Goal: Task Accomplishment & Management: Manage account settings

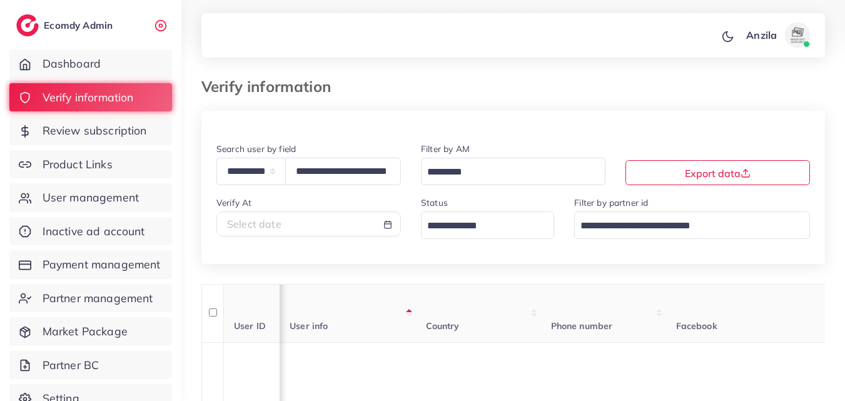
select select "*****"
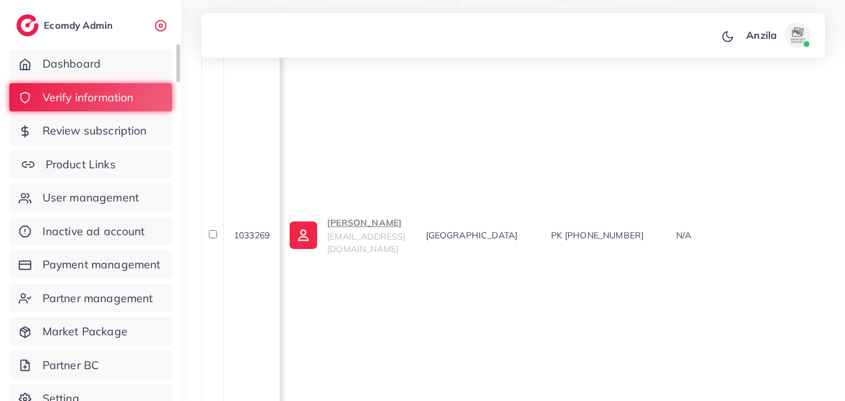
scroll to position [0, 650]
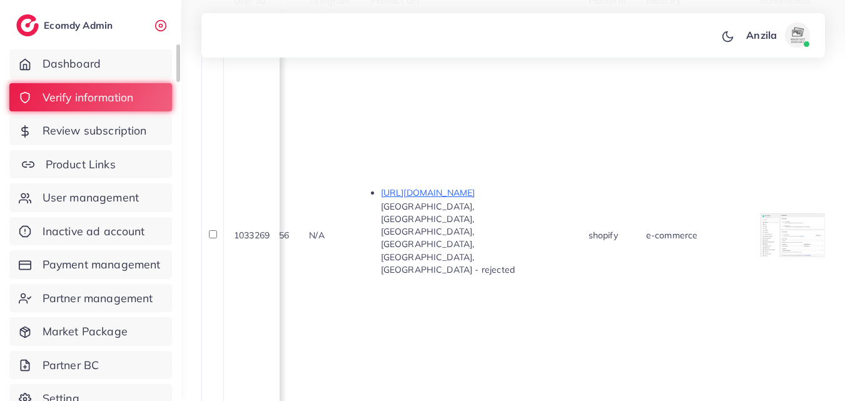
click at [113, 167] on span "Product Links" at bounding box center [81, 164] width 70 height 16
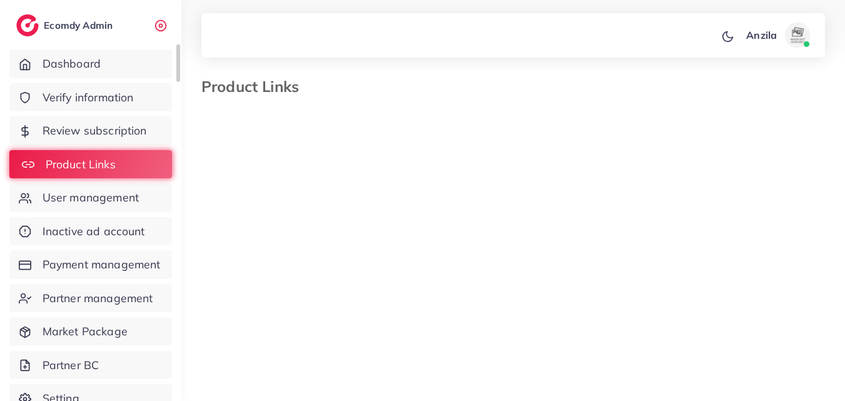
select select "*********"
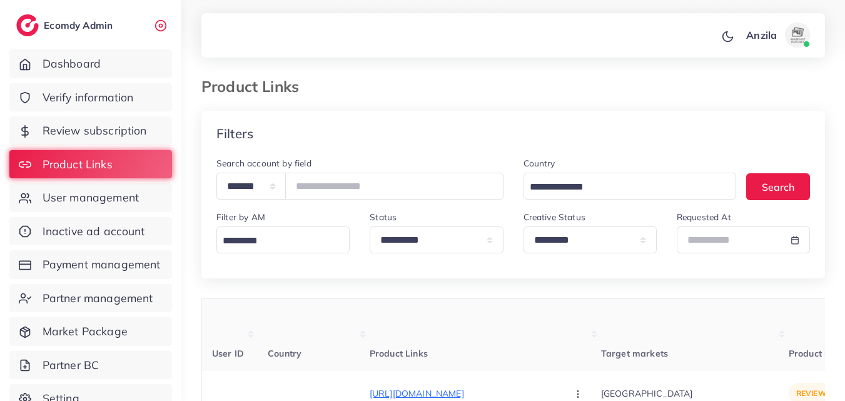
click at [404, 342] on th "Product Links" at bounding box center [485, 334] width 231 height 71
click at [370, 315] on th "Product Links" at bounding box center [485, 334] width 231 height 71
click at [348, 78] on ol at bounding box center [486, 81] width 355 height 6
click at [412, 313] on th "Product Links" at bounding box center [485, 334] width 231 height 71
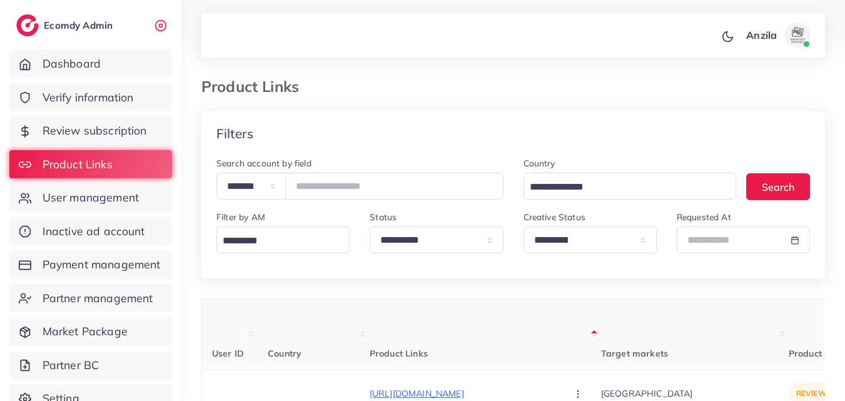
click at [463, 311] on th "Product Links" at bounding box center [485, 334] width 231 height 71
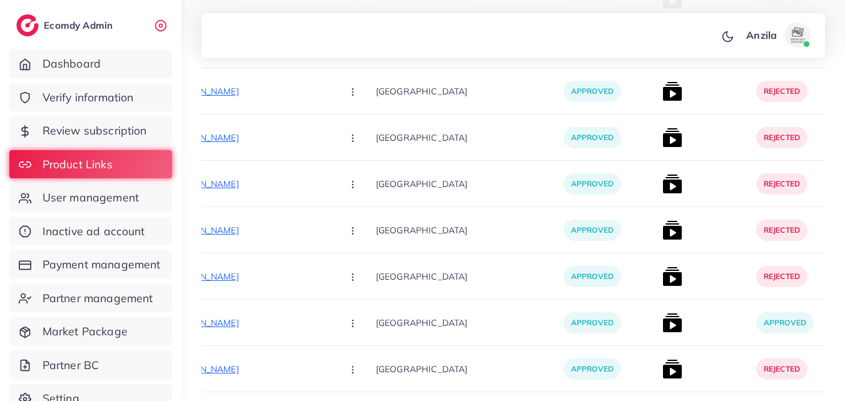
scroll to position [7584, 0]
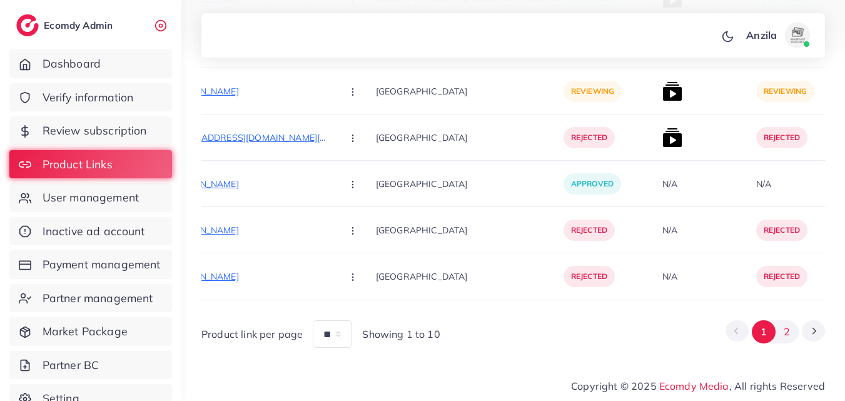
click at [785, 331] on button "2" at bounding box center [787, 331] width 23 height 23
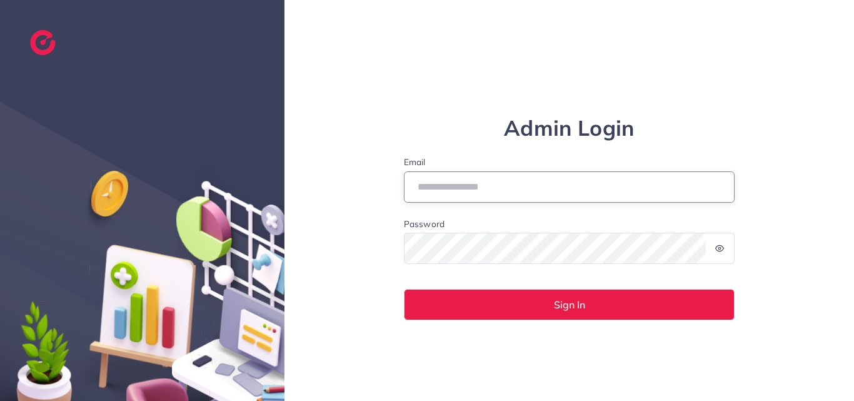
click at [559, 195] on input "Email" at bounding box center [569, 186] width 331 height 31
type input "**********"
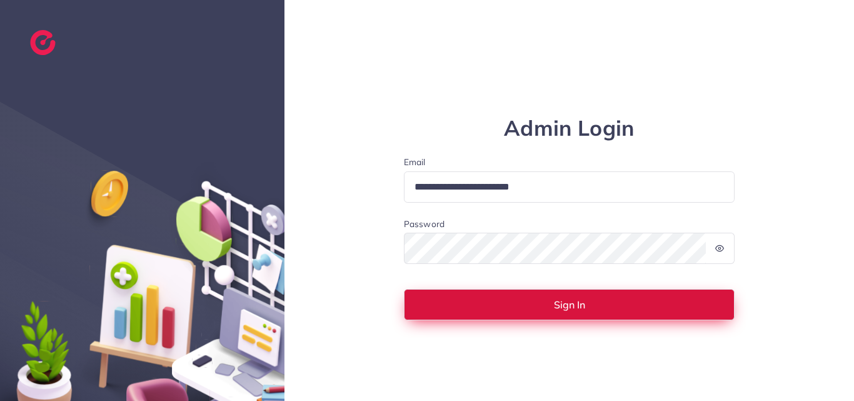
click at [459, 311] on button "Sign In" at bounding box center [569, 304] width 331 height 31
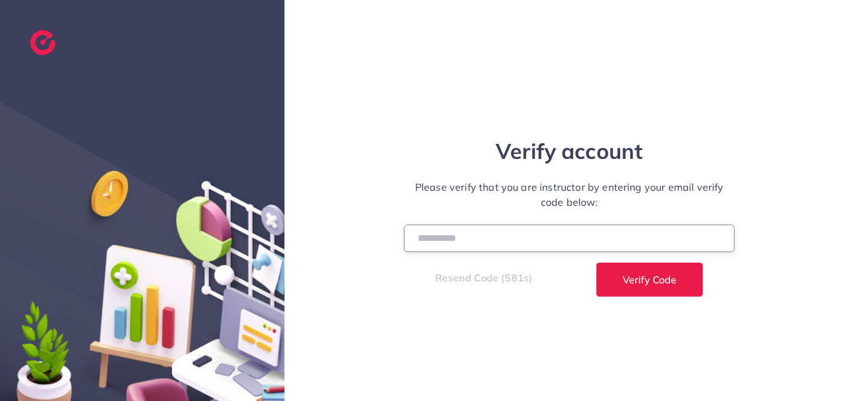
click at [423, 235] on input "number" at bounding box center [569, 238] width 331 height 27
type input "******"
click at [596, 262] on button "Verify Code" at bounding box center [650, 279] width 108 height 35
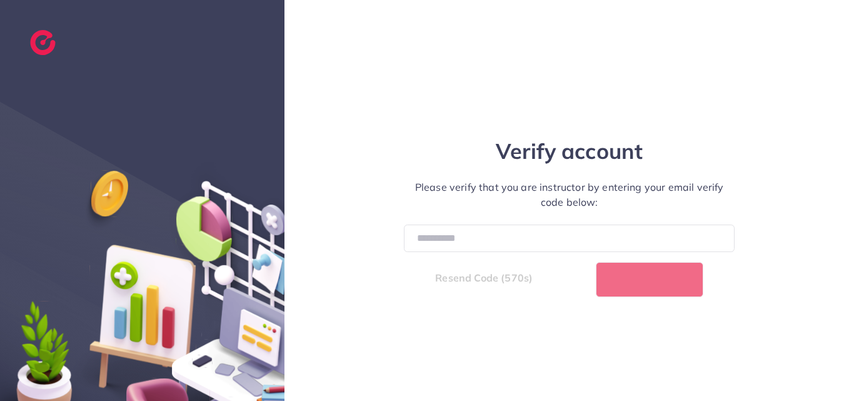
select select "*"
select select "****"
select select "*"
select select "****"
select select "*"
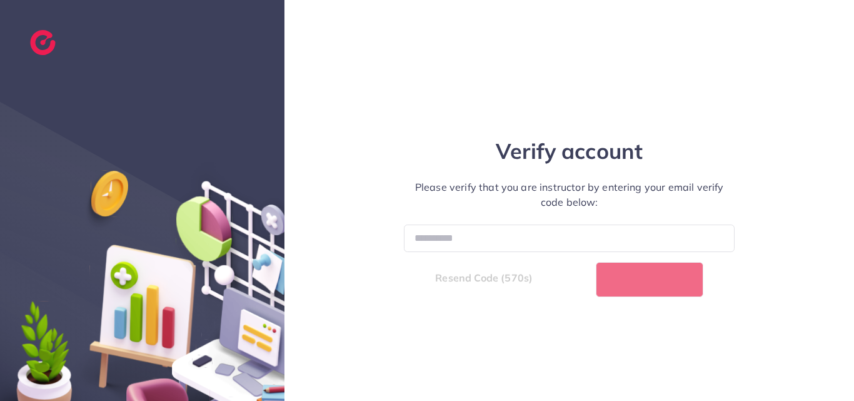
select select "****"
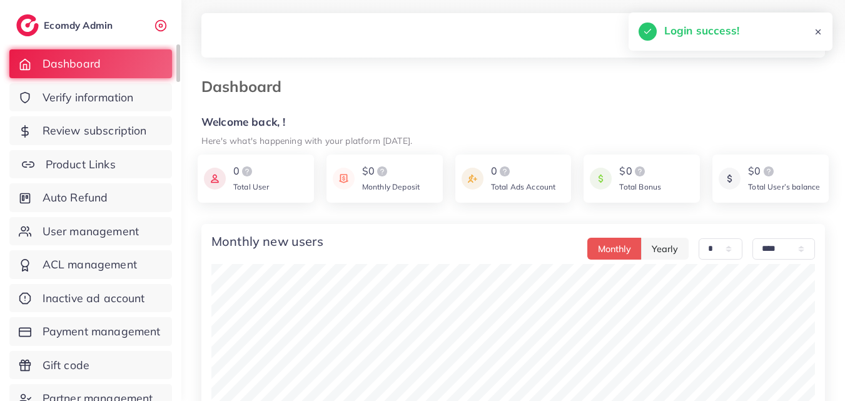
click at [143, 158] on link "Product Links" at bounding box center [90, 164] width 163 height 29
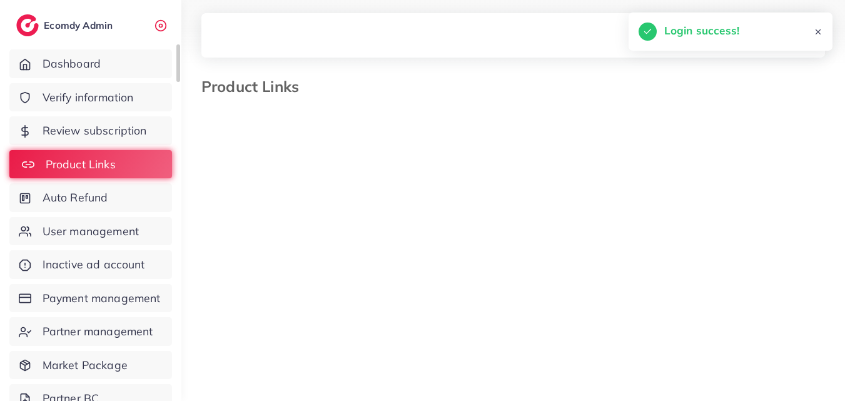
select select "*********"
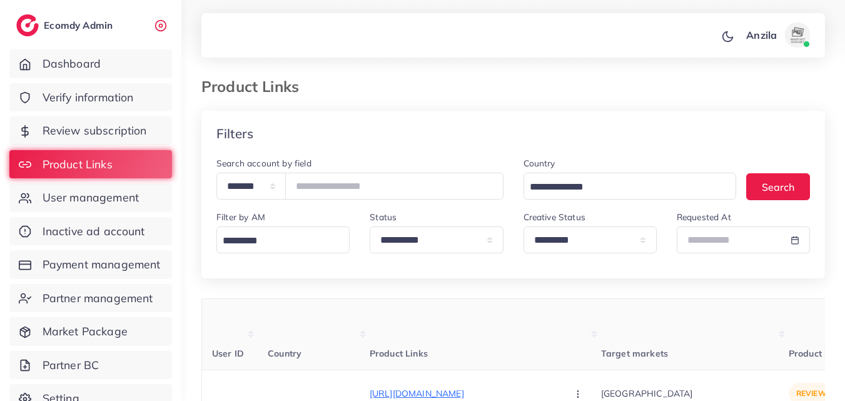
click at [483, 326] on th "Product Links" at bounding box center [485, 334] width 231 height 71
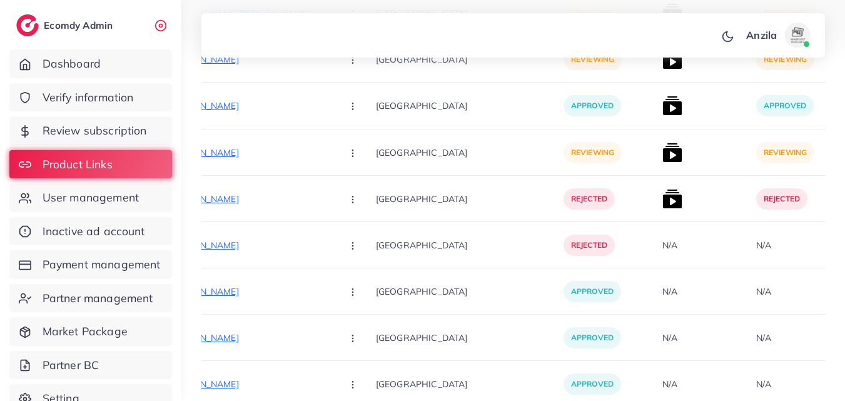
scroll to position [4760, 0]
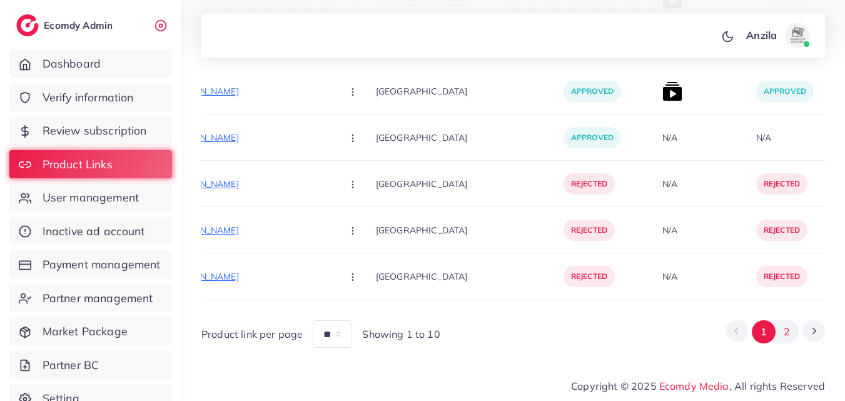
click at [777, 335] on button "2" at bounding box center [787, 331] width 23 height 23
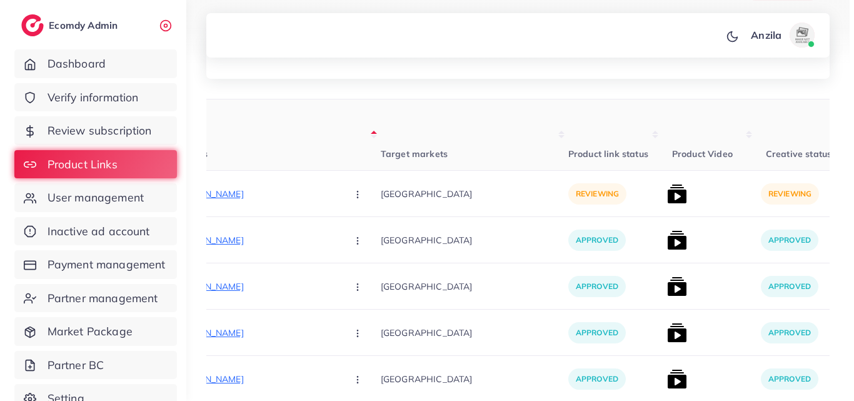
scroll to position [229, 0]
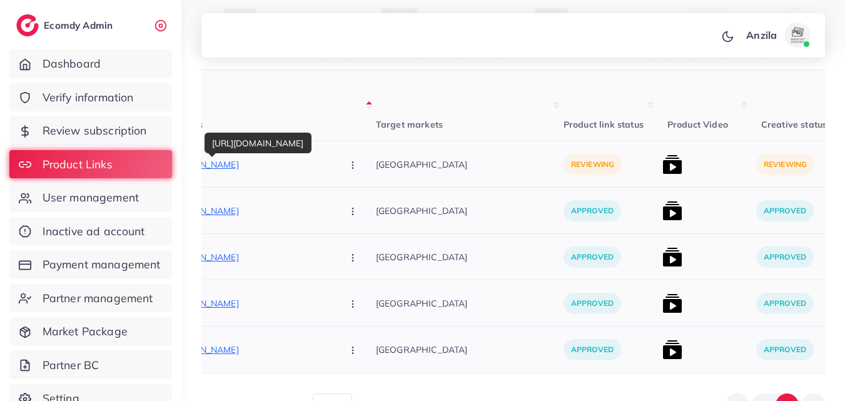
click at [253, 166] on p "https://amalcollection.store/products/sleek-modern-mechanical-design-watch-styl…" at bounding box center [238, 164] width 188 height 15
click at [332, 175] on button "button" at bounding box center [354, 164] width 44 height 28
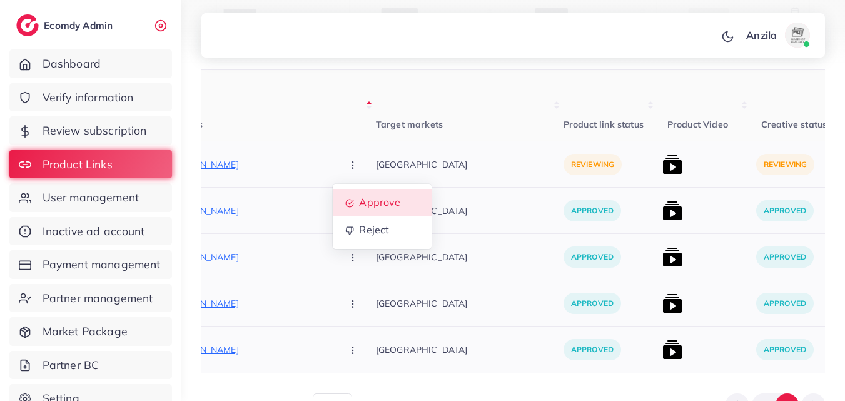
click at [359, 206] on span "Approve" at bounding box center [379, 202] width 41 height 13
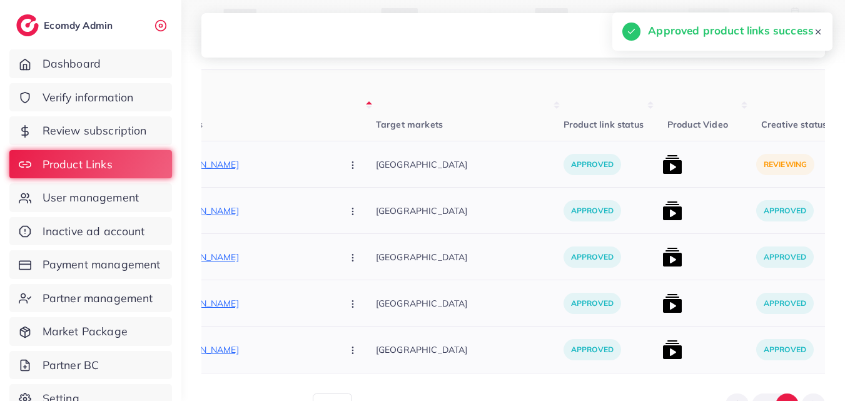
click at [662, 166] on img at bounding box center [672, 164] width 20 height 20
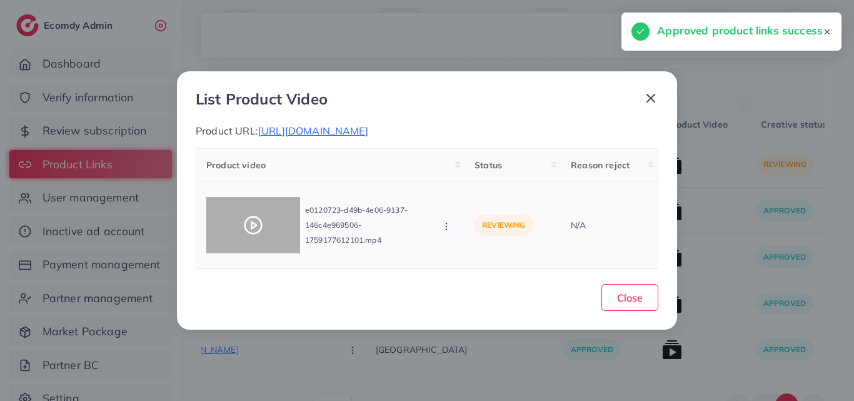
click at [256, 224] on icon at bounding box center [253, 225] width 20 height 20
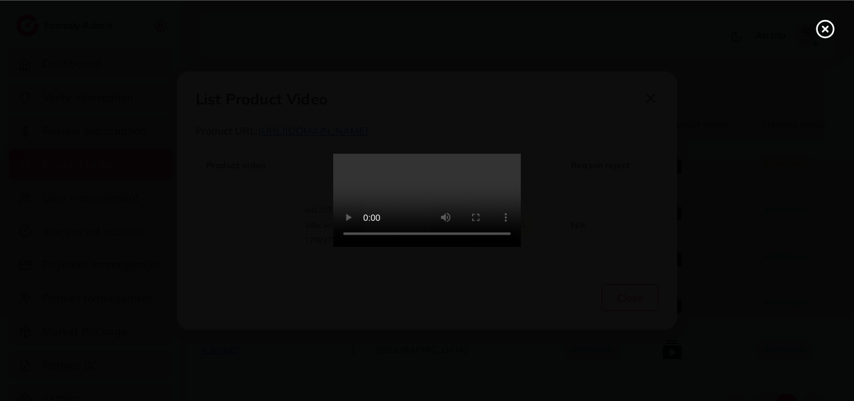
click at [480, 228] on video at bounding box center [427, 201] width 188 height 94
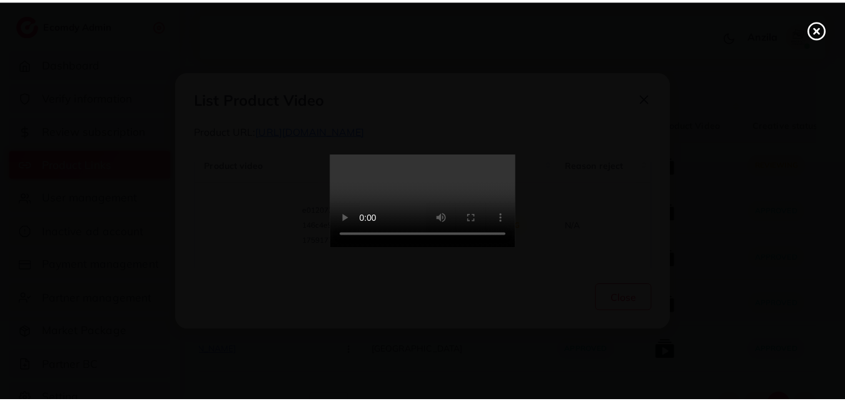
scroll to position [0, 0]
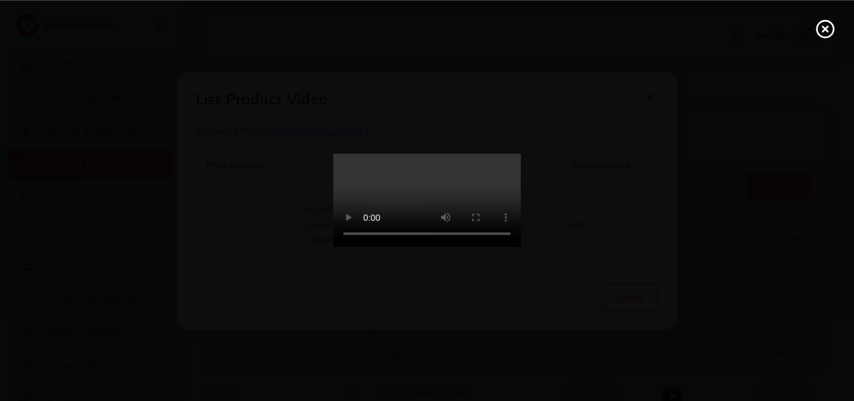
click at [824, 39] on div at bounding box center [427, 200] width 854 height 401
click at [816, 19] on icon at bounding box center [826, 29] width 20 height 20
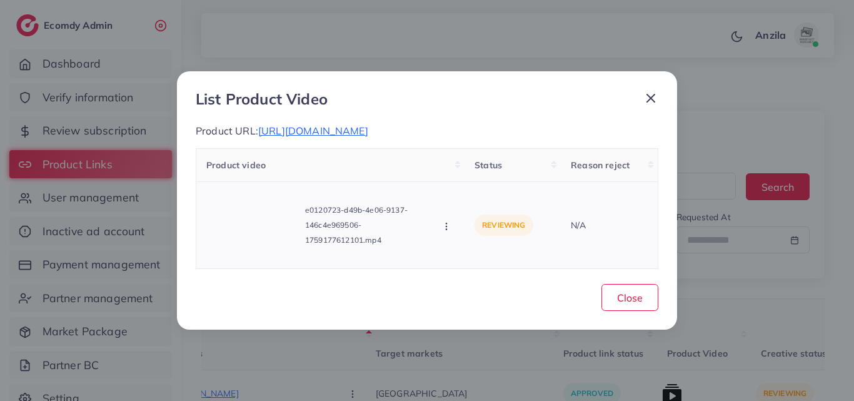
click at [450, 231] on icon "button" at bounding box center [447, 226] width 10 height 10
click at [482, 176] on span "Approve" at bounding box center [488, 170] width 41 height 13
click at [648, 306] on button "Close" at bounding box center [630, 297] width 57 height 27
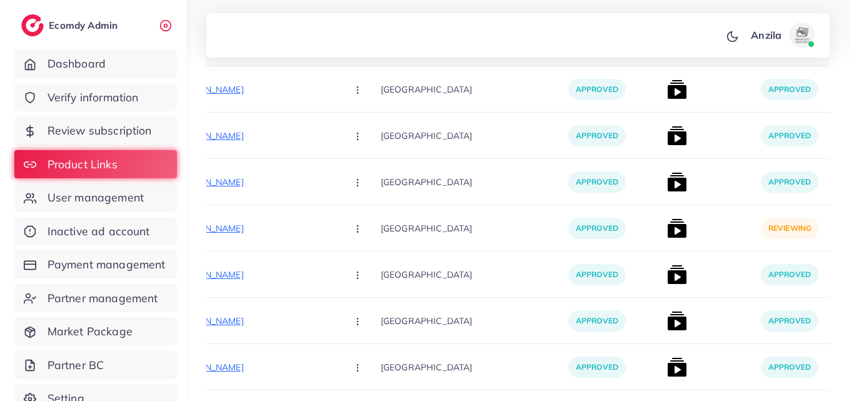
scroll to position [334, 0]
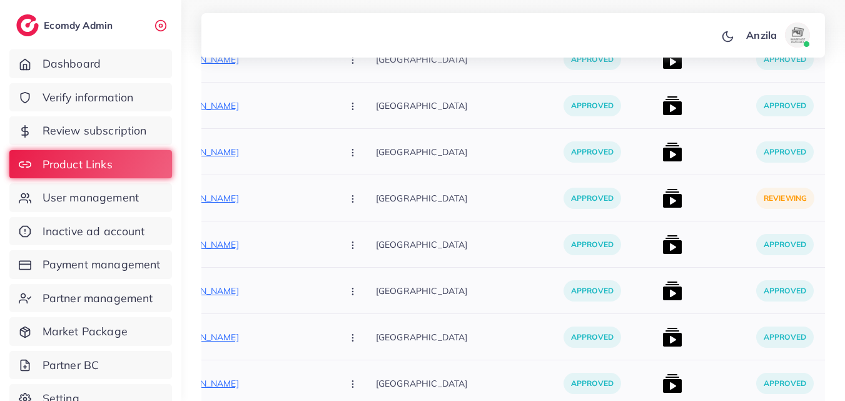
click at [662, 200] on img at bounding box center [672, 198] width 20 height 20
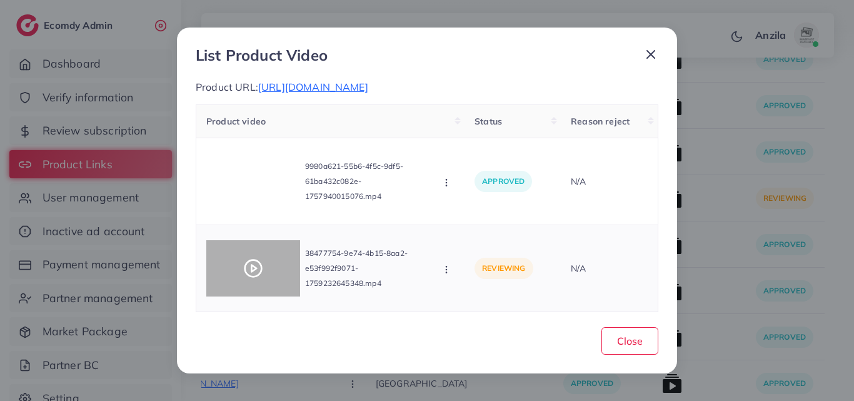
click at [255, 272] on polygon at bounding box center [253, 268] width 5 height 7
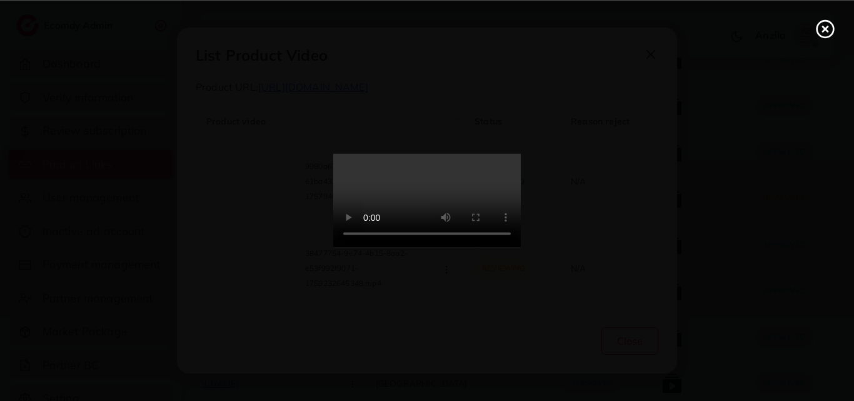
click at [447, 248] on video at bounding box center [427, 201] width 188 height 94
click at [829, 34] on icon at bounding box center [826, 29] width 20 height 20
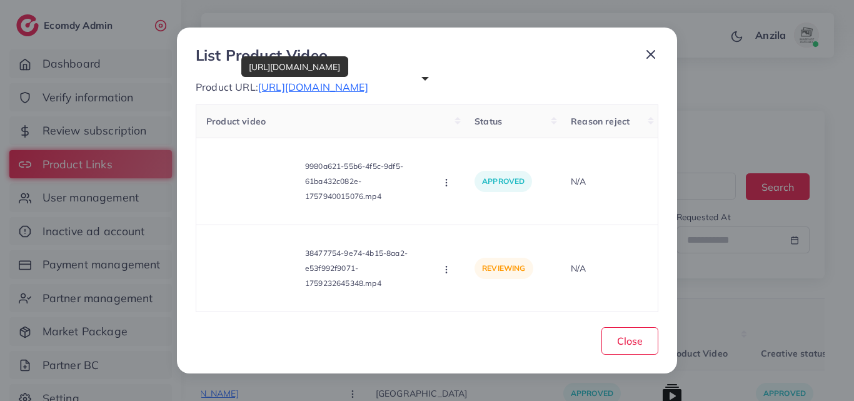
click at [368, 84] on span "https://wristandstyle.store/products/heryi-square-watch-sleek-matte-black-silic…" at bounding box center [313, 87] width 110 height 13
click at [445, 274] on icon "button" at bounding box center [447, 270] width 10 height 10
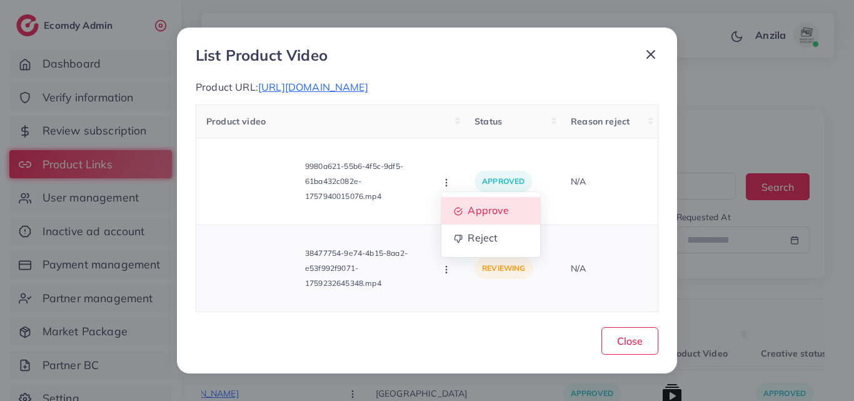
click at [456, 216] on icon at bounding box center [459, 212] width 9 height 9
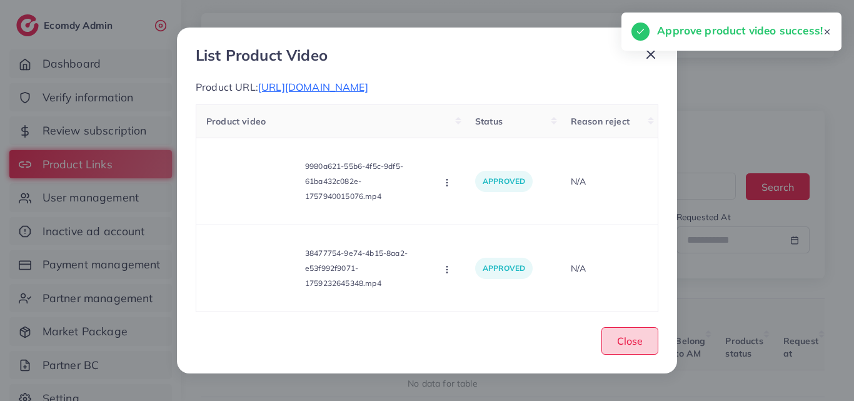
click at [627, 347] on span "Close" at bounding box center [630, 341] width 26 height 13
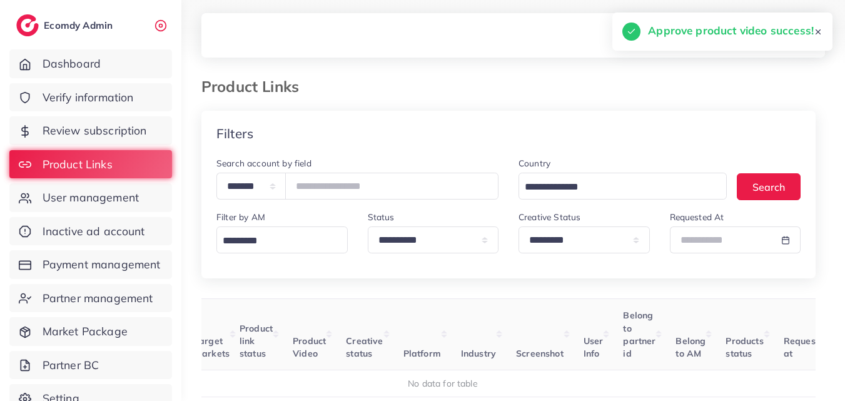
scroll to position [0, 136]
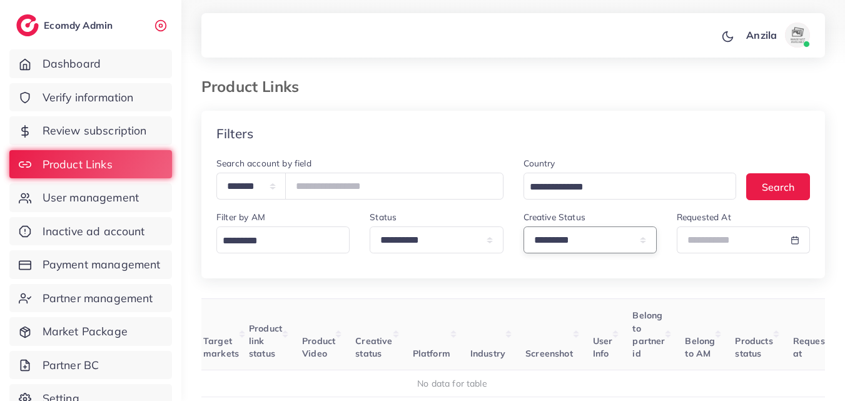
click at [559, 250] on select "**********" at bounding box center [590, 239] width 133 height 27
click at [524, 226] on select "**********" at bounding box center [590, 239] width 133 height 27
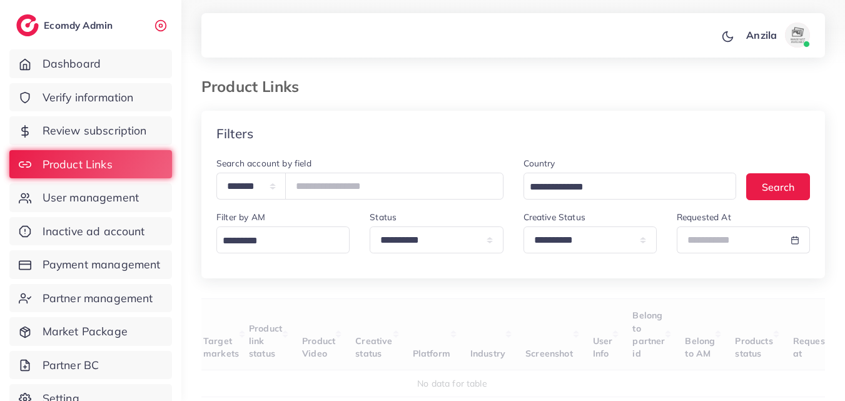
click at [557, 260] on div "**********" at bounding box center [590, 237] width 153 height 54
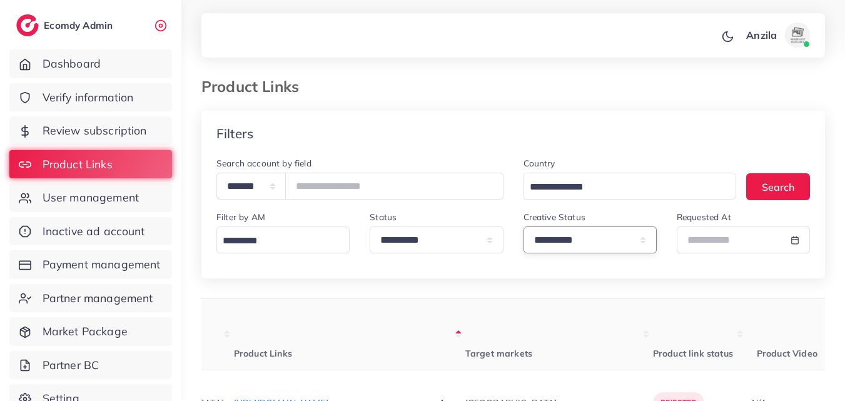
click at [550, 240] on select "**********" at bounding box center [590, 239] width 133 height 27
select select "*********"
click at [524, 226] on select "**********" at bounding box center [590, 239] width 133 height 27
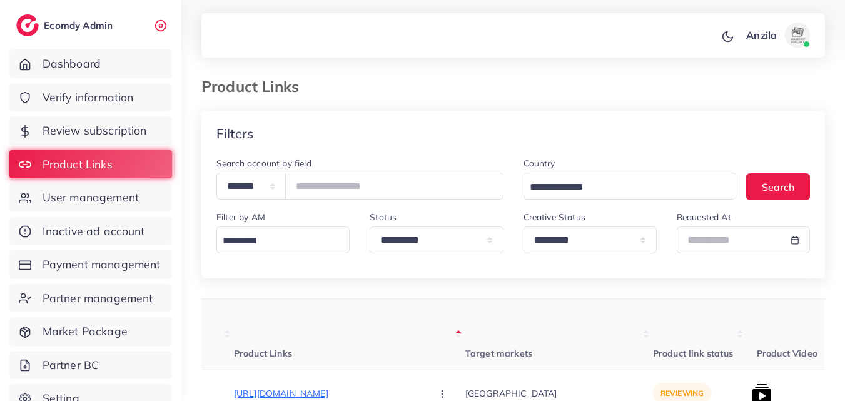
click at [487, 322] on th "Target markets" at bounding box center [559, 334] width 188 height 71
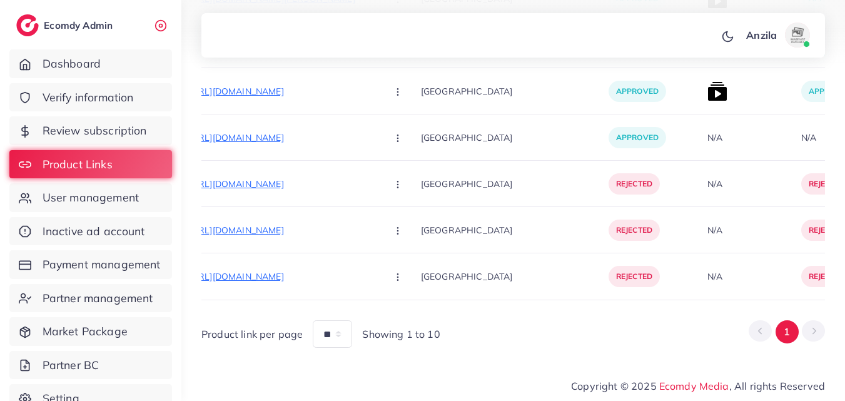
scroll to position [0, 184]
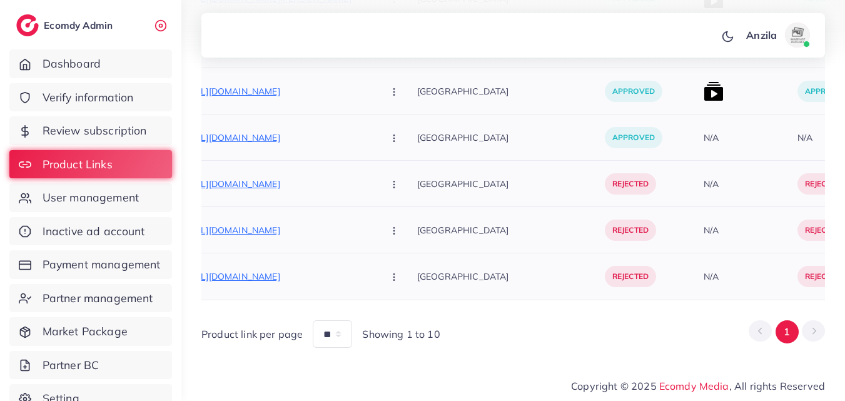
click at [484, 253] on div "[GEOGRAPHIC_DATA]" at bounding box center [511, 276] width 188 height 46
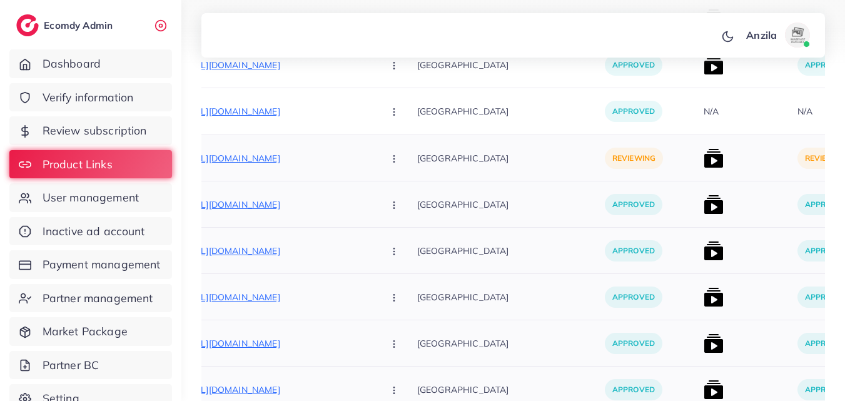
scroll to position [4035, 0]
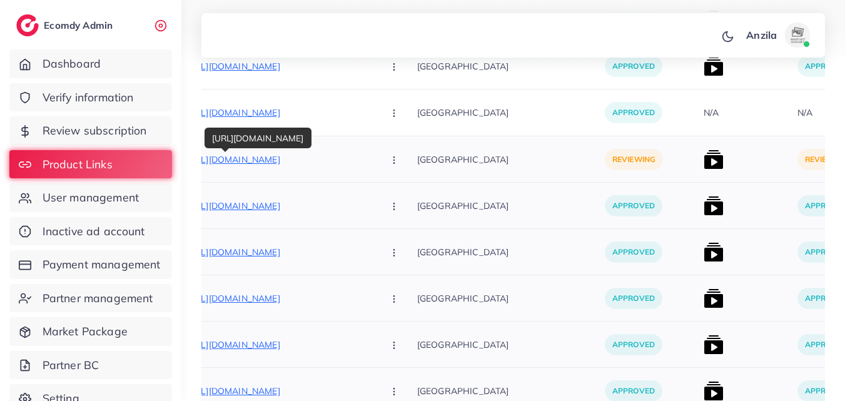
click at [280, 165] on p "[URL][DOMAIN_NAME]" at bounding box center [280, 159] width 188 height 15
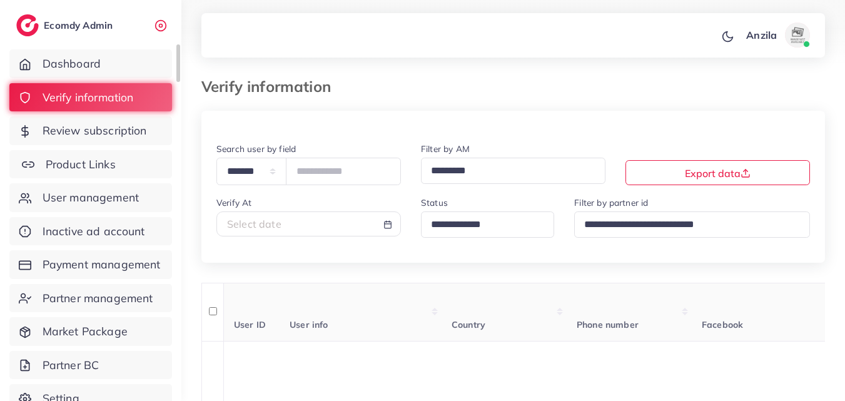
click at [56, 168] on span "Product Links" at bounding box center [81, 164] width 70 height 16
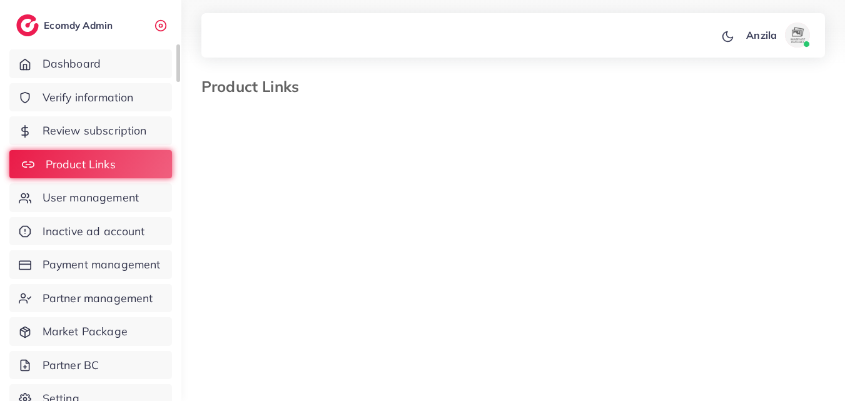
select select "*********"
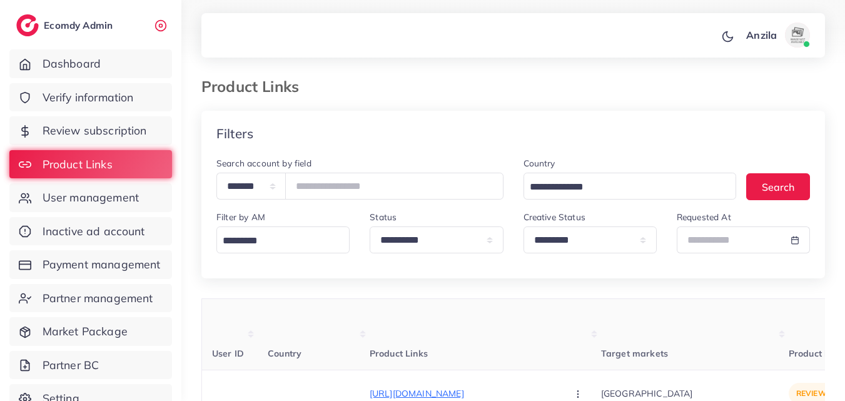
click at [427, 316] on th "Product Links" at bounding box center [485, 334] width 231 height 71
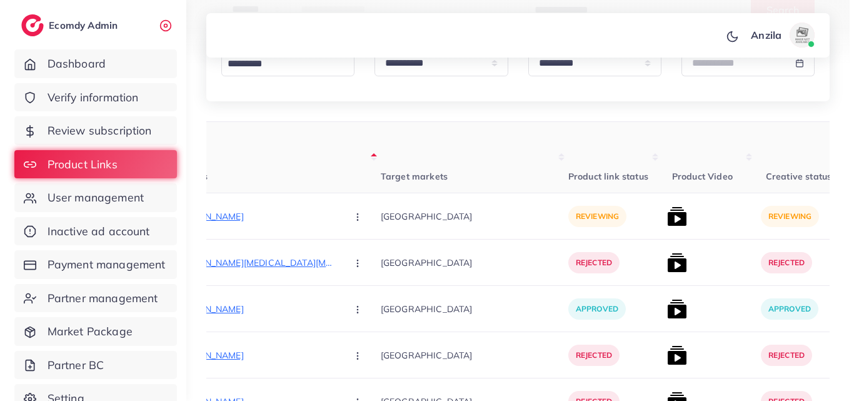
scroll to position [225, 0]
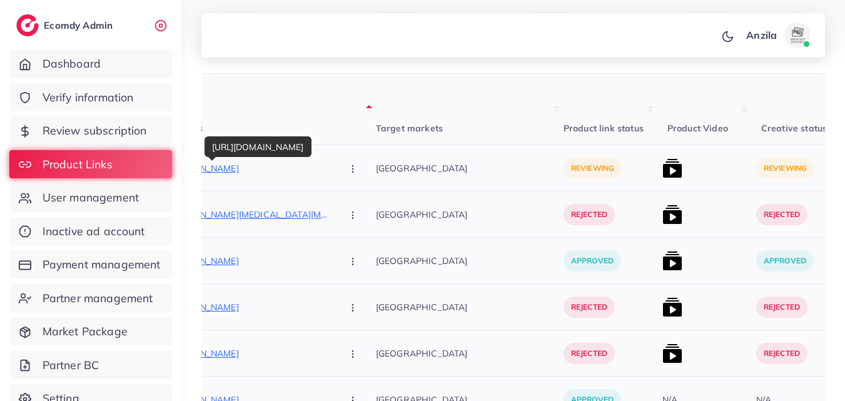
click at [243, 172] on p "[URL][DOMAIN_NAME]" at bounding box center [238, 168] width 188 height 15
click at [332, 164] on button "button" at bounding box center [354, 168] width 44 height 28
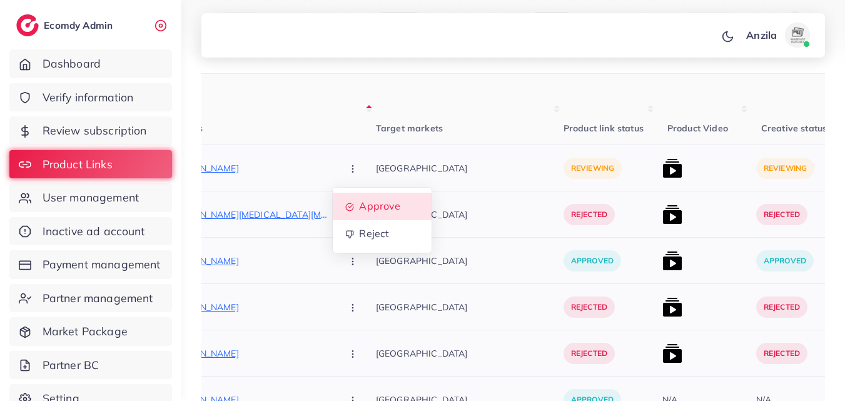
click at [359, 212] on span "Approve" at bounding box center [379, 206] width 41 height 13
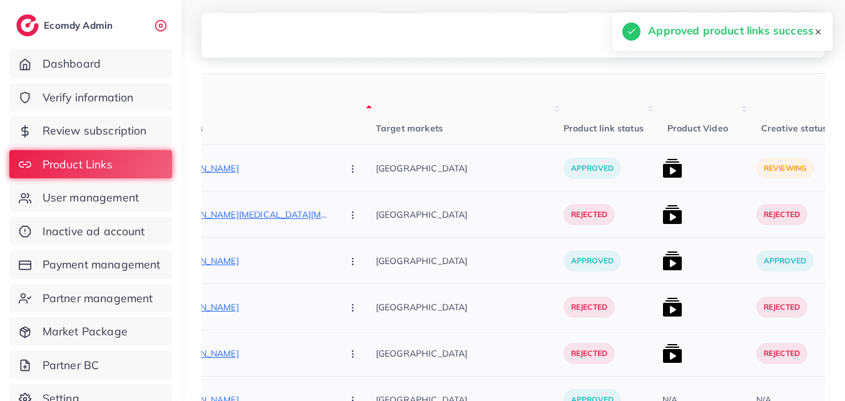
click at [662, 168] on img at bounding box center [672, 168] width 20 height 20
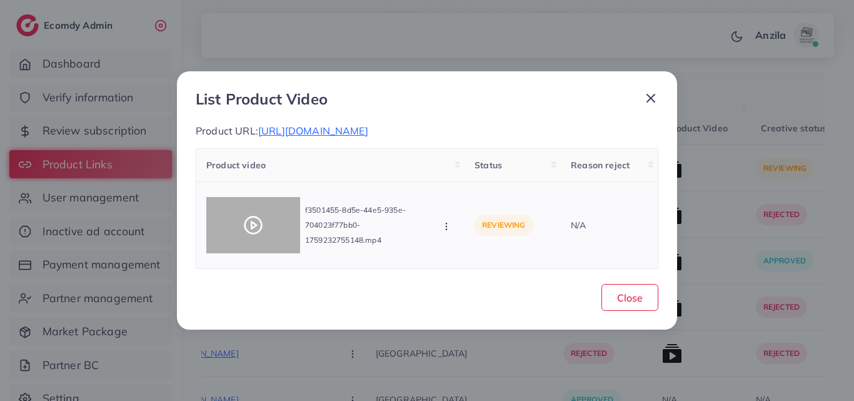
click at [261, 232] on circle at bounding box center [253, 225] width 17 height 17
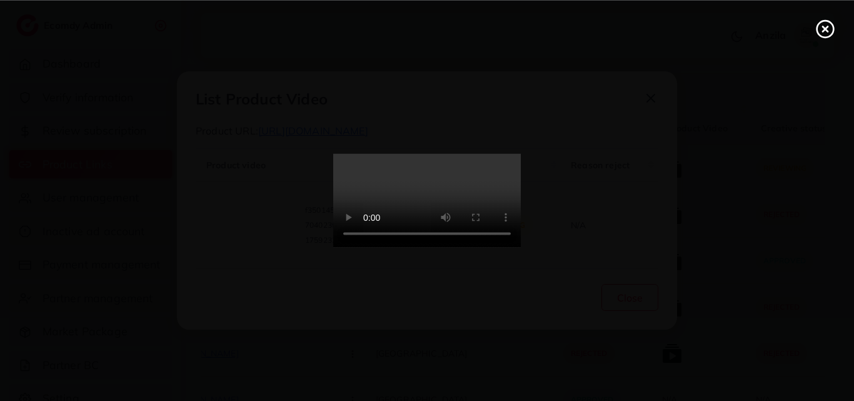
click at [475, 224] on video at bounding box center [427, 201] width 188 height 94
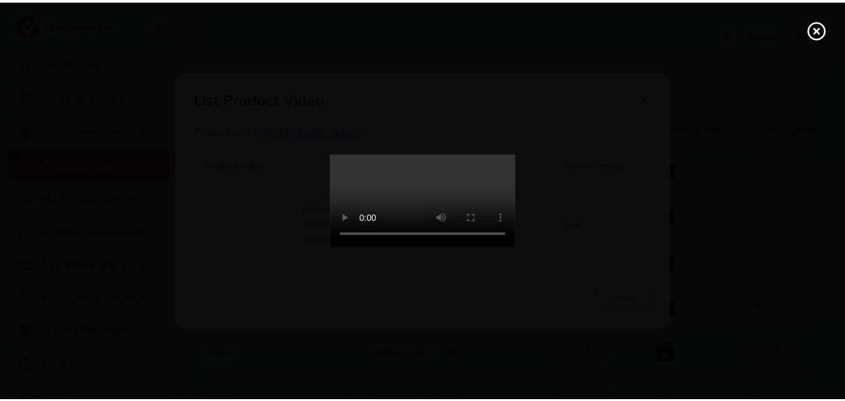
scroll to position [0, 0]
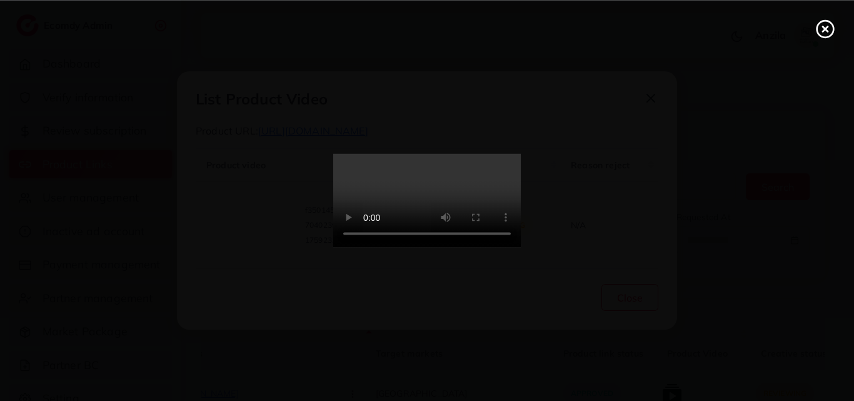
click at [821, 31] on icon at bounding box center [826, 29] width 20 height 20
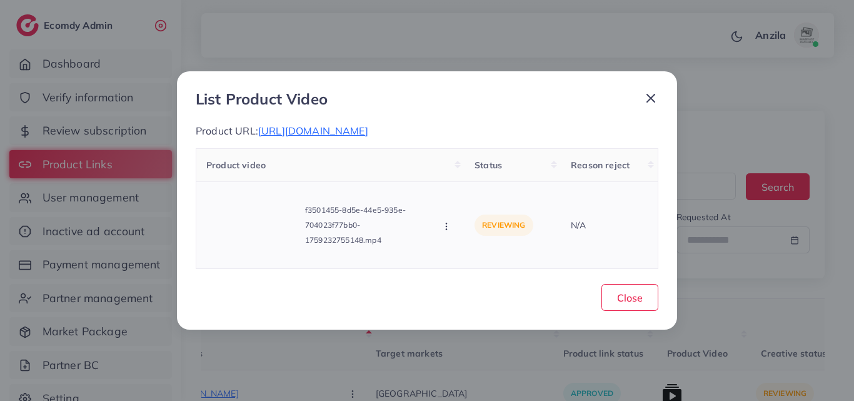
click at [445, 231] on icon "button" at bounding box center [447, 226] width 10 height 10
click at [462, 185] on link "Approve" at bounding box center [491, 171] width 99 height 28
click at [624, 304] on span "Close" at bounding box center [630, 297] width 26 height 13
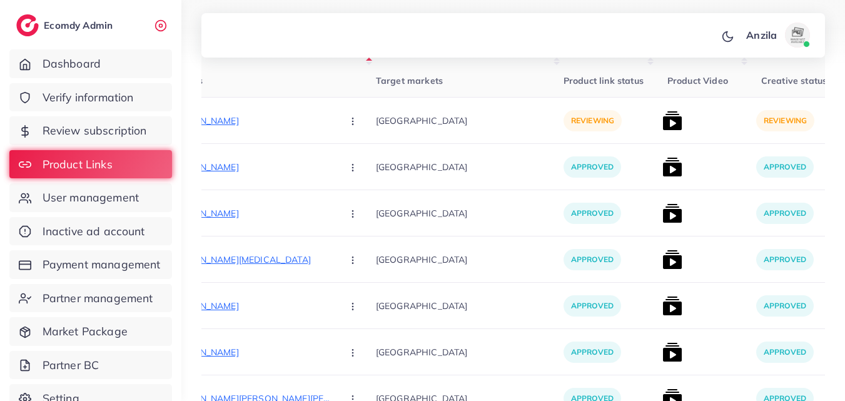
scroll to position [358, 0]
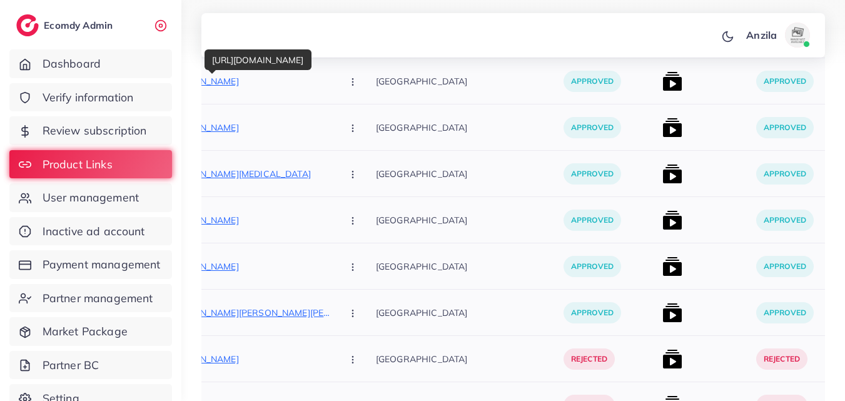
click at [246, 84] on p "[URL][DOMAIN_NAME]" at bounding box center [238, 81] width 188 height 15
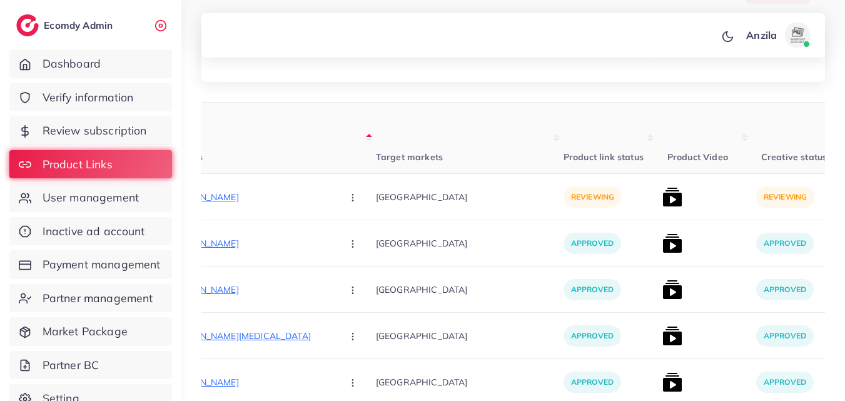
scroll to position [179, 0]
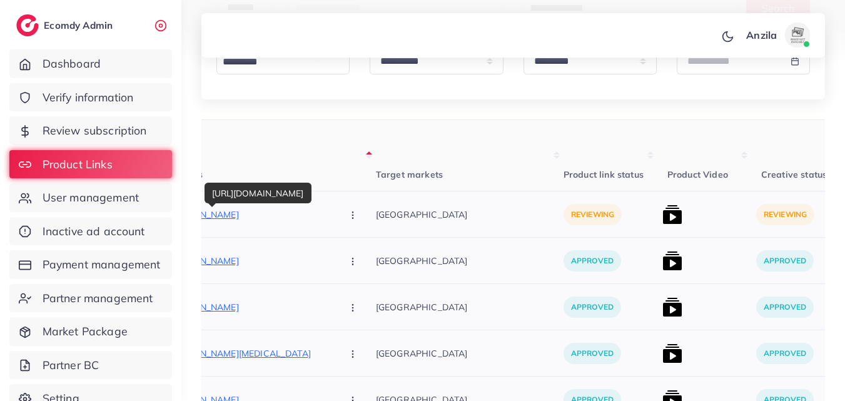
click at [219, 218] on p "[URL][DOMAIN_NAME]" at bounding box center [238, 214] width 188 height 15
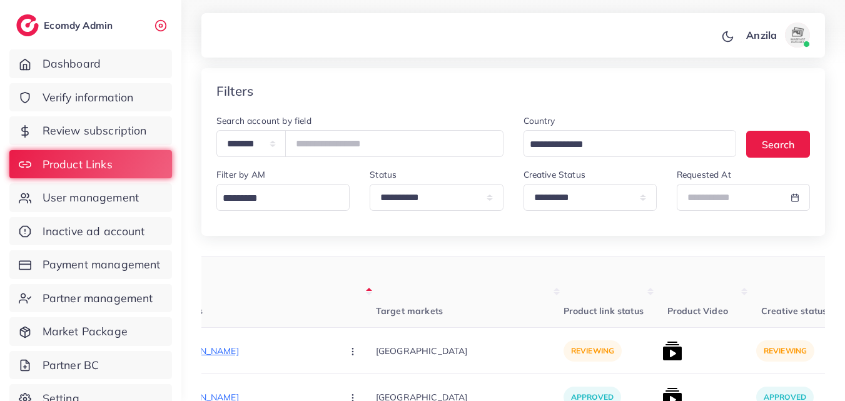
scroll to position [26, 0]
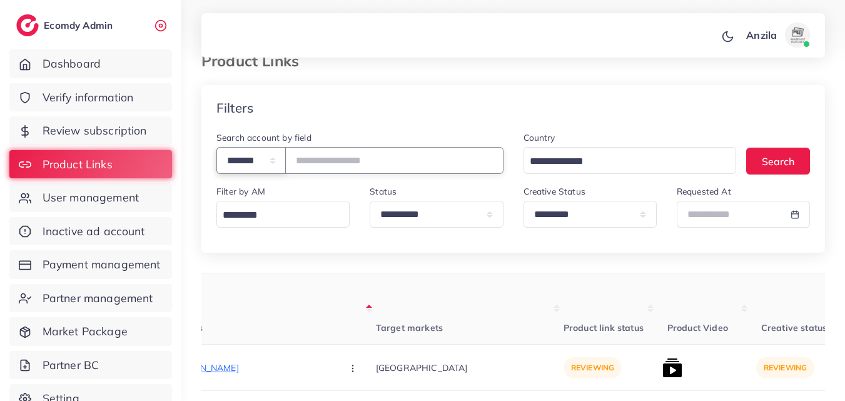
click at [240, 161] on select "**********" at bounding box center [250, 160] width 69 height 27
select select "*****"
click at [216, 147] on select "**********" at bounding box center [250, 160] width 69 height 27
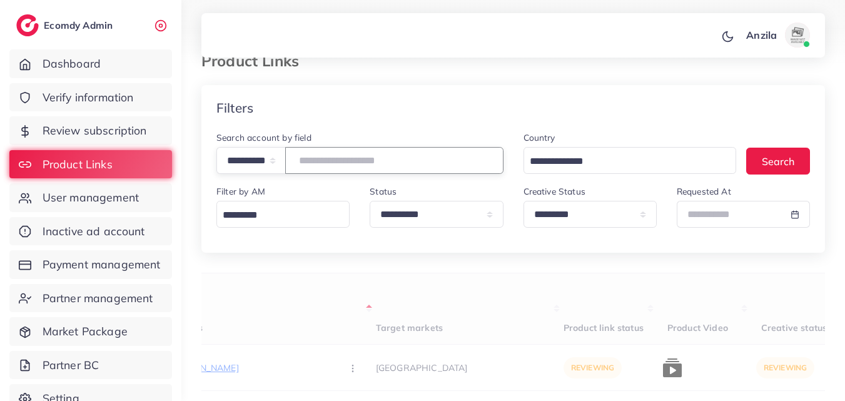
click at [328, 171] on input "text" at bounding box center [394, 160] width 218 height 27
paste input "**********"
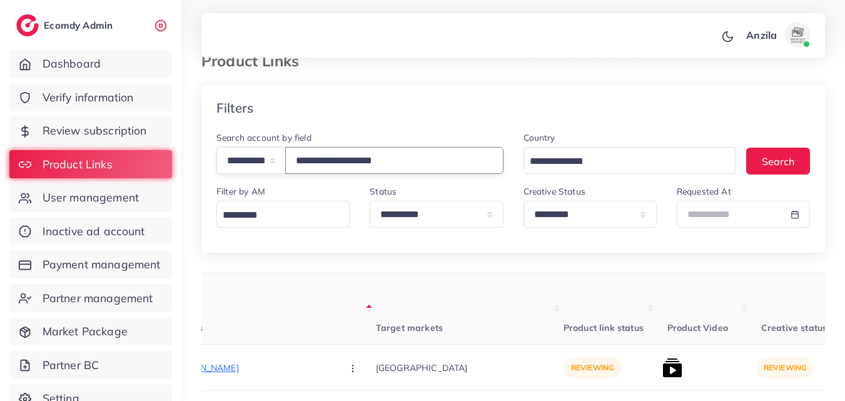
type input "**********"
click at [427, 307] on th "Target markets" at bounding box center [470, 308] width 188 height 71
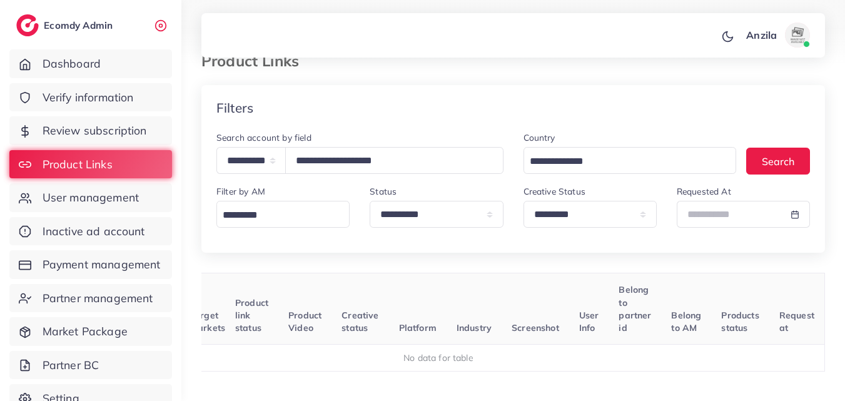
scroll to position [0, 145]
click at [574, 197] on label "Creative Status" at bounding box center [555, 191] width 62 height 13
click at [590, 220] on select "**********" at bounding box center [590, 214] width 133 height 27
select select
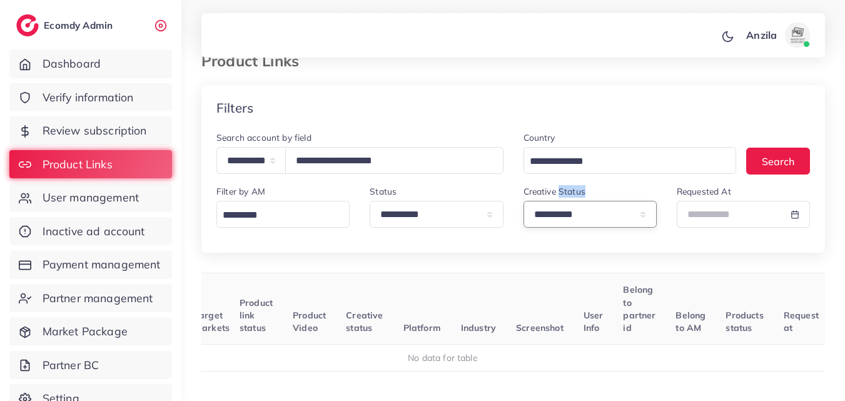
click at [524, 201] on select "**********" at bounding box center [590, 214] width 133 height 27
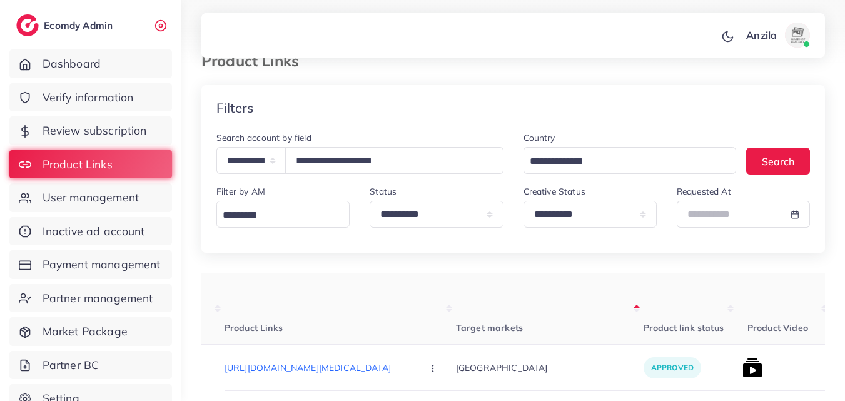
click at [495, 303] on th "Target markets" at bounding box center [550, 308] width 188 height 71
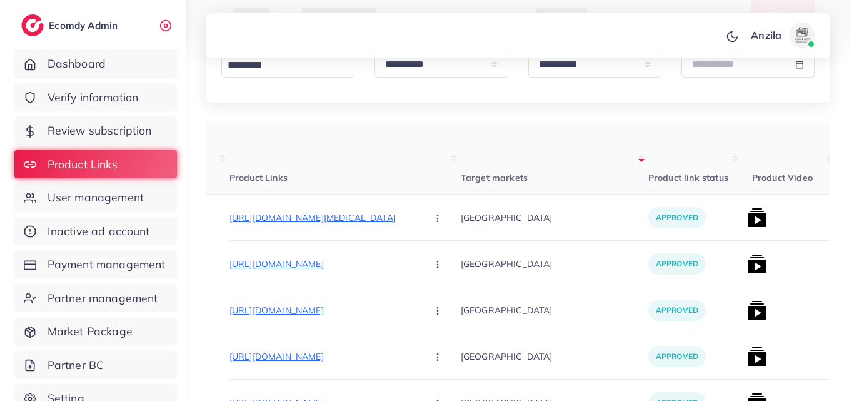
scroll to position [0, 170]
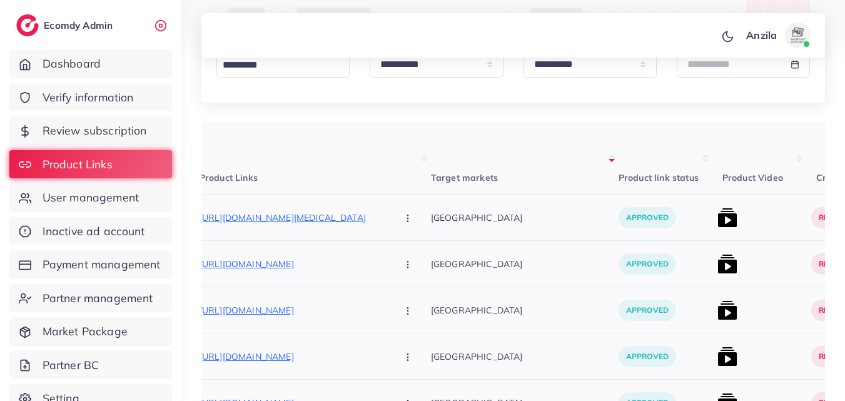
click at [717, 210] on img at bounding box center [727, 218] width 20 height 20
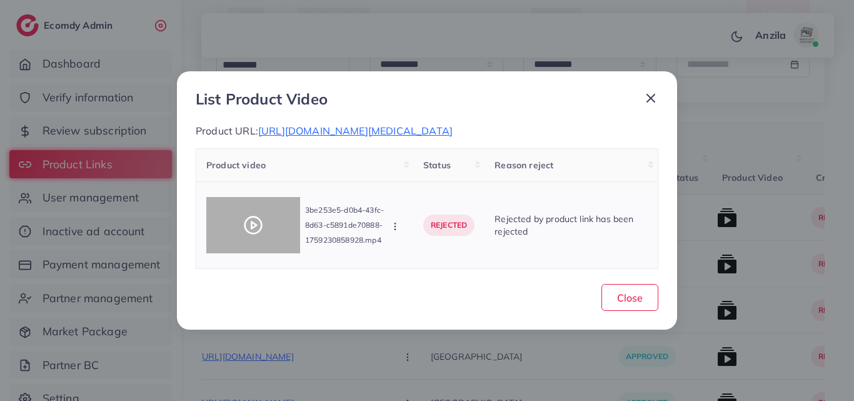
click at [248, 224] on icon at bounding box center [253, 225] width 20 height 20
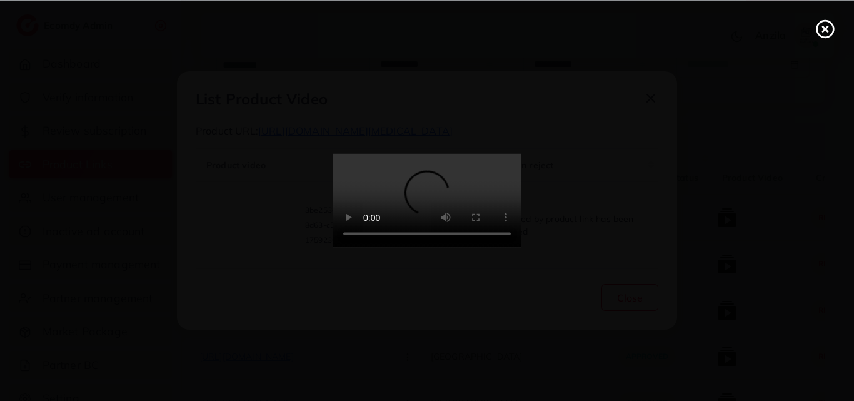
click at [387, 239] on video at bounding box center [427, 201] width 188 height 94
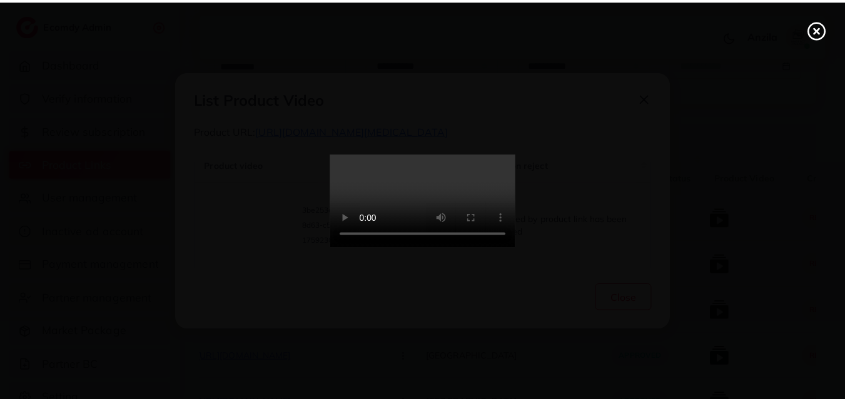
scroll to position [0, 0]
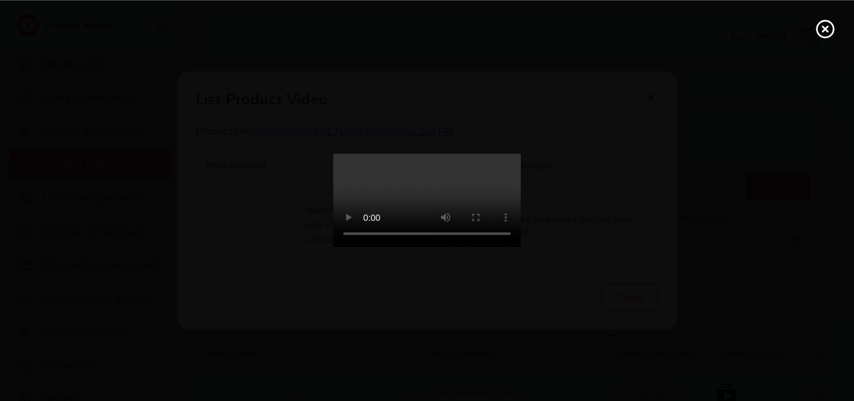
click at [829, 31] on icon at bounding box center [826, 29] width 20 height 20
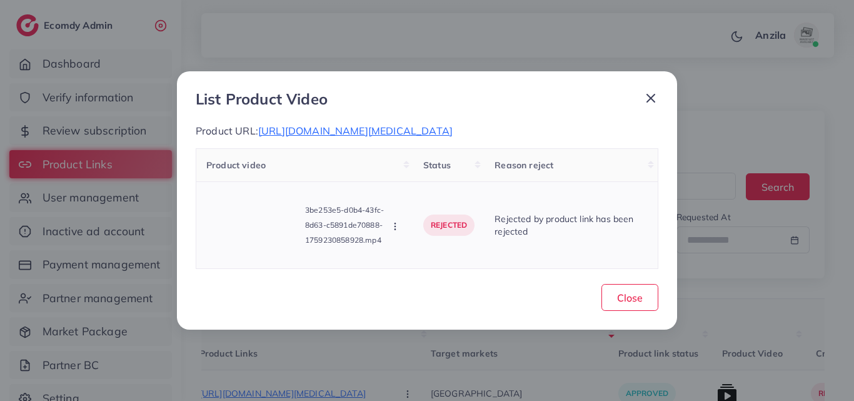
click at [395, 223] on circle "button" at bounding box center [395, 223] width 1 height 1
click at [404, 185] on link "Approve" at bounding box center [439, 171] width 99 height 28
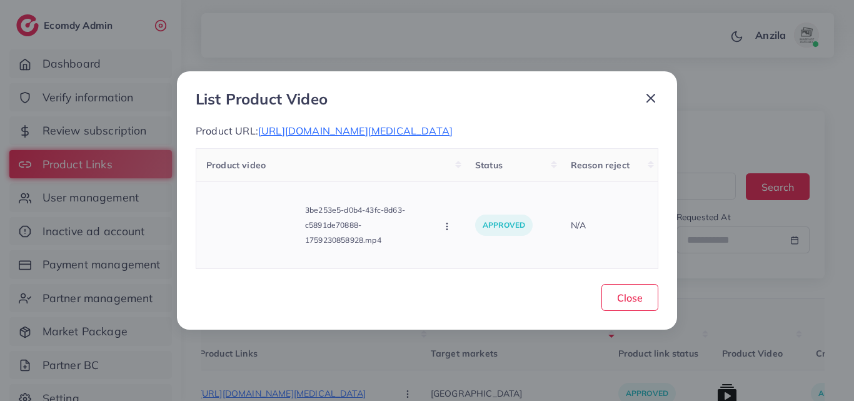
click at [454, 231] on button "button" at bounding box center [449, 226] width 14 height 13
click at [470, 204] on span "Reject" at bounding box center [483, 197] width 30 height 13
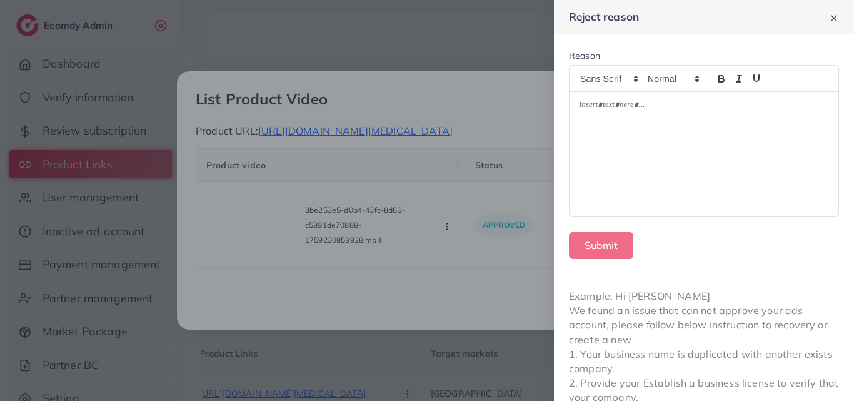
click at [634, 152] on div at bounding box center [704, 154] width 269 height 124
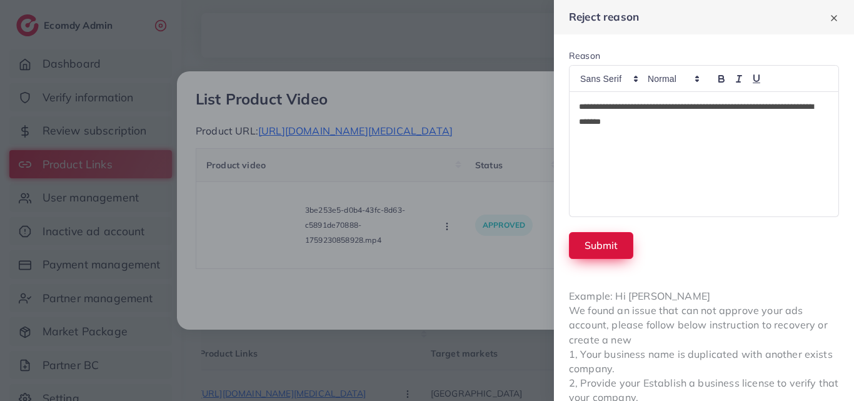
click at [604, 258] on button "Submit" at bounding box center [601, 245] width 64 height 27
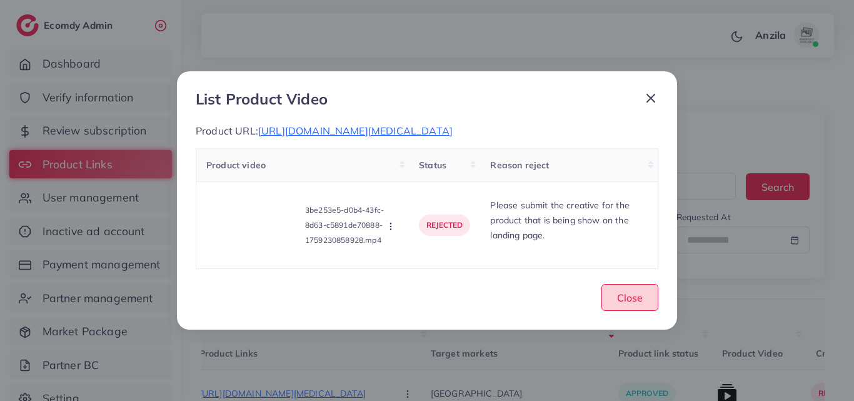
click at [612, 306] on button "Close" at bounding box center [630, 297] width 57 height 27
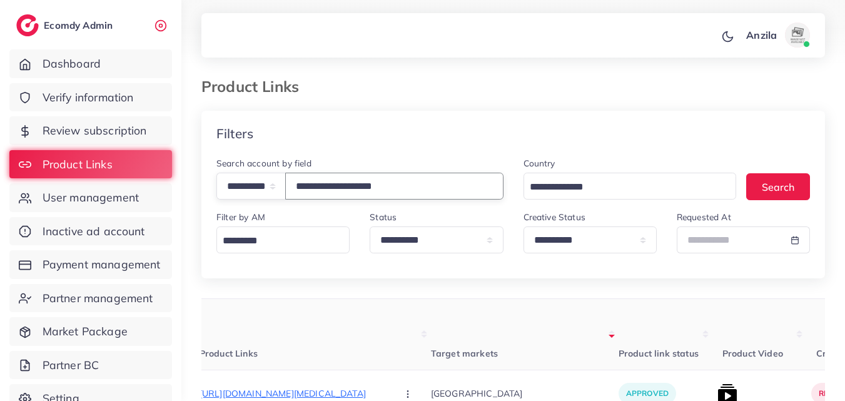
click at [336, 188] on input "**********" at bounding box center [394, 186] width 218 height 27
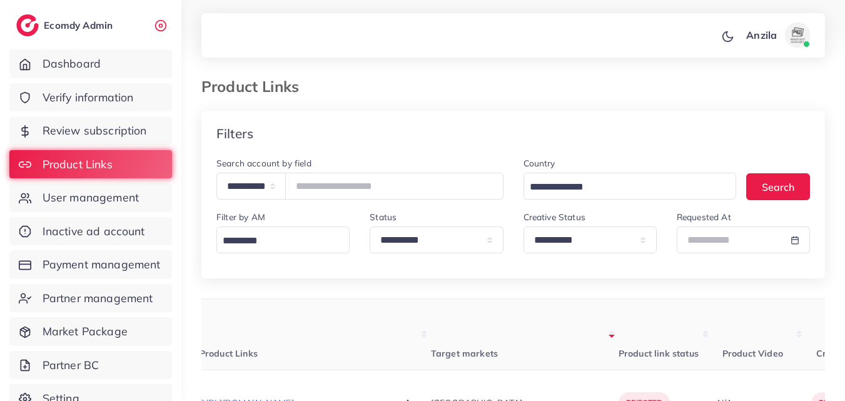
click at [502, 323] on th "Target markets" at bounding box center [525, 334] width 188 height 71
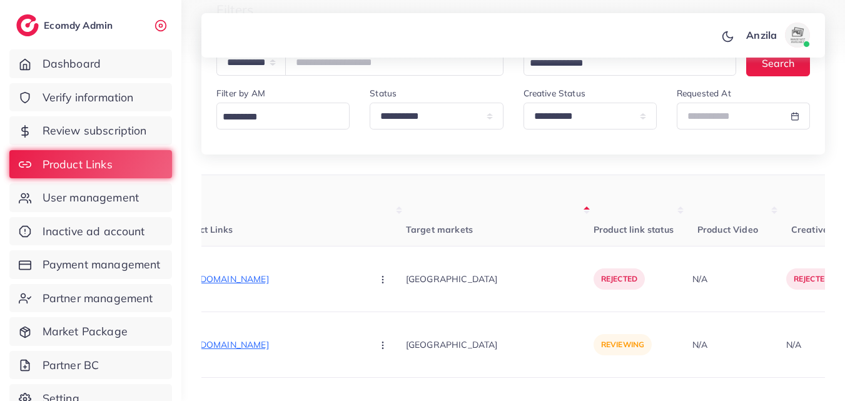
scroll to position [111, 0]
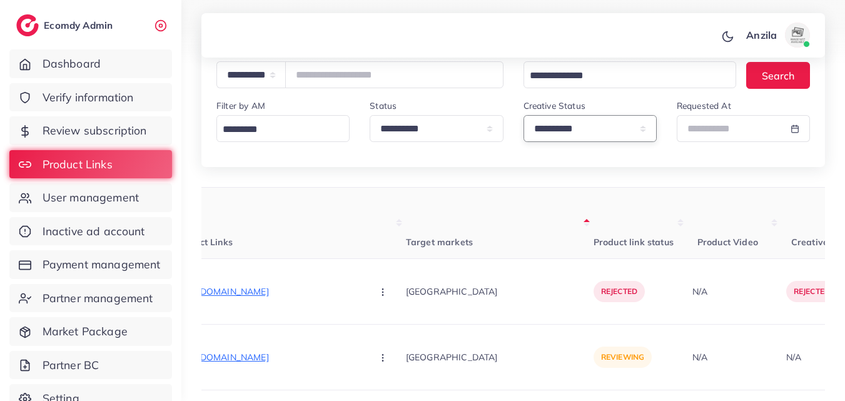
click at [599, 129] on select "**********" at bounding box center [590, 128] width 133 height 27
select select "*********"
click at [524, 115] on select "**********" at bounding box center [590, 128] width 133 height 27
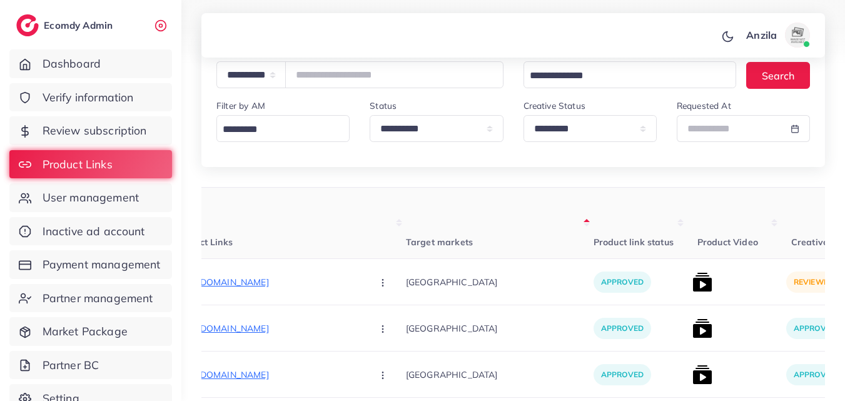
click at [601, 205] on th "Product link status" at bounding box center [641, 223] width 94 height 71
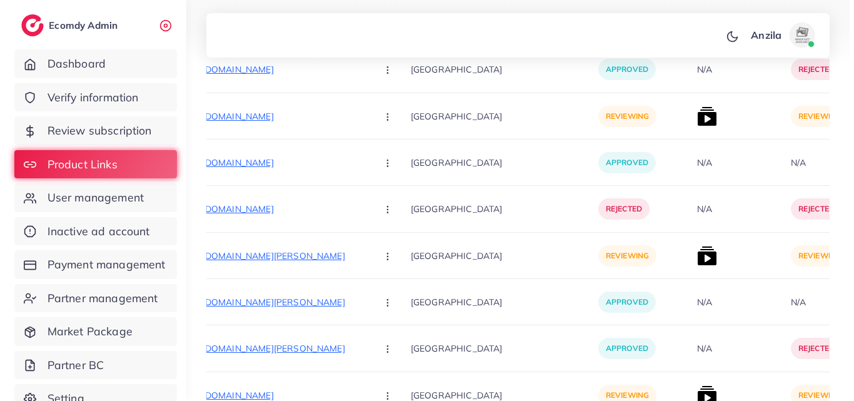
scroll to position [1186, 0]
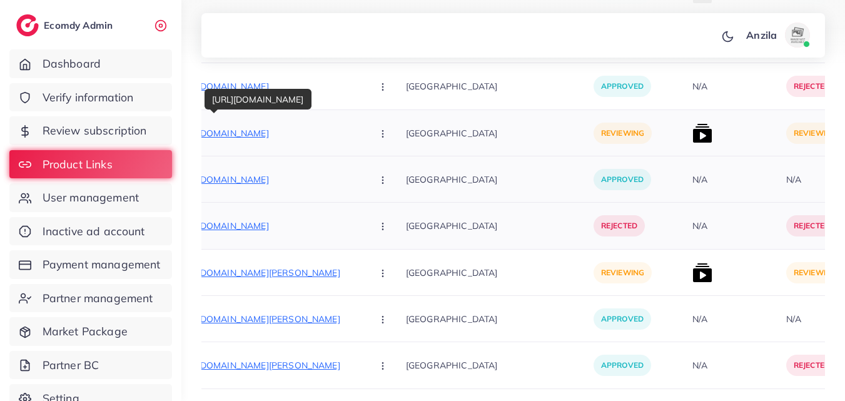
click at [248, 128] on p "[URL][DOMAIN_NAME]" at bounding box center [269, 133] width 188 height 15
click at [362, 136] on button "button" at bounding box center [384, 133] width 44 height 28
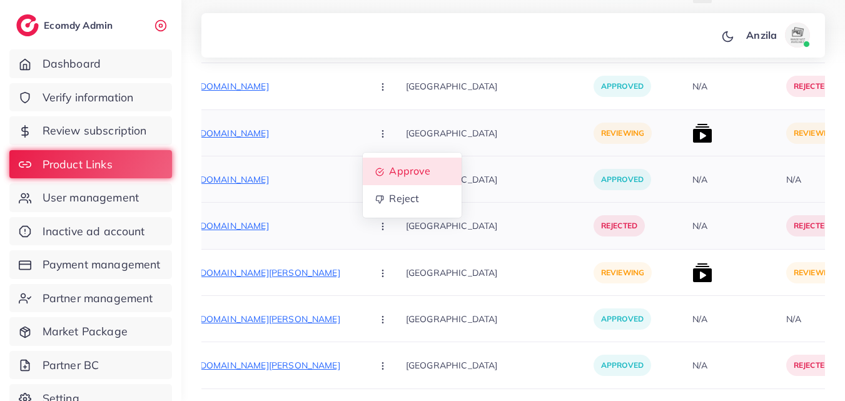
click at [389, 170] on span "Approve" at bounding box center [409, 171] width 41 height 13
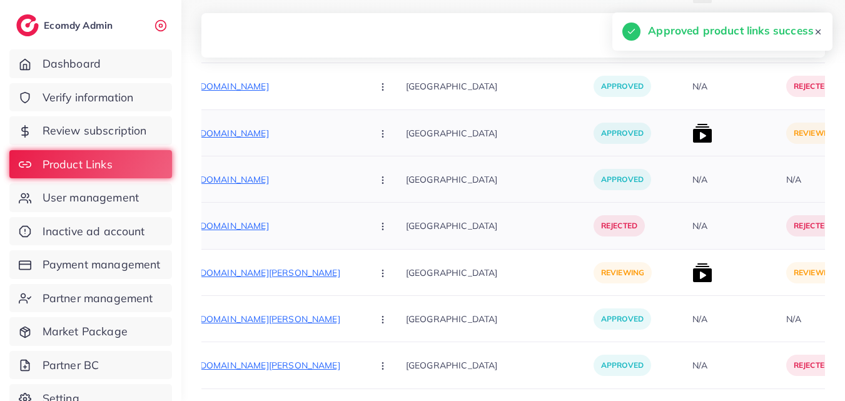
click at [692, 133] on img at bounding box center [702, 133] width 20 height 20
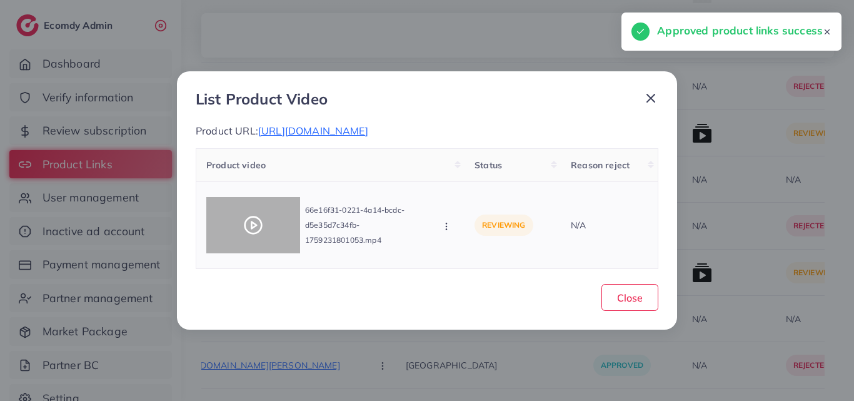
click at [255, 226] on div at bounding box center [253, 225] width 94 height 56
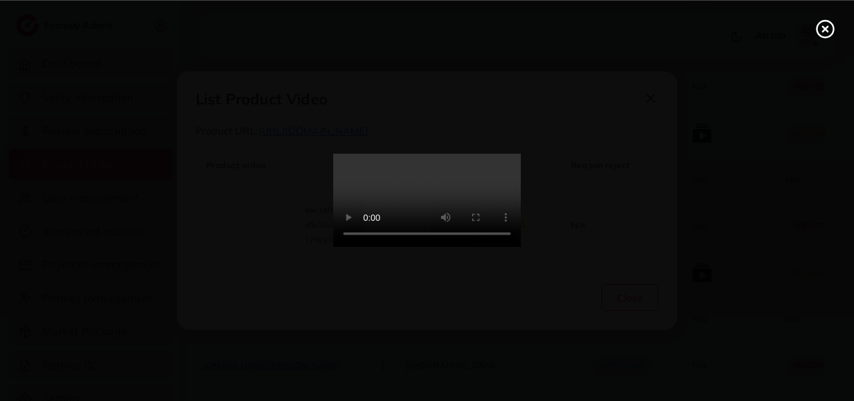
click at [438, 215] on video at bounding box center [427, 201] width 188 height 94
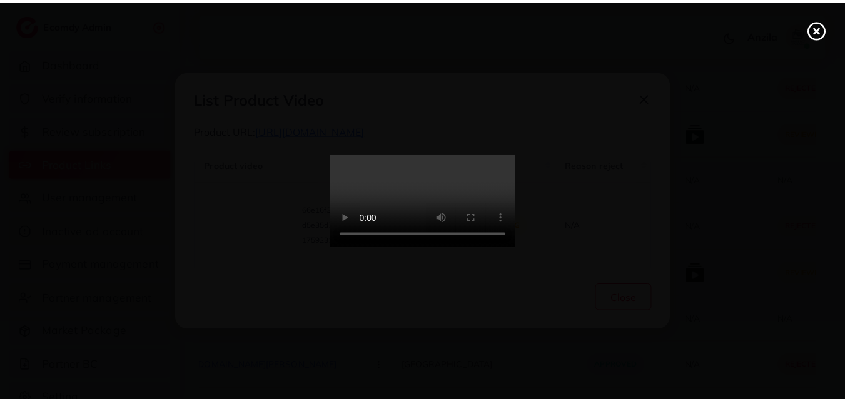
scroll to position [0, 0]
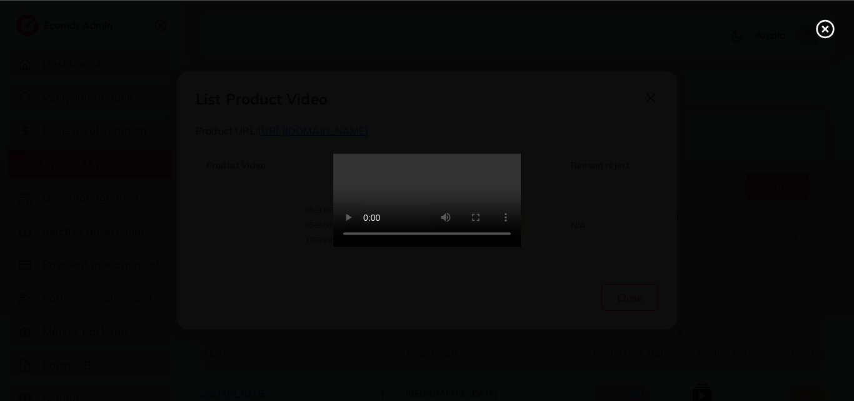
click at [821, 35] on circle at bounding box center [825, 29] width 17 height 17
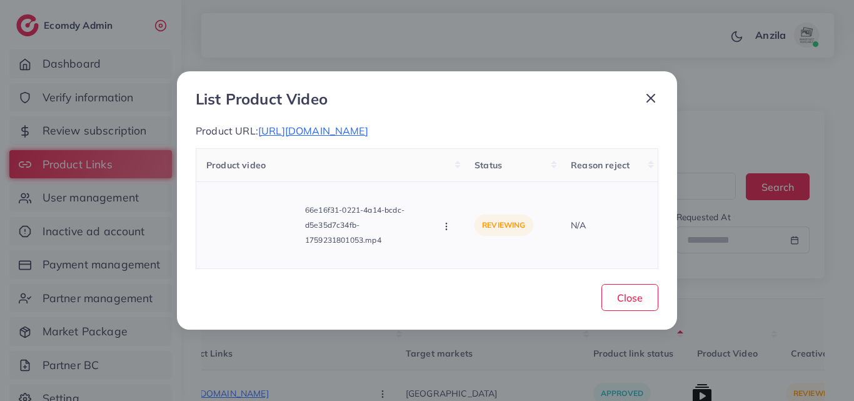
click at [450, 231] on icon "button" at bounding box center [447, 226] width 10 height 10
click at [473, 176] on span "Approve" at bounding box center [488, 170] width 41 height 13
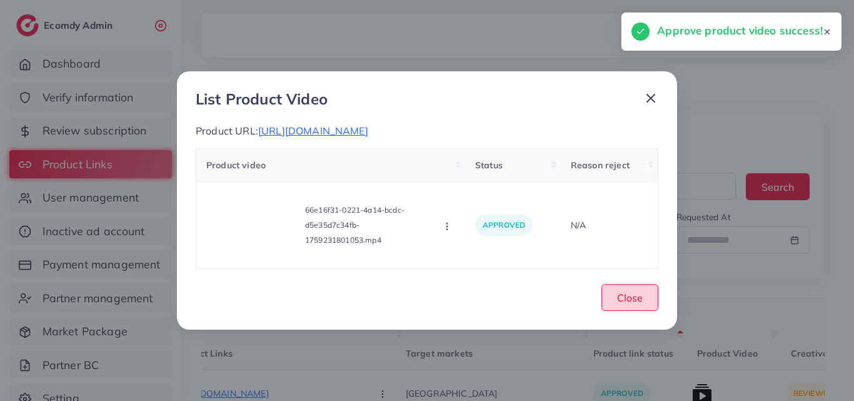
click at [626, 304] on span "Close" at bounding box center [630, 297] width 26 height 13
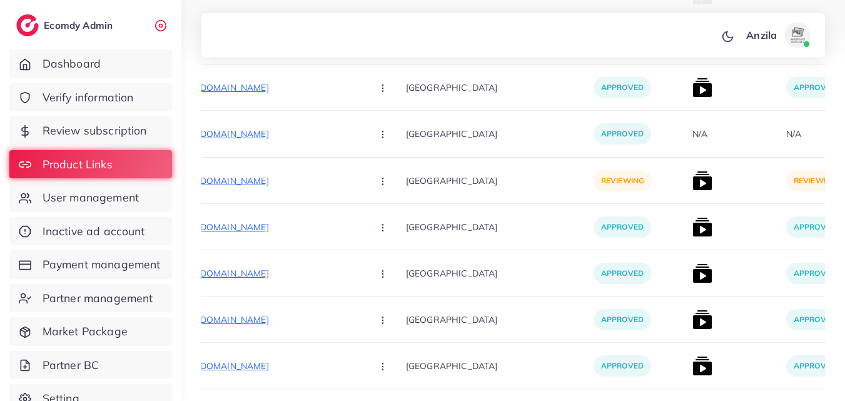
scroll to position [3825, 0]
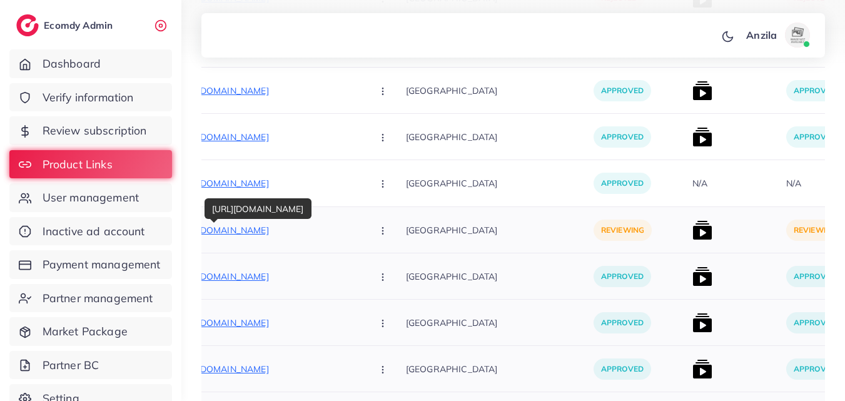
click at [257, 223] on p "[URL][DOMAIN_NAME]" at bounding box center [269, 230] width 188 height 15
click at [362, 241] on button "button" at bounding box center [384, 230] width 44 height 28
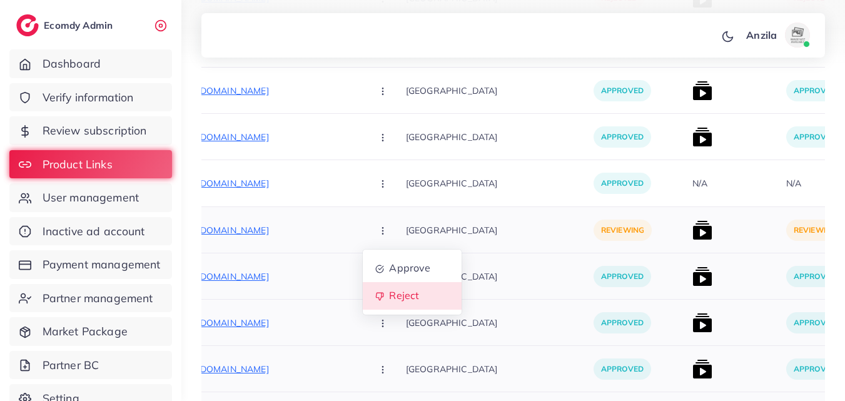
click at [389, 291] on span "Reject" at bounding box center [404, 296] width 30 height 13
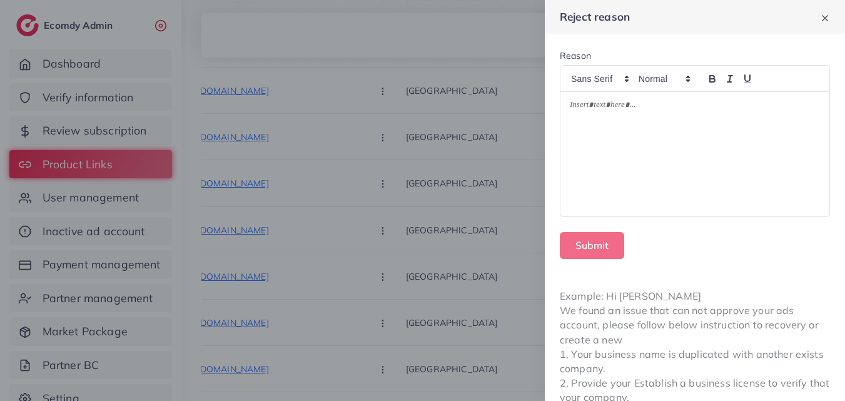
click at [647, 149] on div at bounding box center [694, 154] width 269 height 124
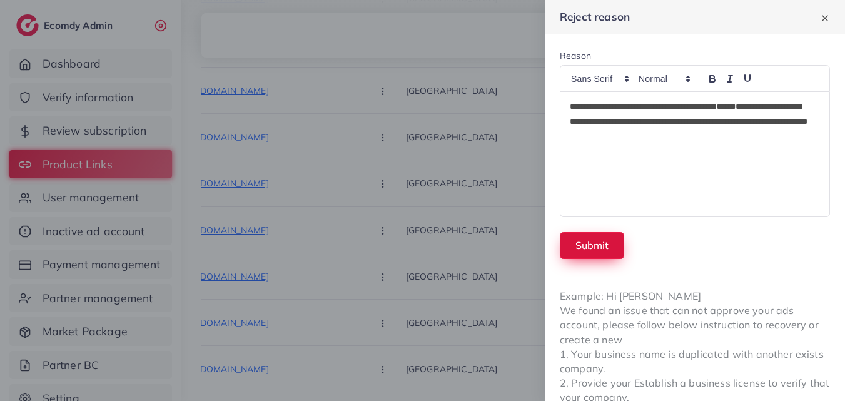
click at [615, 255] on button "Submit" at bounding box center [592, 245] width 64 height 27
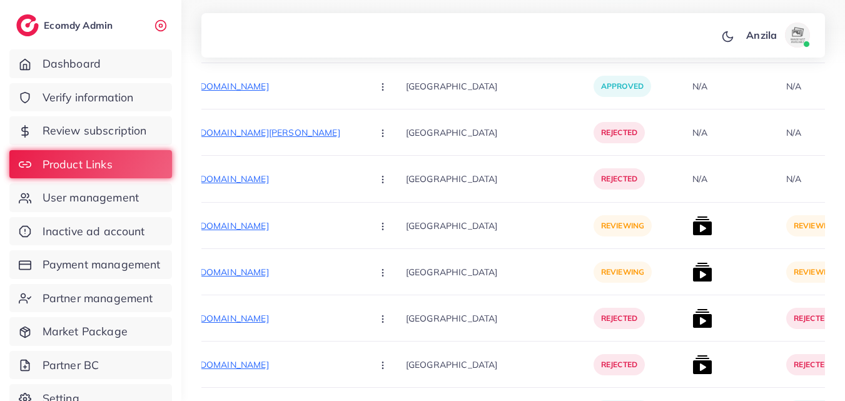
scroll to position [3035, 0]
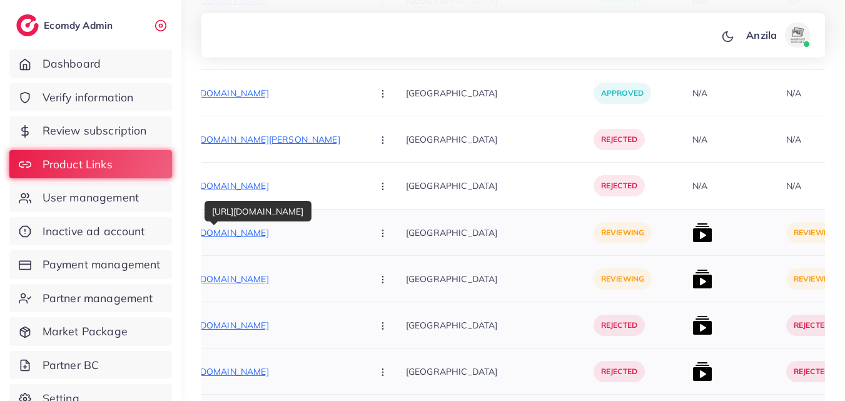
click at [268, 222] on div "[URL][DOMAIN_NAME]" at bounding box center [258, 211] width 107 height 28
click at [273, 233] on p "[URL][DOMAIN_NAME]" at bounding box center [269, 232] width 188 height 15
click at [362, 236] on button "button" at bounding box center [384, 232] width 44 height 28
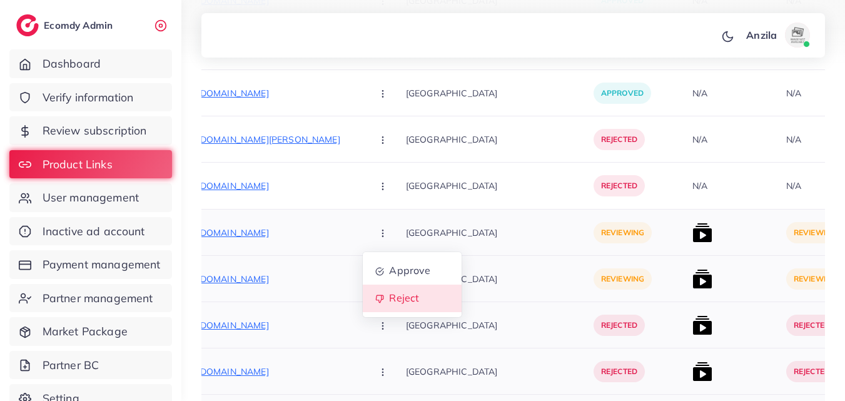
click at [389, 292] on span "Reject" at bounding box center [404, 298] width 30 height 13
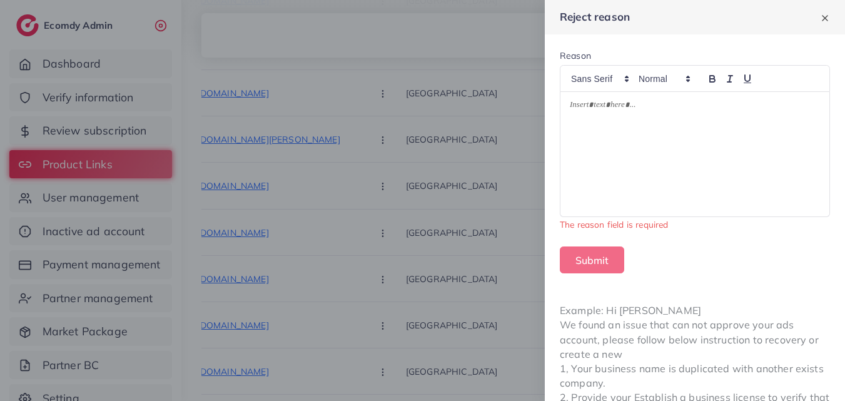
click at [575, 137] on div at bounding box center [694, 154] width 269 height 124
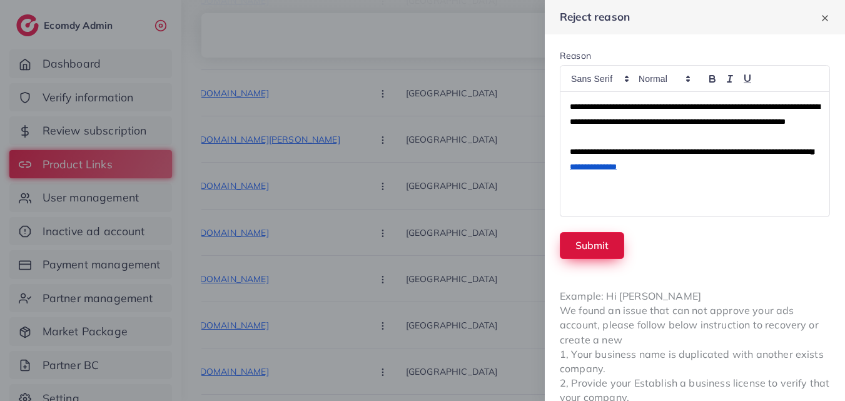
click at [587, 251] on button "Submit" at bounding box center [592, 245] width 64 height 27
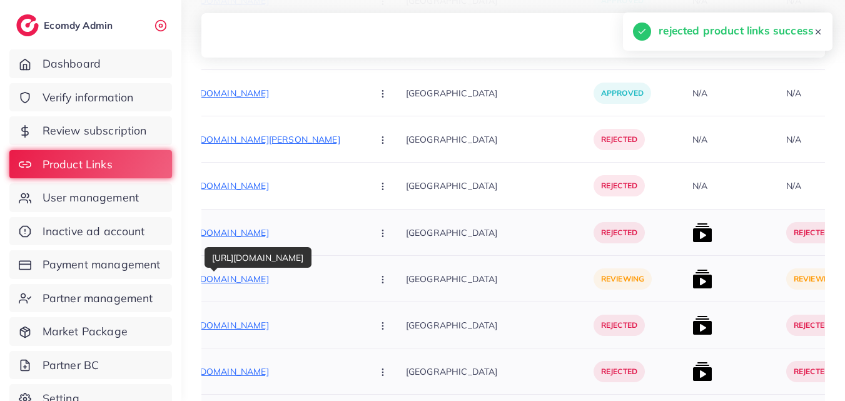
click at [273, 283] on p "[URL][DOMAIN_NAME]" at bounding box center [269, 278] width 188 height 15
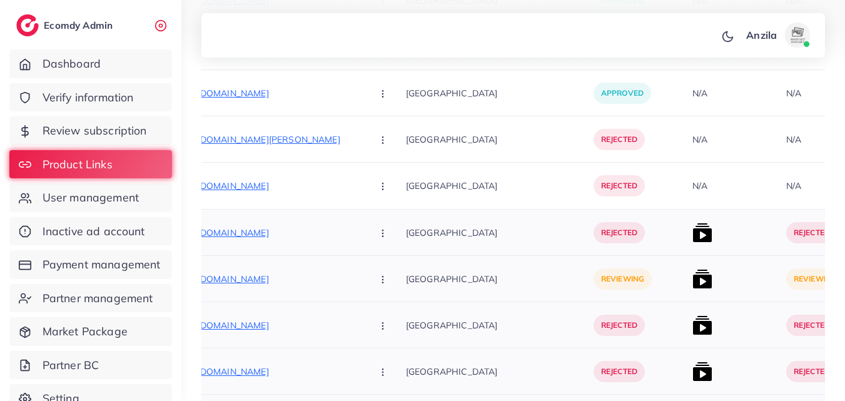
click at [378, 278] on icon "button" at bounding box center [383, 280] width 10 height 10
click at [389, 340] on span "Reject" at bounding box center [404, 344] width 30 height 13
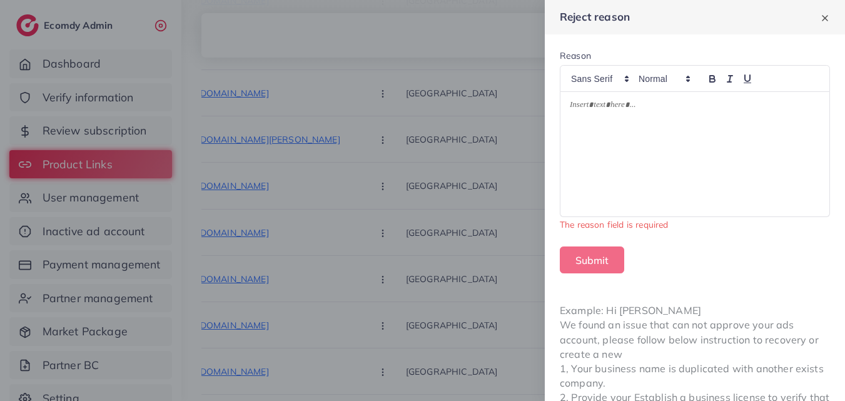
click at [667, 111] on p at bounding box center [695, 106] width 250 height 15
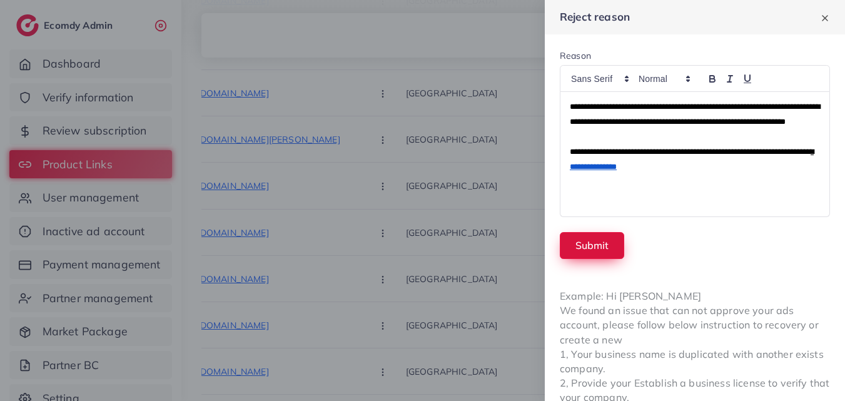
click at [622, 244] on button "Submit" at bounding box center [592, 245] width 64 height 27
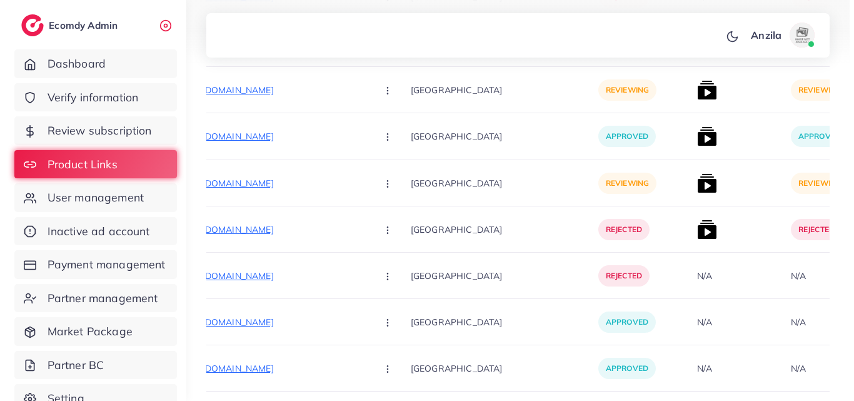
scroll to position [2616, 0]
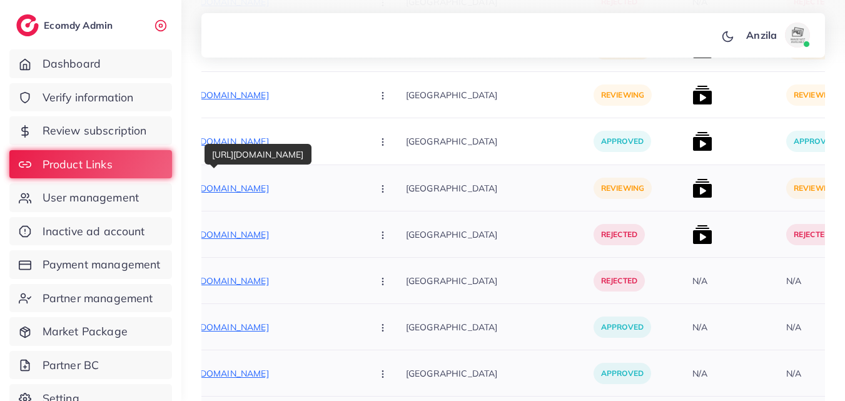
click at [247, 185] on p "[URL][DOMAIN_NAME]" at bounding box center [269, 188] width 188 height 15
click at [378, 193] on icon "button" at bounding box center [383, 189] width 10 height 10
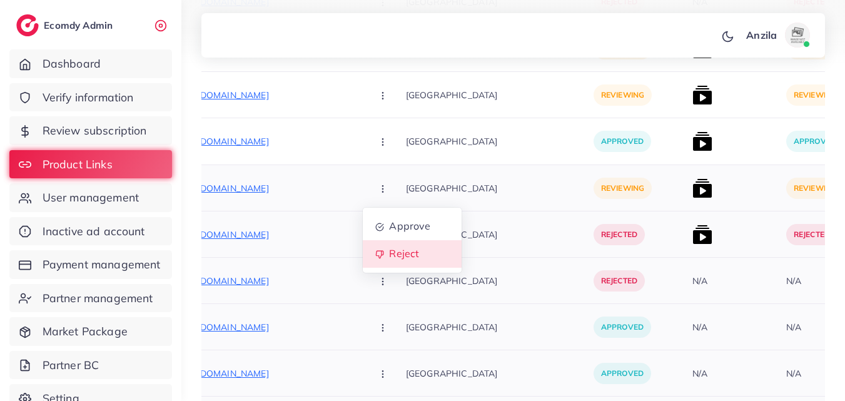
click at [363, 243] on link "Reject" at bounding box center [412, 254] width 99 height 28
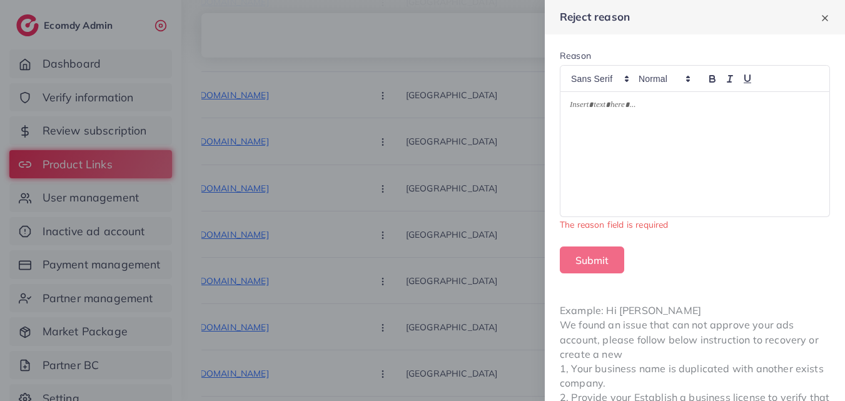
click at [331, 201] on div at bounding box center [422, 200] width 845 height 401
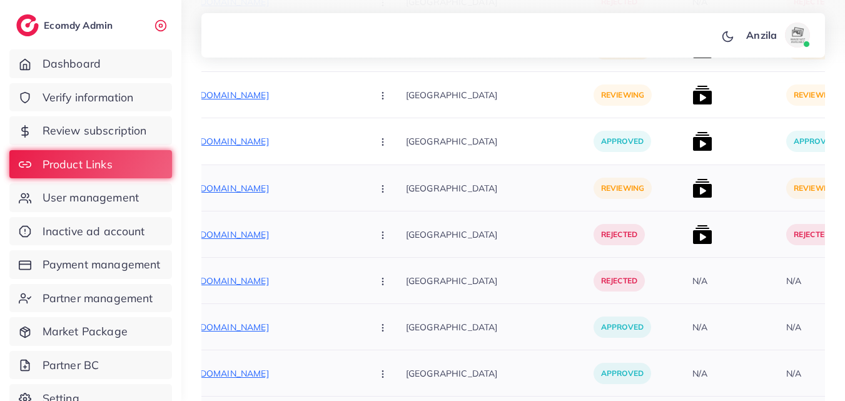
click at [378, 188] on icon "button" at bounding box center [383, 189] width 10 height 10
click at [389, 221] on span "Approve" at bounding box center [409, 226] width 41 height 13
click at [692, 196] on img at bounding box center [702, 188] width 20 height 20
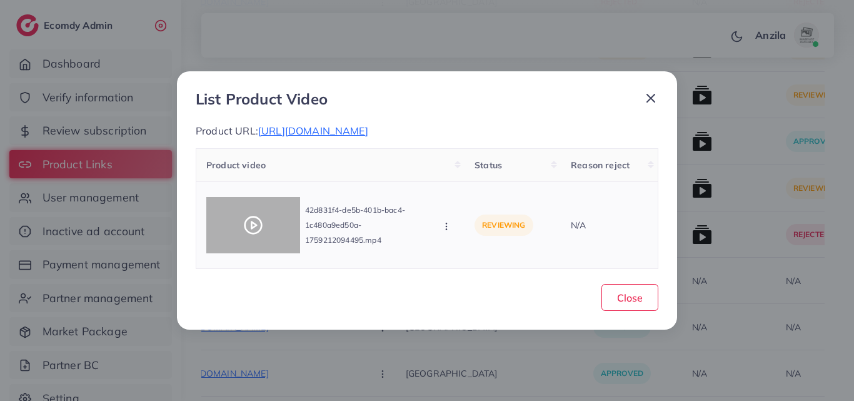
click at [250, 233] on icon at bounding box center [253, 225] width 20 height 20
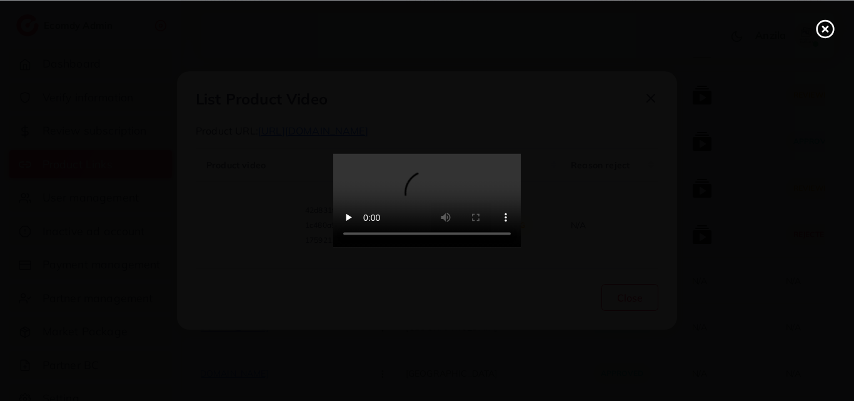
click at [380, 238] on video at bounding box center [427, 201] width 188 height 94
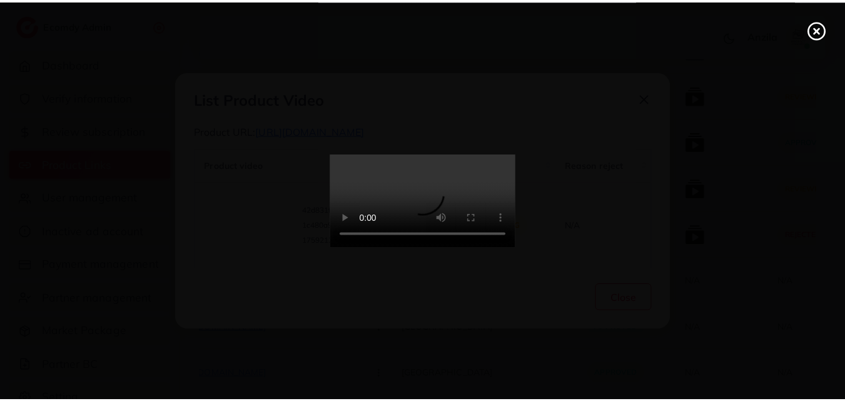
scroll to position [0, 0]
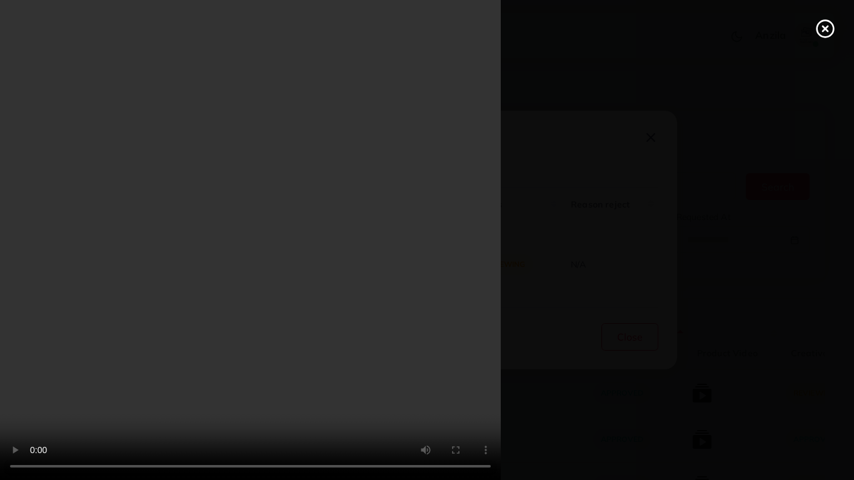
click at [382, 302] on video at bounding box center [427, 240] width 854 height 480
click at [457, 340] on video at bounding box center [427, 240] width 854 height 480
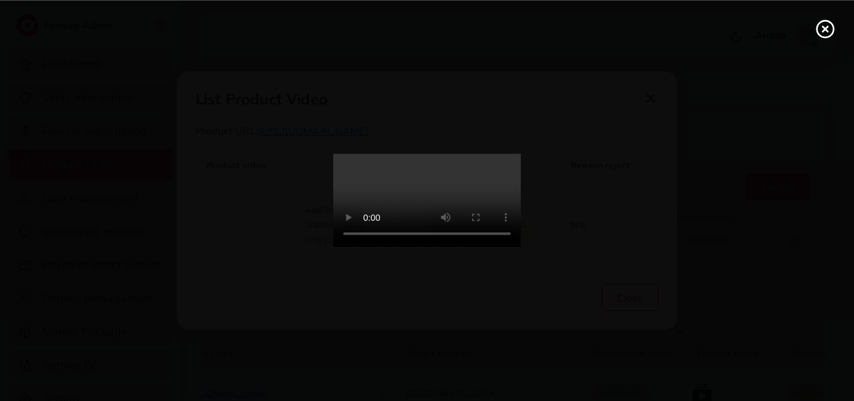
click at [823, 29] on icon at bounding box center [826, 29] width 20 height 20
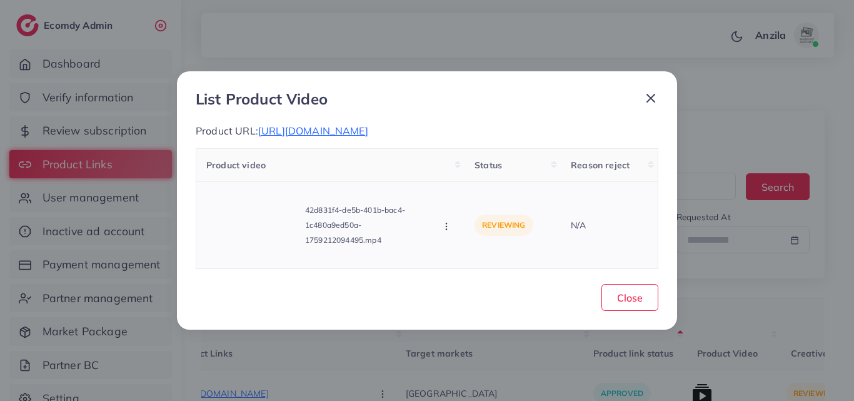
click at [441, 235] on div "42d831f4-de5b-401b-bac4-1c480a9ed50a-1759212094495.mp4 Approve Reject" at bounding box center [330, 225] width 248 height 66
click at [441, 232] on button "button" at bounding box center [448, 226] width 14 height 13
click at [473, 171] on link "Approve" at bounding box center [491, 171] width 99 height 28
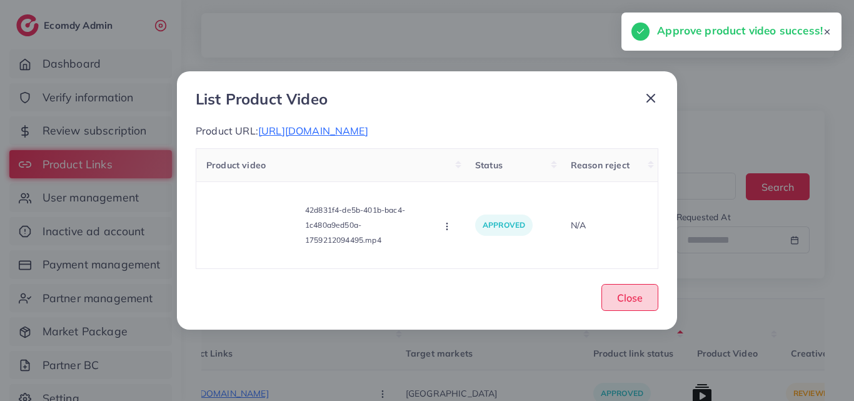
click at [627, 311] on button "Close" at bounding box center [630, 297] width 57 height 27
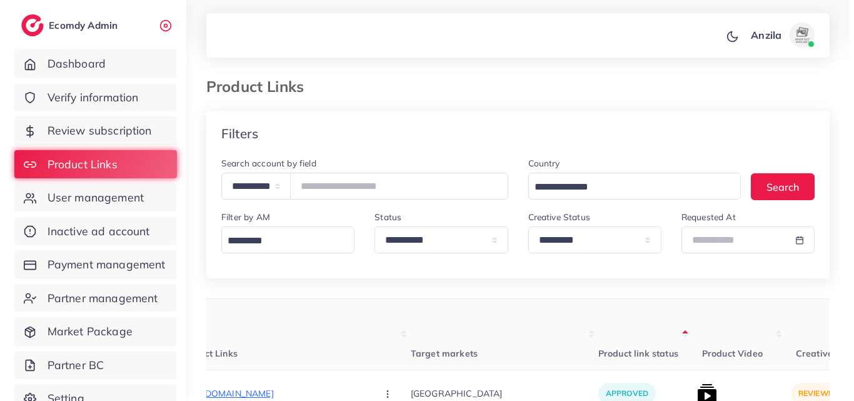
scroll to position [2490, 0]
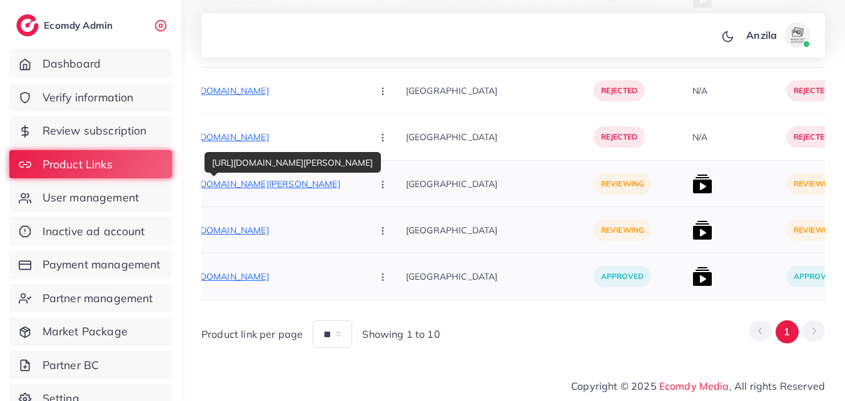
click at [234, 176] on p "[URL][DOMAIN_NAME][PERSON_NAME]" at bounding box center [269, 183] width 188 height 15
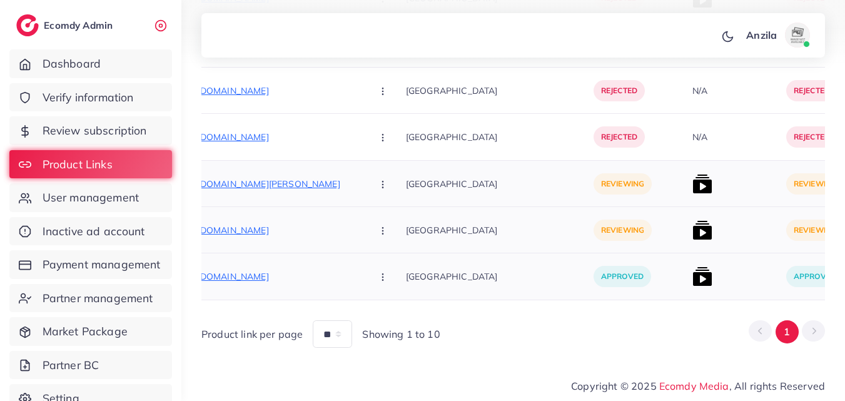
click at [378, 180] on icon "button" at bounding box center [383, 185] width 10 height 10
click at [389, 216] on span "Approve" at bounding box center [409, 222] width 41 height 13
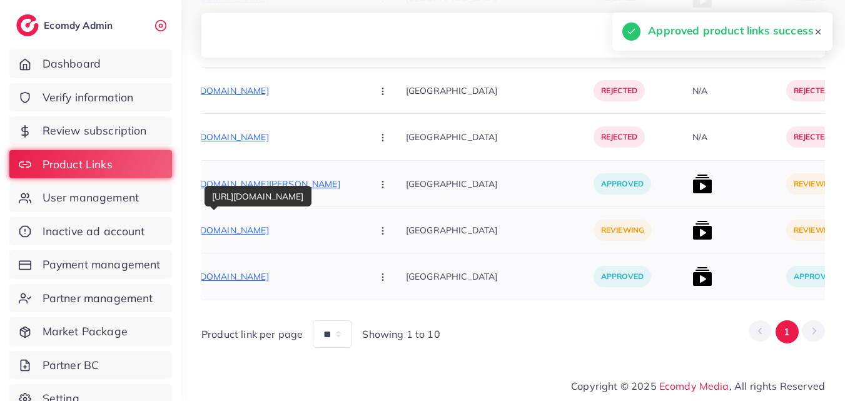
click at [259, 223] on p "[URL][DOMAIN_NAME]" at bounding box center [269, 230] width 188 height 15
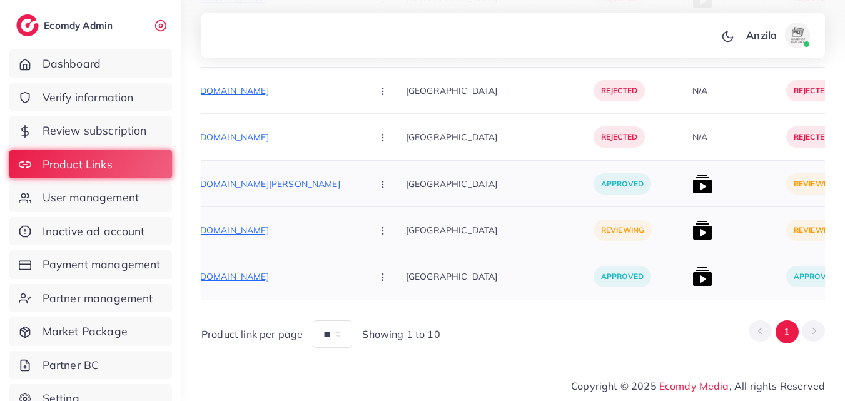
click at [362, 216] on button "button" at bounding box center [384, 230] width 44 height 28
click at [389, 159] on span "Approve" at bounding box center [409, 164] width 41 height 13
click at [692, 174] on img at bounding box center [702, 184] width 20 height 20
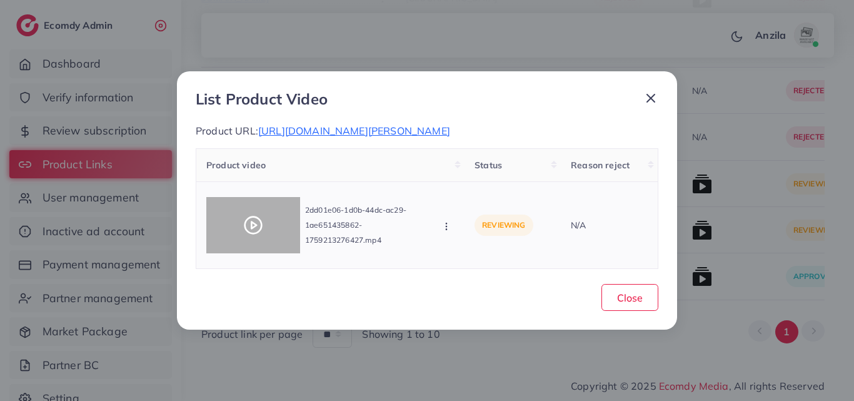
click at [256, 225] on polygon at bounding box center [253, 225] width 5 height 7
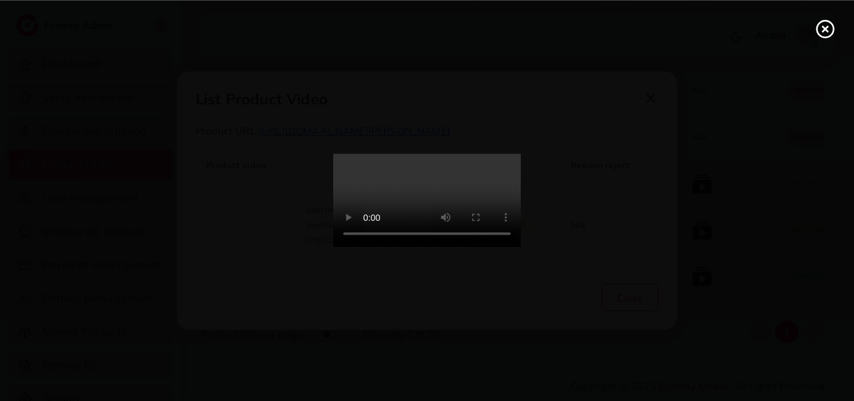
click at [402, 219] on video at bounding box center [427, 201] width 188 height 94
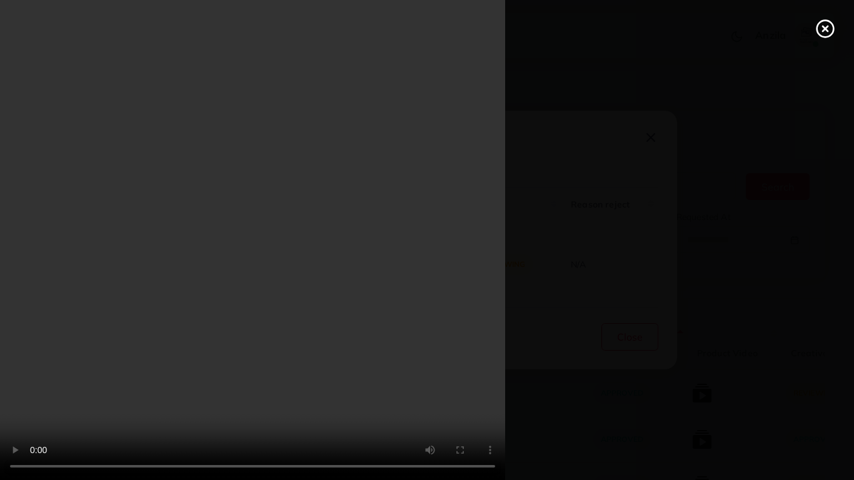
click at [291, 334] on video at bounding box center [427, 240] width 854 height 480
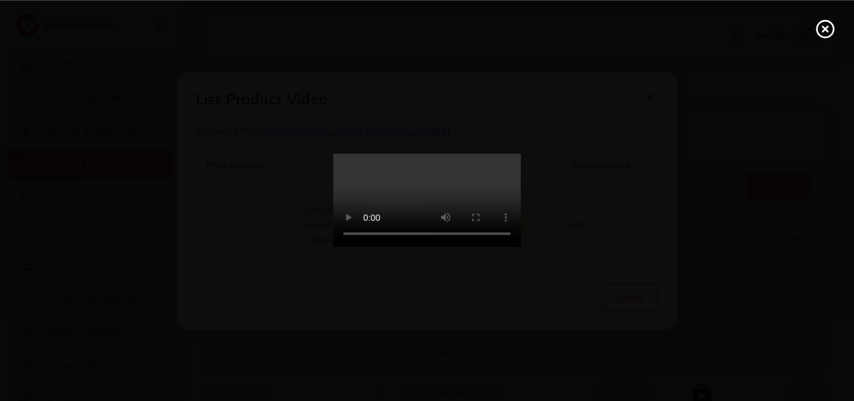
click at [826, 34] on icon at bounding box center [826, 29] width 20 height 20
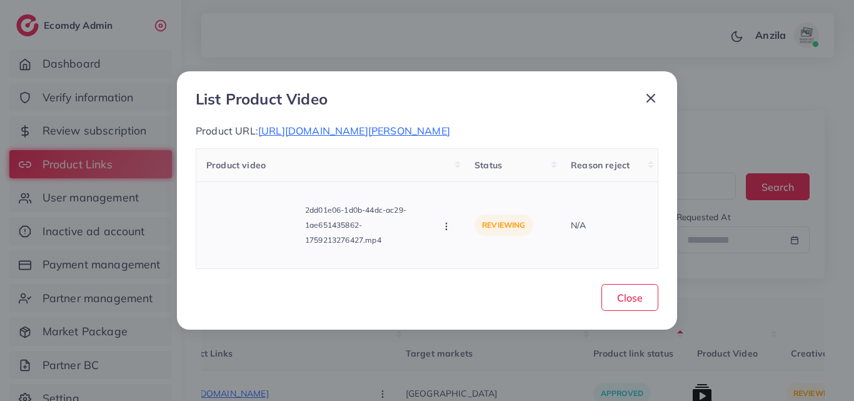
click at [440, 230] on div "2dd01e06-1d0b-44dc-ac29-1ae651435862-1759213276427.mp4 Approve Reject" at bounding box center [330, 225] width 248 height 66
click at [448, 230] on icon "button" at bounding box center [447, 226] width 10 height 10
click at [462, 191] on link "Reject" at bounding box center [491, 199] width 99 height 28
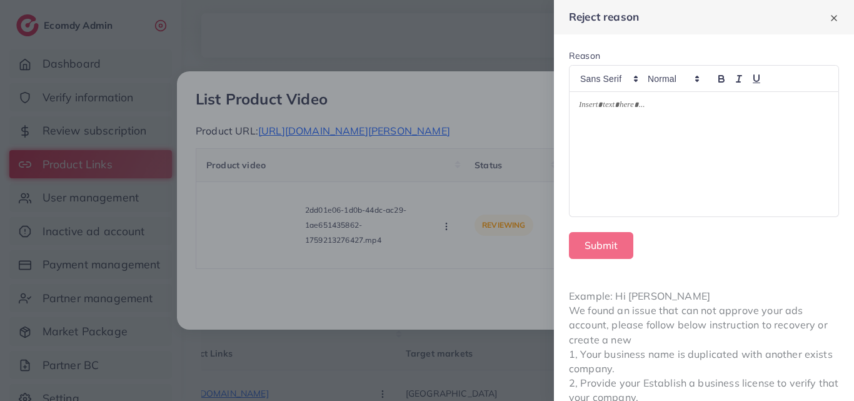
click at [647, 170] on div at bounding box center [704, 154] width 269 height 124
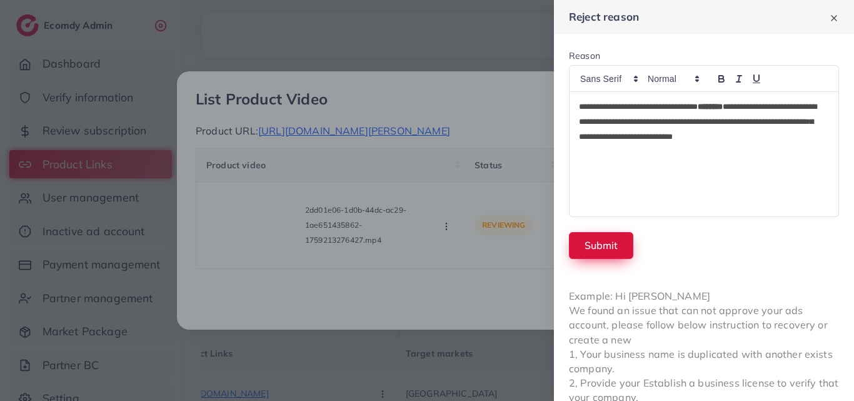
click at [592, 246] on button "Submit" at bounding box center [601, 245] width 64 height 27
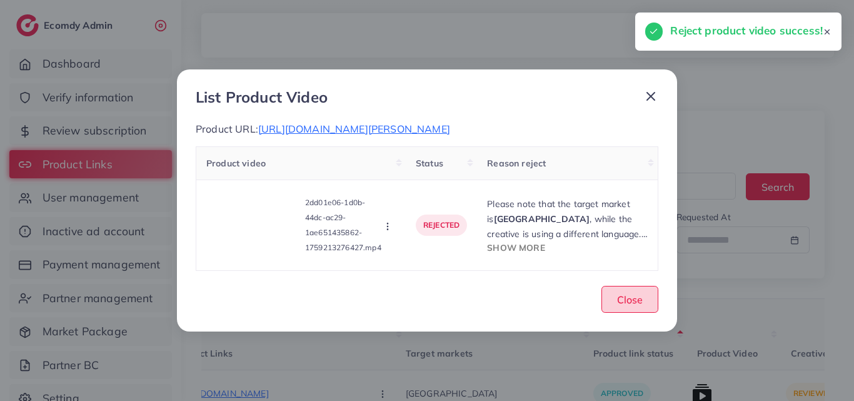
click at [649, 295] on button "Close" at bounding box center [630, 299] width 57 height 27
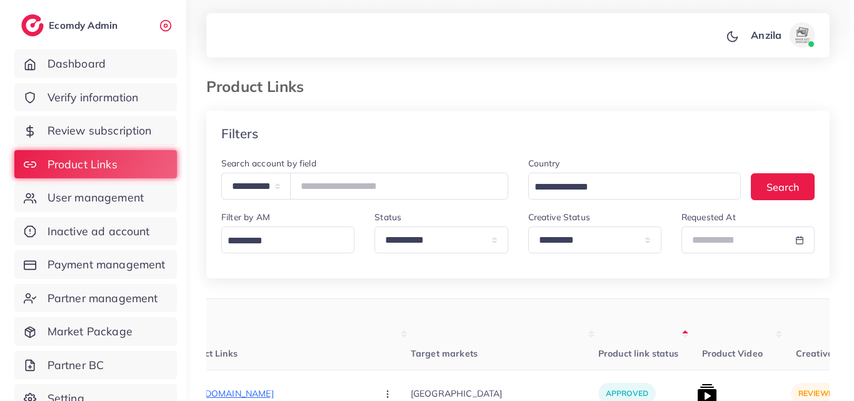
scroll to position [2490, 0]
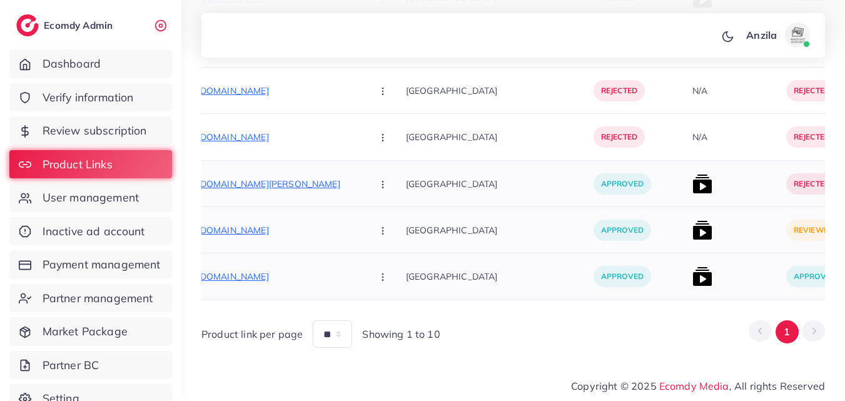
click at [692, 220] on img at bounding box center [702, 230] width 20 height 20
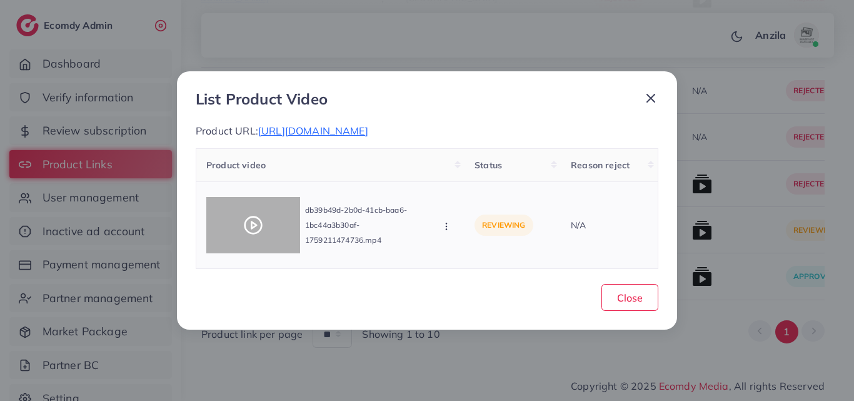
click at [241, 229] on div at bounding box center [253, 225] width 94 height 56
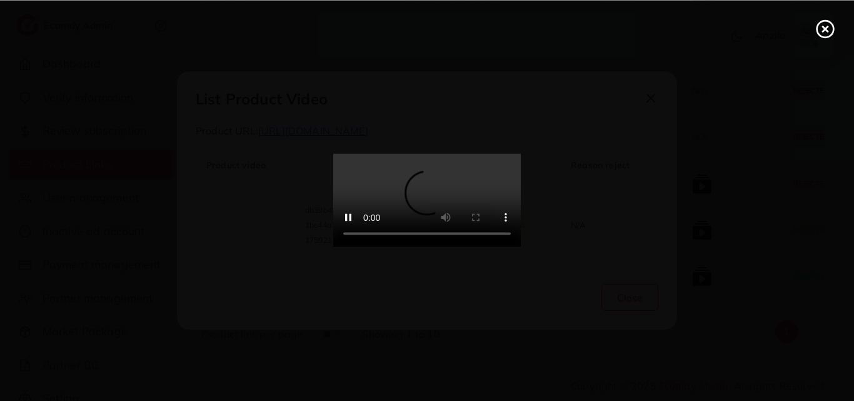
click at [388, 168] on video at bounding box center [427, 201] width 188 height 94
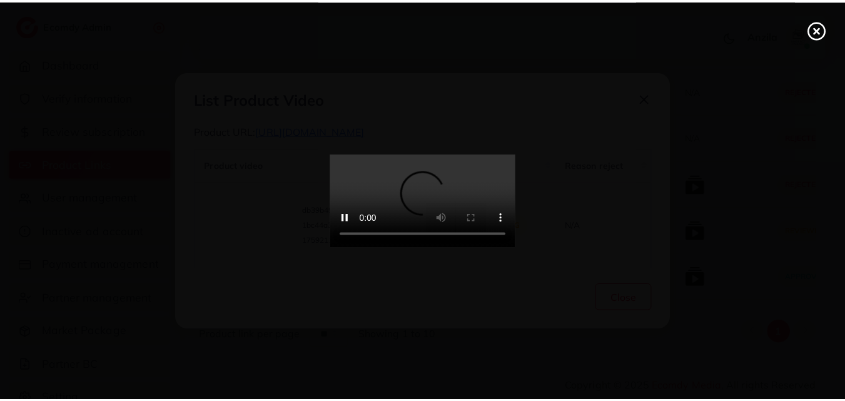
scroll to position [0, 0]
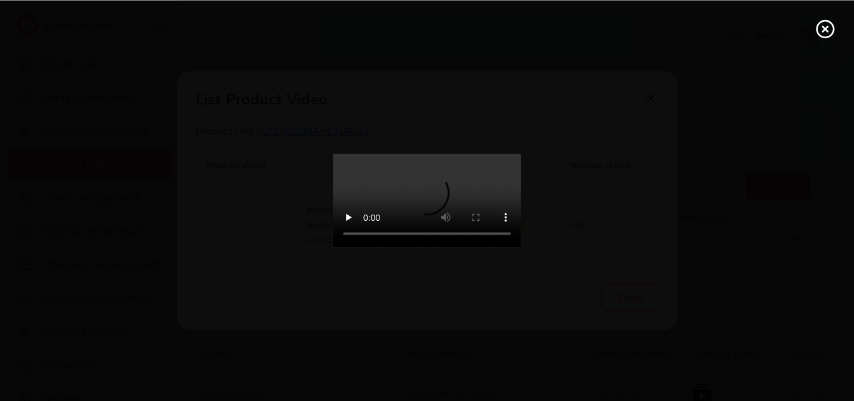
click at [826, 29] on line at bounding box center [825, 28] width 5 height 5
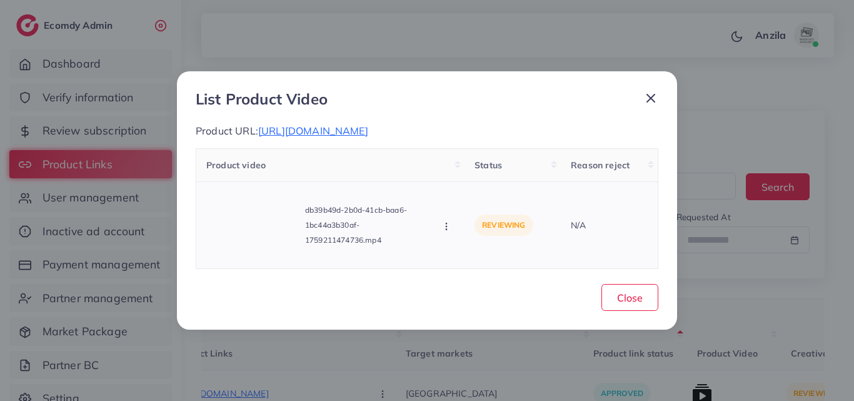
click at [445, 231] on icon "button" at bounding box center [447, 226] width 10 height 10
click at [477, 176] on span "Approve" at bounding box center [488, 170] width 41 height 13
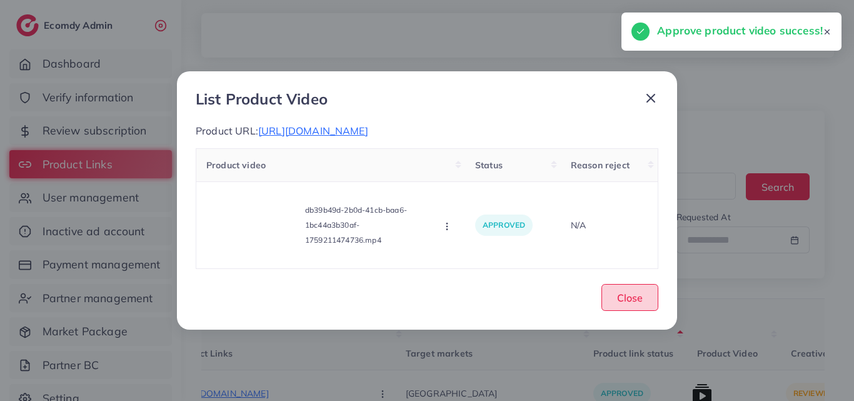
click at [636, 304] on span "Close" at bounding box center [630, 297] width 26 height 13
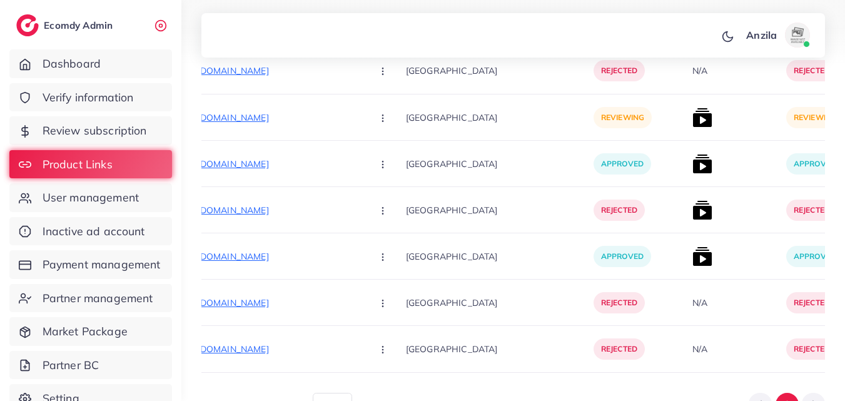
scroll to position [2237, 0]
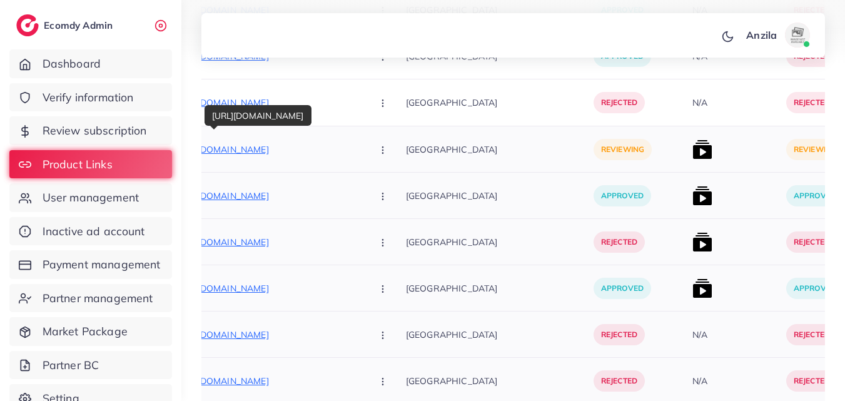
click at [280, 153] on p "[URL][DOMAIN_NAME]" at bounding box center [269, 149] width 188 height 15
click at [378, 154] on icon "button" at bounding box center [383, 150] width 10 height 10
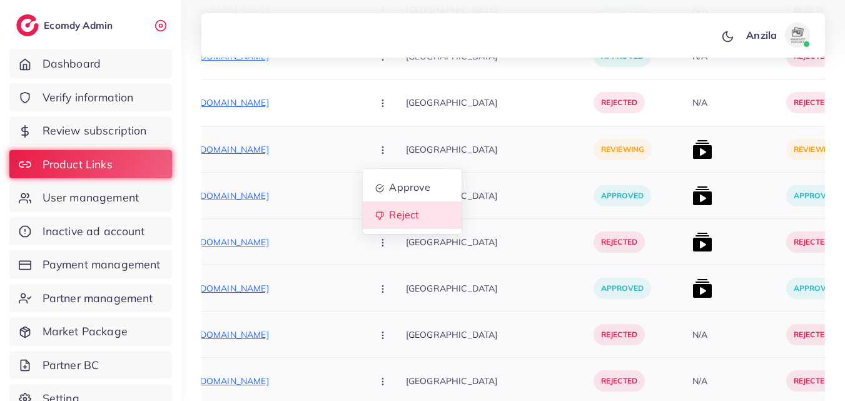
click at [389, 218] on span "Reject" at bounding box center [404, 215] width 30 height 13
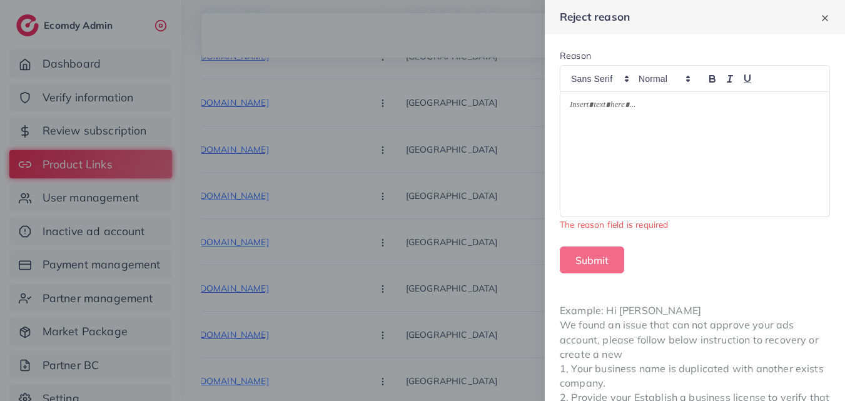
click at [751, 143] on div at bounding box center [694, 154] width 269 height 124
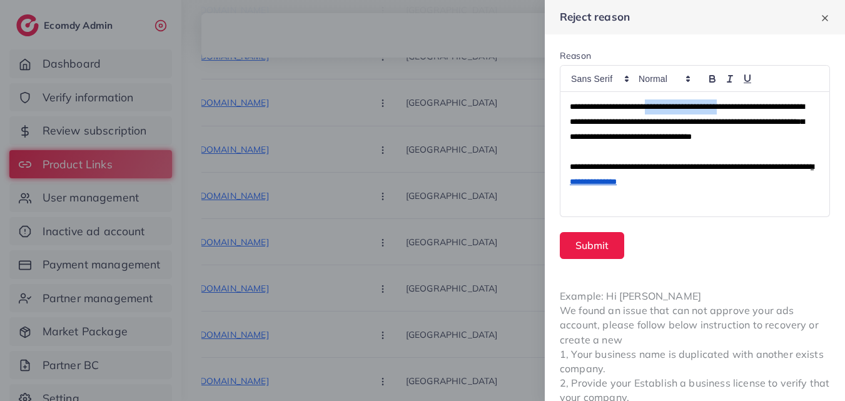
drag, startPoint x: 759, startPoint y: 106, endPoint x: 669, endPoint y: 105, distance: 90.1
click at [669, 105] on span "**********" at bounding box center [687, 122] width 235 height 38
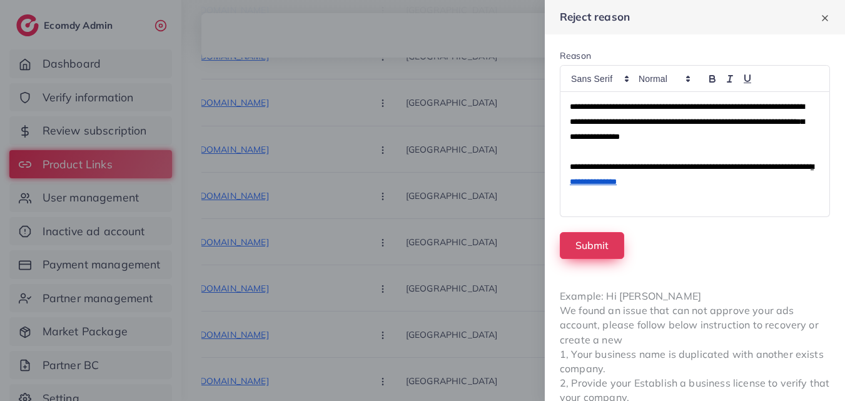
click at [597, 240] on button "Submit" at bounding box center [592, 245] width 64 height 27
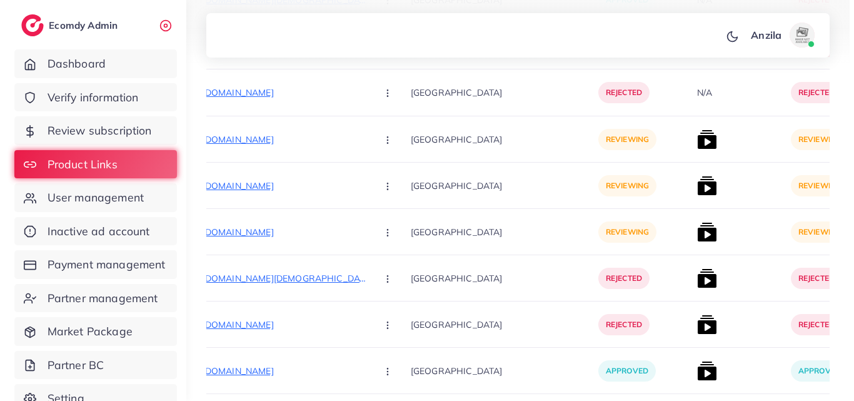
scroll to position [1611, 0]
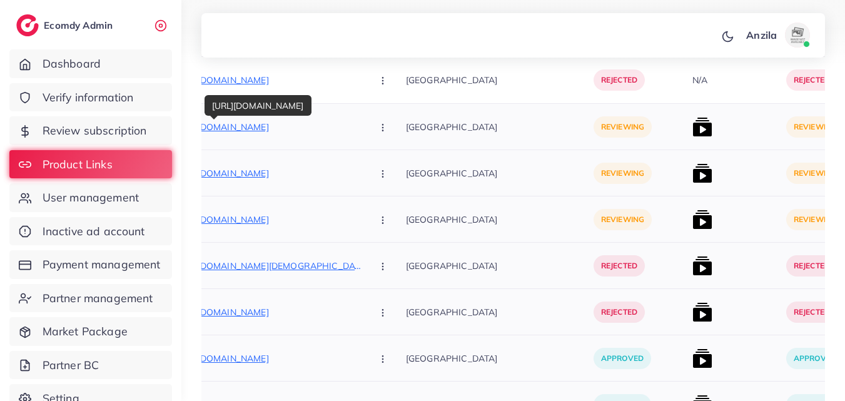
click at [233, 126] on p "[URL][DOMAIN_NAME]" at bounding box center [269, 126] width 188 height 15
click at [692, 135] on img at bounding box center [702, 127] width 20 height 20
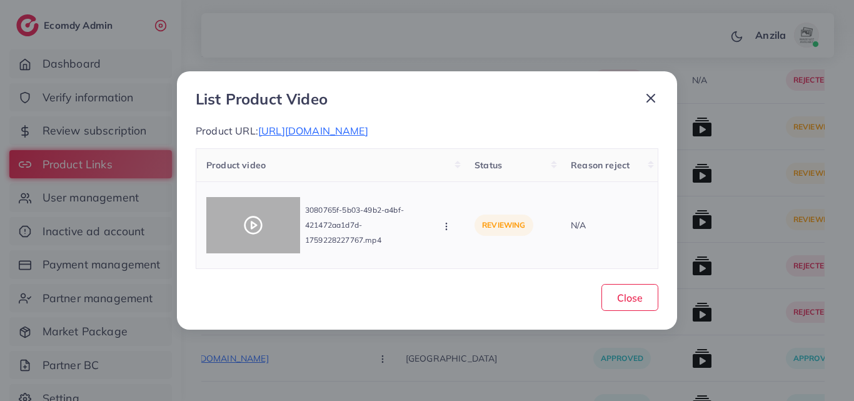
click at [245, 239] on div at bounding box center [253, 225] width 94 height 56
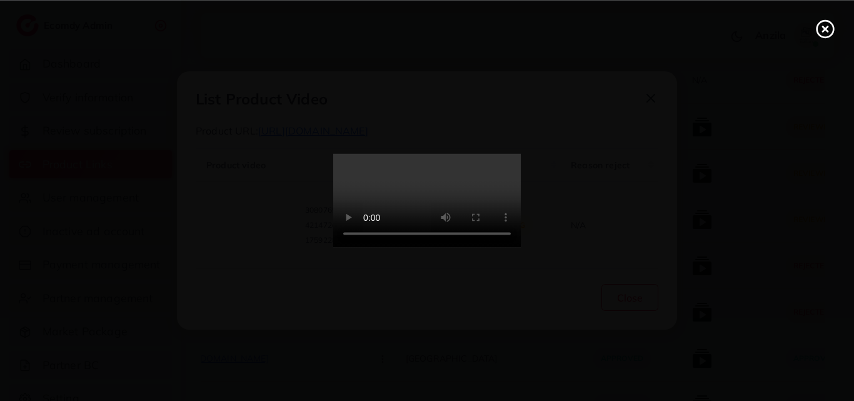
click at [408, 222] on video at bounding box center [427, 201] width 188 height 94
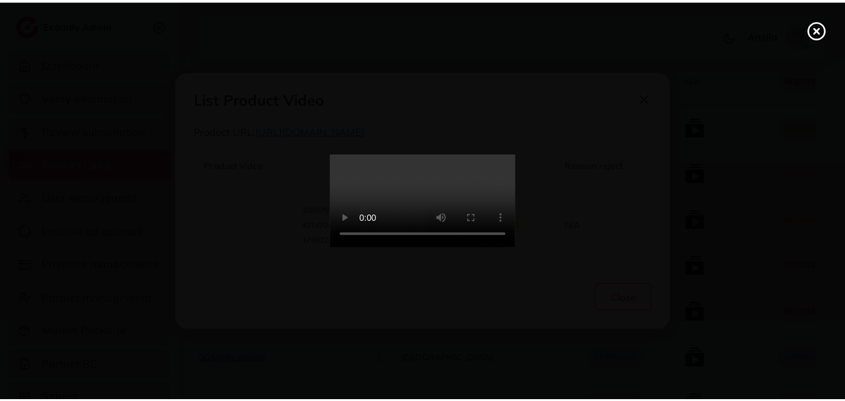
scroll to position [0, 0]
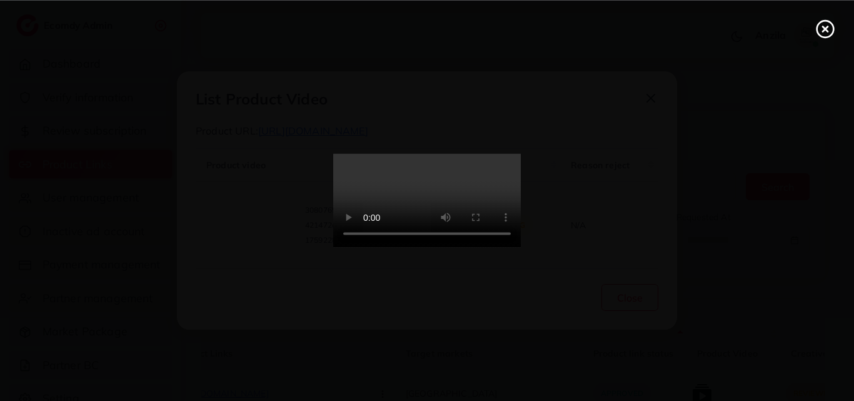
click at [831, 30] on icon at bounding box center [826, 29] width 20 height 20
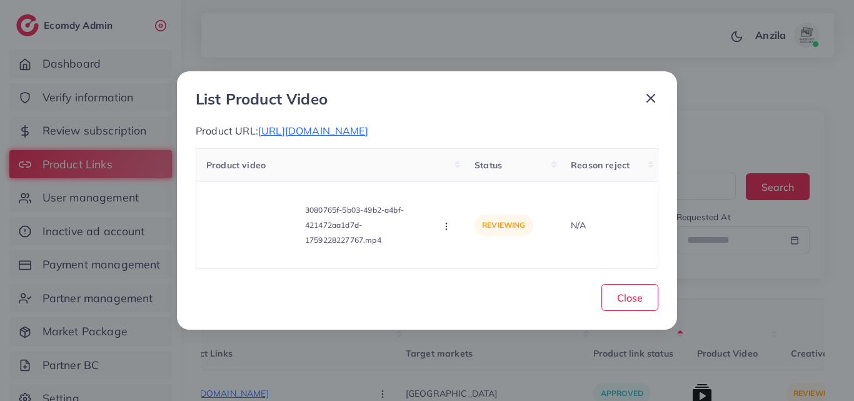
click at [627, 320] on div "List Product Video Product URL: [URL][DOMAIN_NAME] Product video Status Reason …" at bounding box center [427, 200] width 500 height 258
click at [621, 302] on span "Close" at bounding box center [630, 297] width 26 height 13
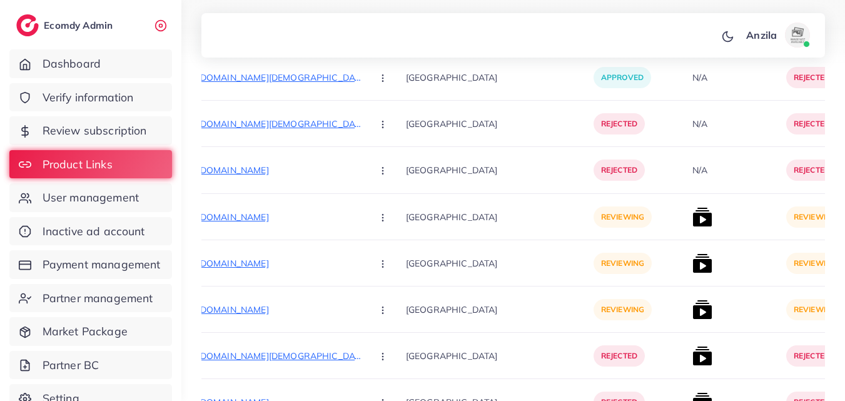
scroll to position [1586, 0]
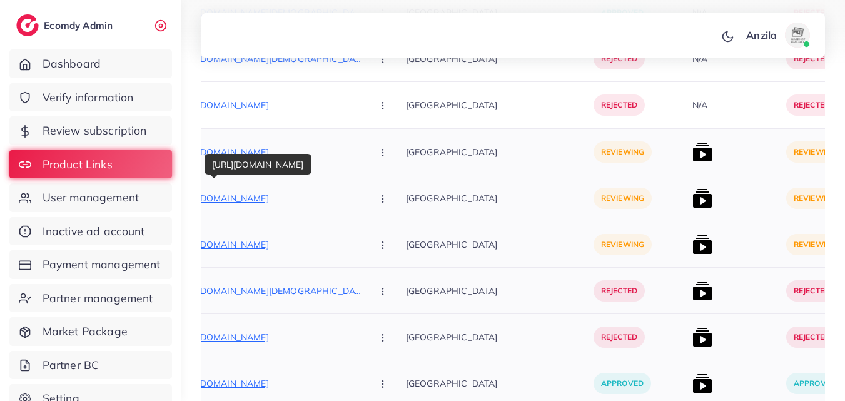
click at [245, 196] on p "[URL][DOMAIN_NAME]" at bounding box center [269, 198] width 188 height 15
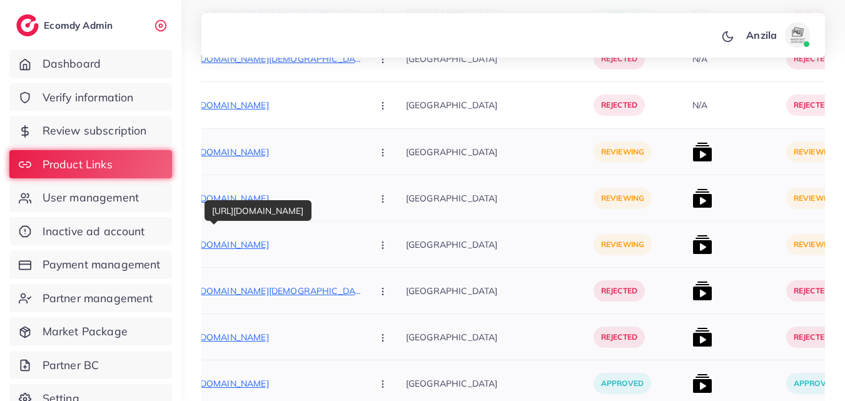
click at [281, 240] on p "[URL][DOMAIN_NAME]" at bounding box center [269, 244] width 188 height 15
click at [382, 150] on circle "button" at bounding box center [382, 149] width 1 height 1
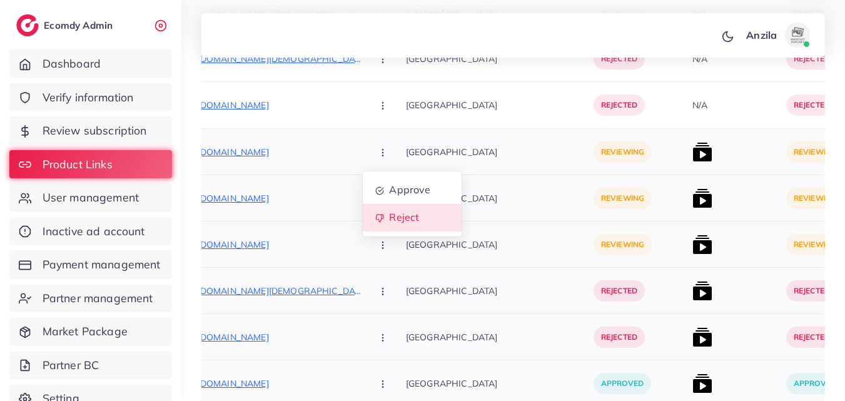
click at [363, 210] on link "Reject" at bounding box center [412, 218] width 99 height 28
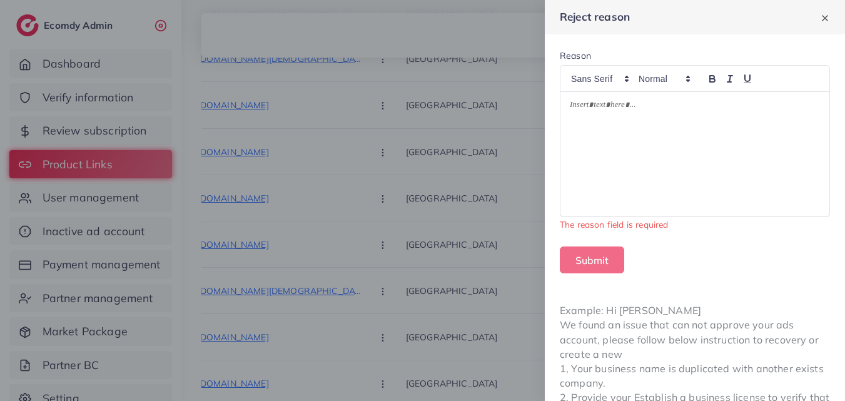
click at [675, 118] on div at bounding box center [694, 154] width 269 height 124
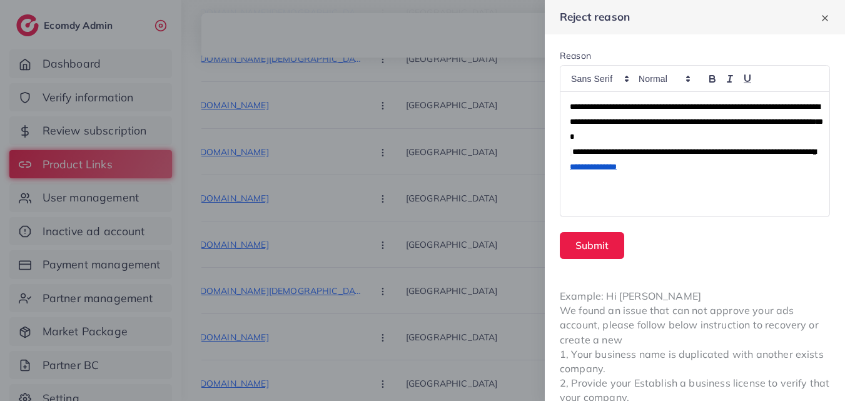
scroll to position [0, 0]
click at [597, 246] on button "Submit" at bounding box center [592, 245] width 64 height 27
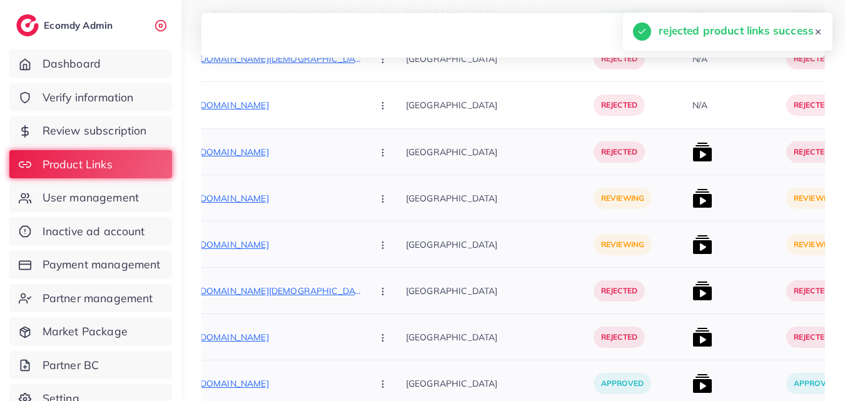
click at [362, 195] on button "button" at bounding box center [384, 198] width 44 height 28
click at [363, 270] on link "Reject" at bounding box center [412, 264] width 99 height 28
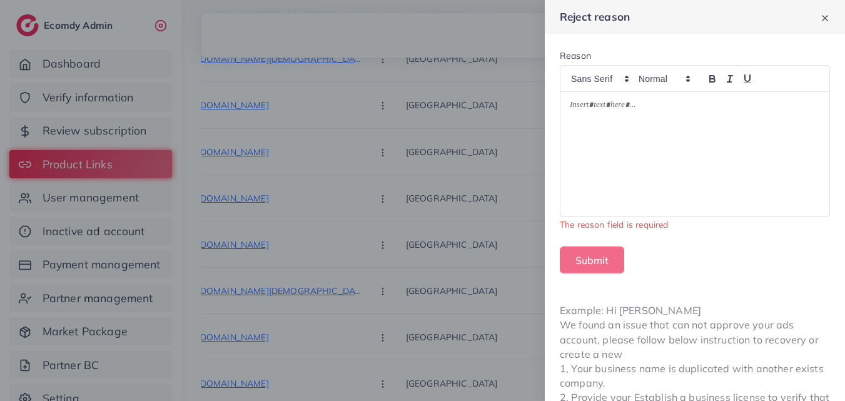
click at [623, 156] on div at bounding box center [694, 154] width 269 height 124
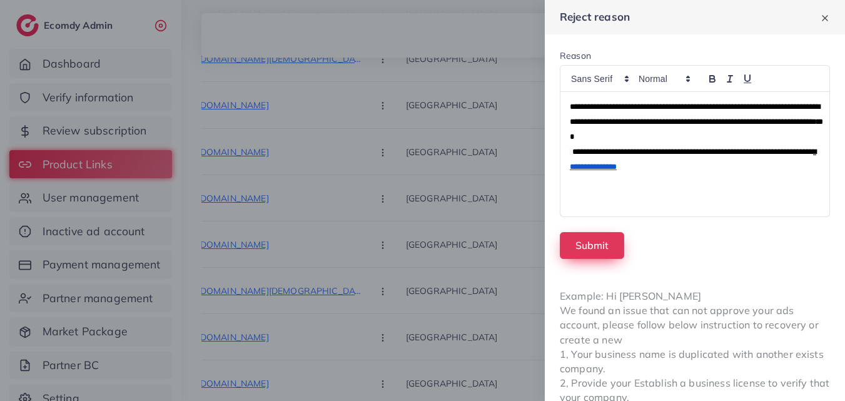
click at [605, 255] on button "Submit" at bounding box center [592, 245] width 64 height 27
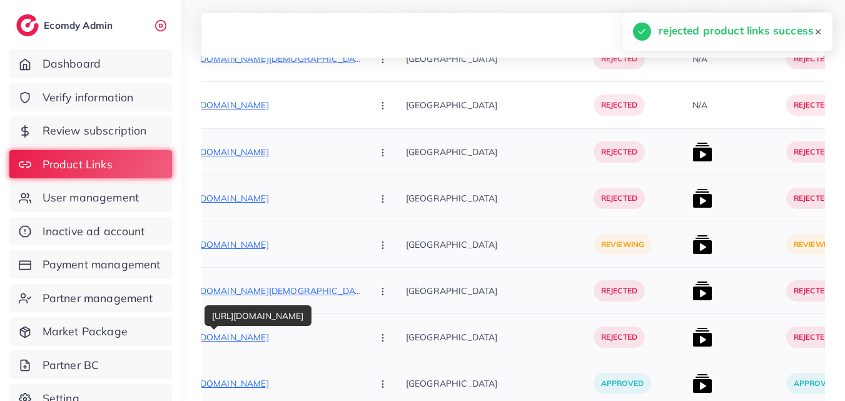
click at [285, 335] on p "[URL][DOMAIN_NAME]" at bounding box center [269, 337] width 188 height 15
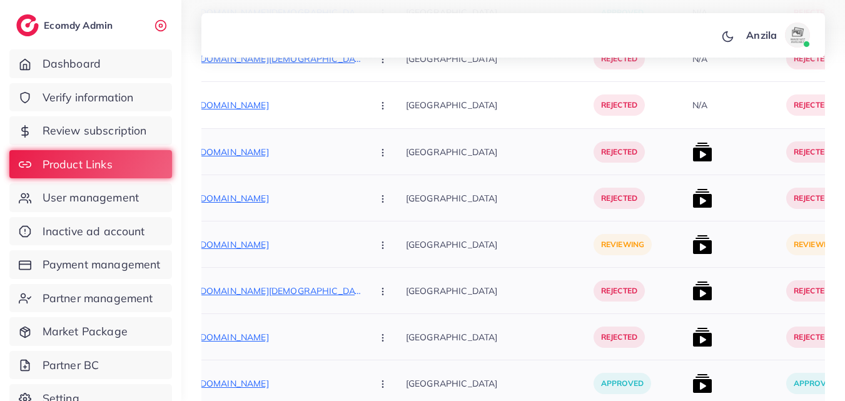
click at [539, 295] on p "[GEOGRAPHIC_DATA]" at bounding box center [500, 290] width 188 height 28
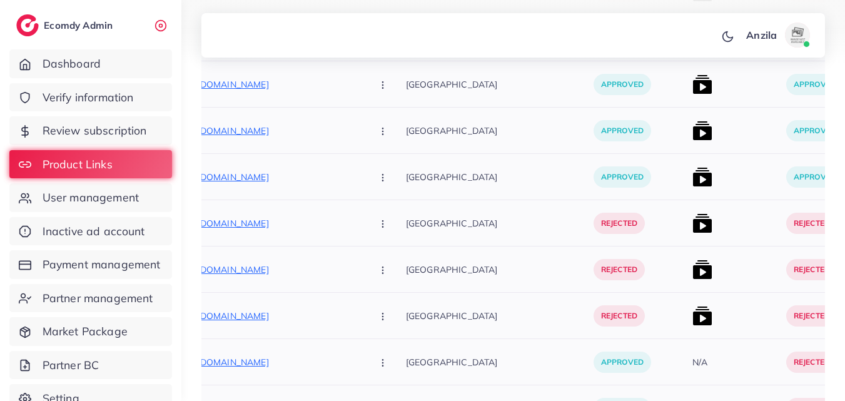
scroll to position [1886, 0]
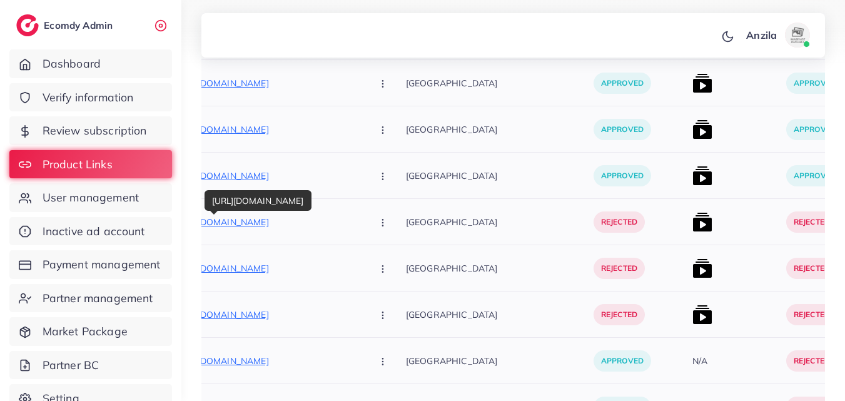
click at [269, 225] on p "[URL][DOMAIN_NAME]" at bounding box center [269, 222] width 188 height 15
click at [406, 328] on p "[GEOGRAPHIC_DATA]" at bounding box center [500, 314] width 188 height 28
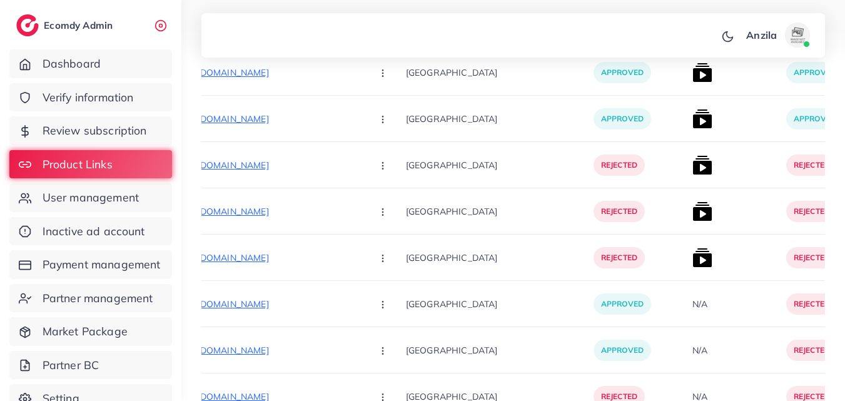
scroll to position [1931, 0]
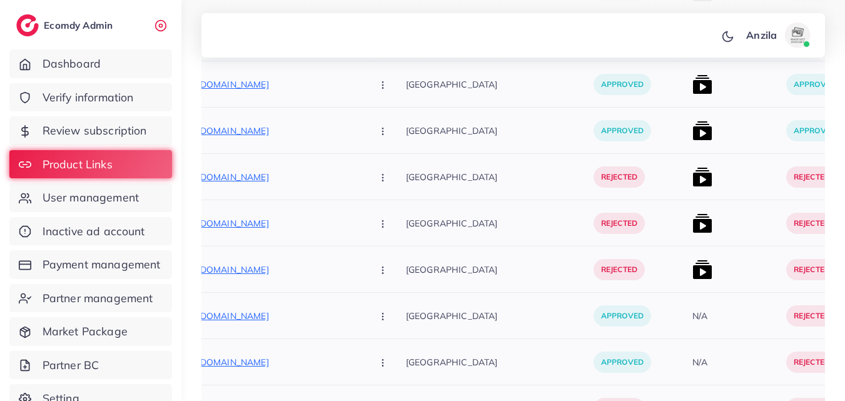
click at [692, 261] on img at bounding box center [702, 270] width 20 height 20
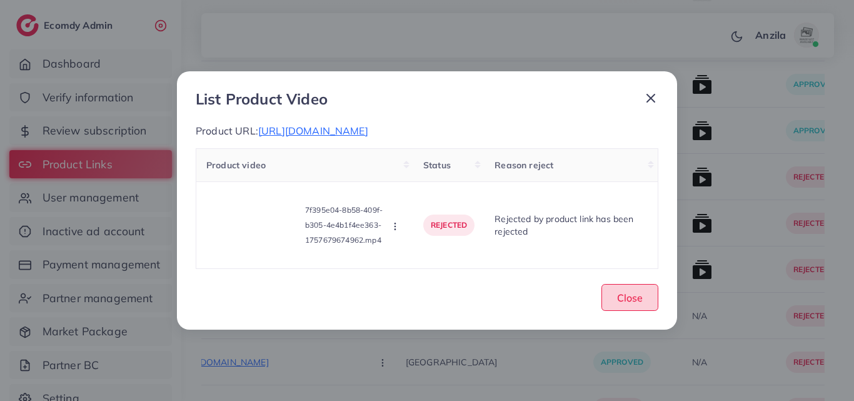
click at [614, 311] on button "Close" at bounding box center [630, 297] width 57 height 27
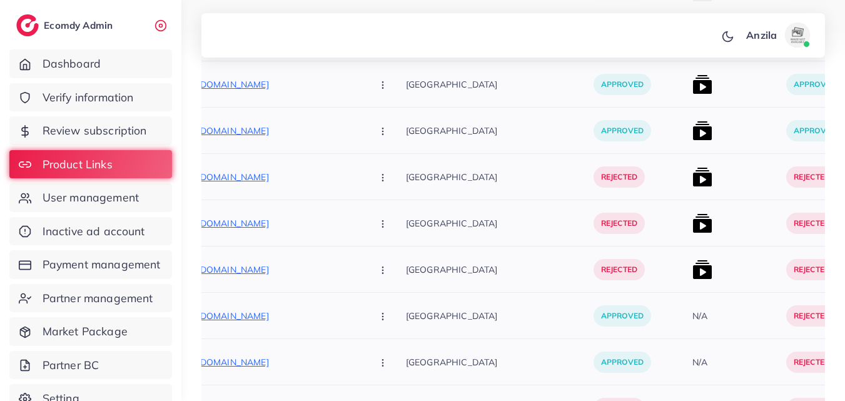
click at [692, 172] on img at bounding box center [702, 177] width 20 height 20
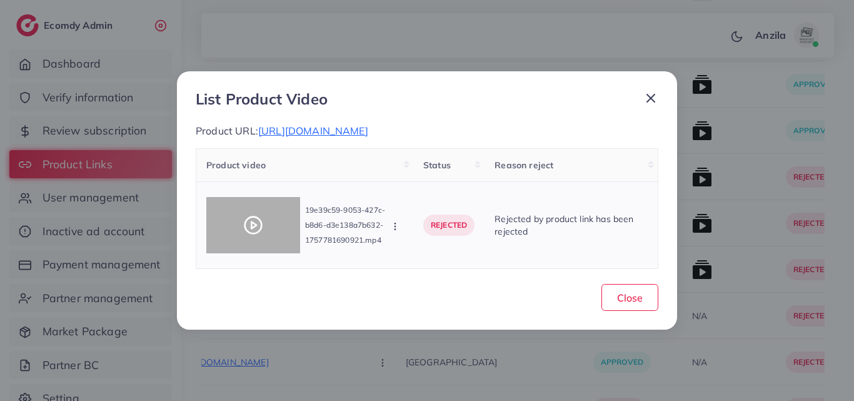
click at [261, 221] on circle at bounding box center [253, 225] width 17 height 17
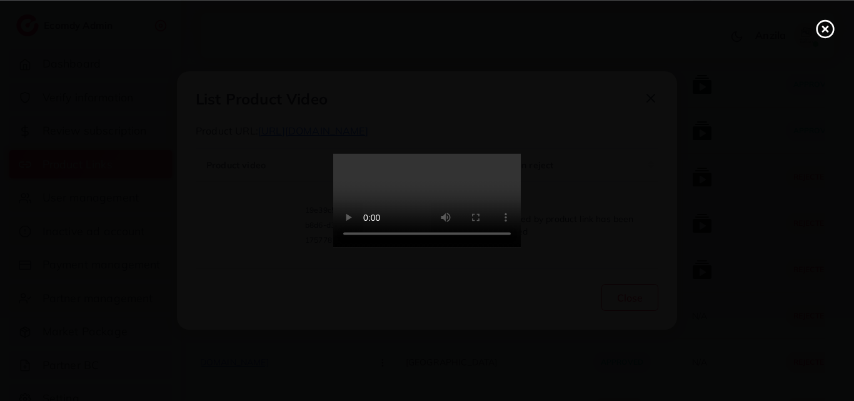
click at [826, 22] on icon at bounding box center [826, 29] width 20 height 20
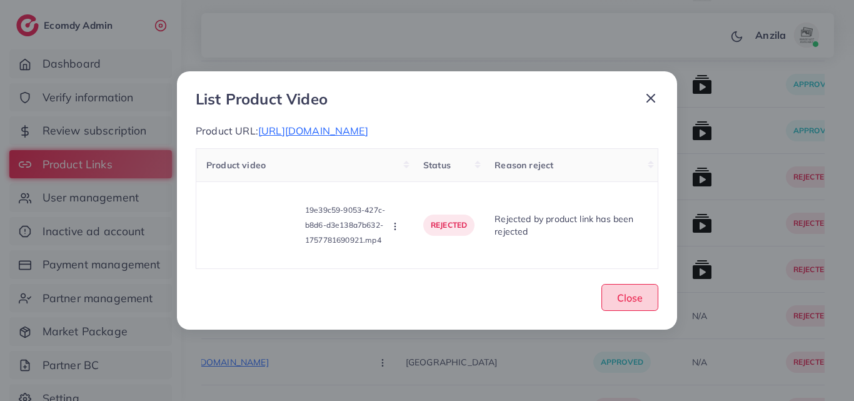
click at [645, 293] on button "Close" at bounding box center [630, 297] width 57 height 27
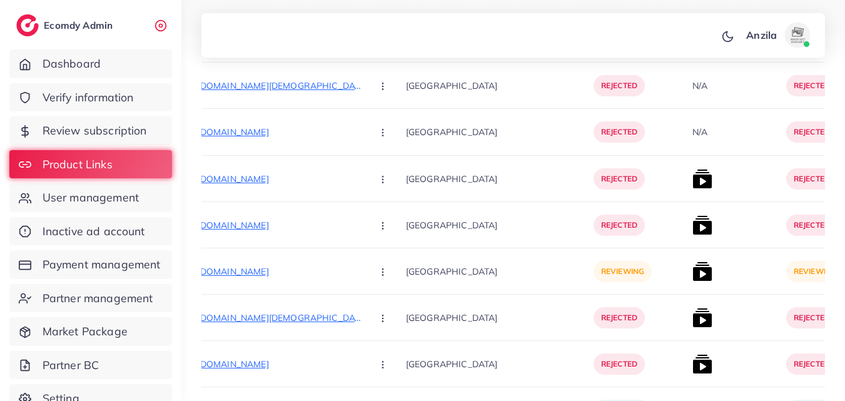
scroll to position [1575, 0]
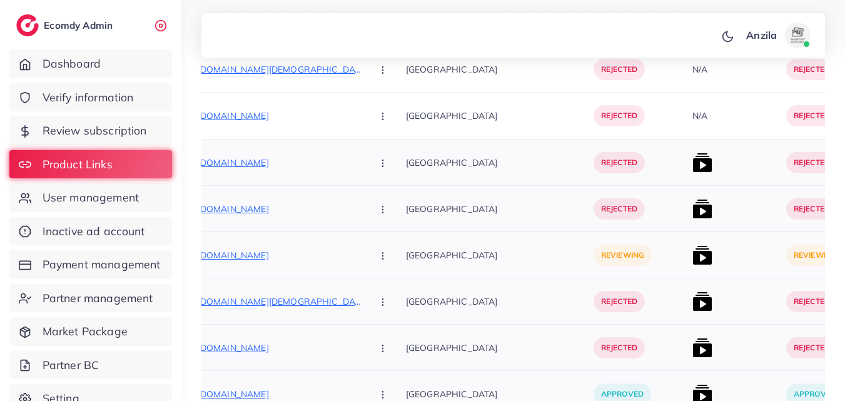
click at [378, 255] on icon "button" at bounding box center [383, 256] width 10 height 10
click at [389, 318] on span "Reject" at bounding box center [404, 321] width 30 height 13
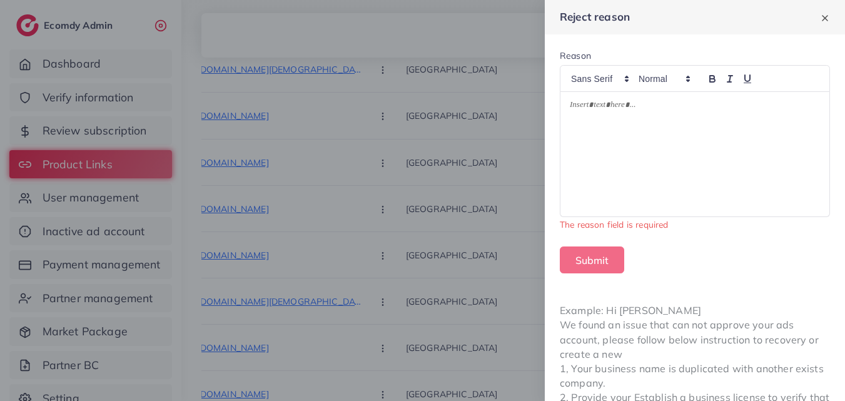
click at [614, 111] on p at bounding box center [695, 106] width 250 height 15
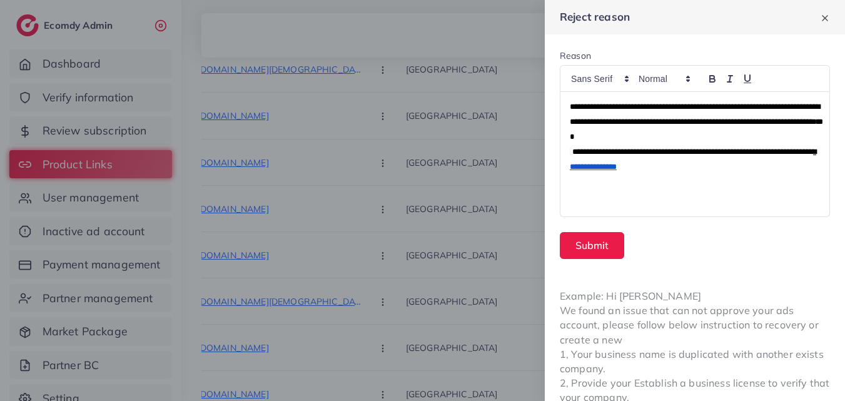
scroll to position [0, 0]
click at [605, 254] on button "Submit" at bounding box center [592, 245] width 64 height 27
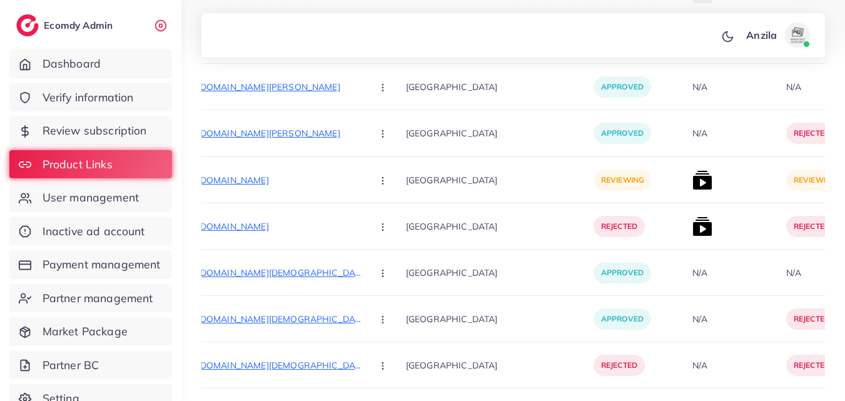
scroll to position [2739, 0]
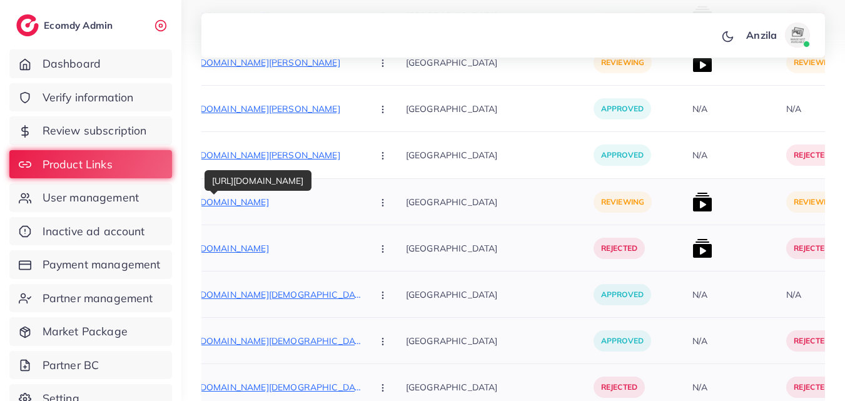
click at [221, 198] on p "[URL][DOMAIN_NAME]" at bounding box center [269, 202] width 188 height 15
click at [362, 211] on button "button" at bounding box center [384, 202] width 44 height 28
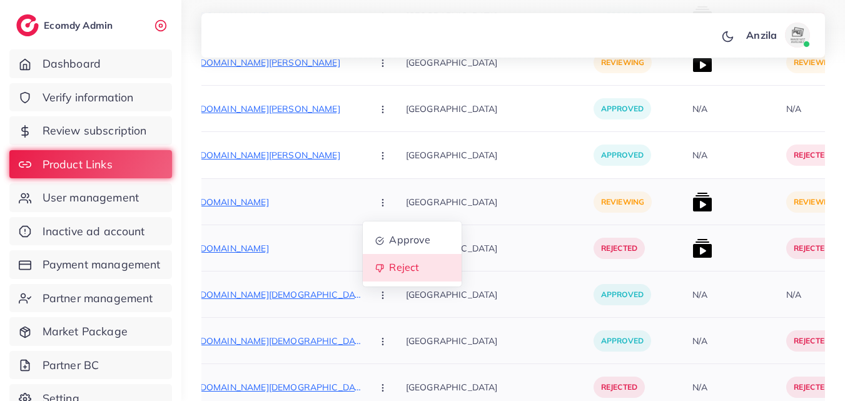
click at [389, 262] on span "Reject" at bounding box center [404, 267] width 30 height 13
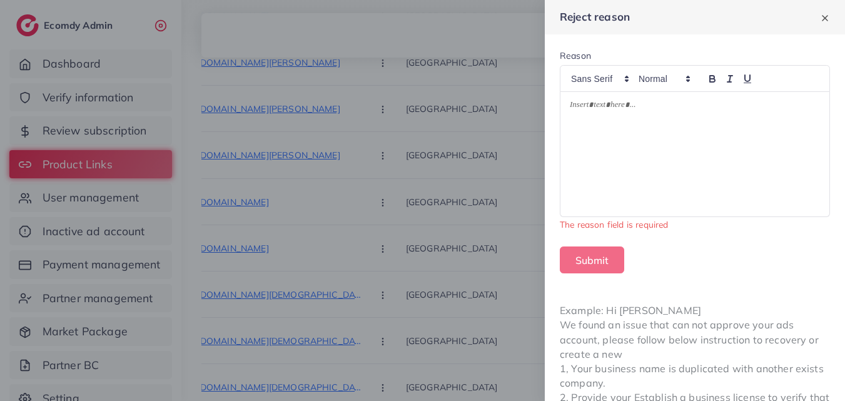
click at [666, 149] on div at bounding box center [694, 154] width 269 height 124
click at [747, 106] on p at bounding box center [695, 106] width 250 height 15
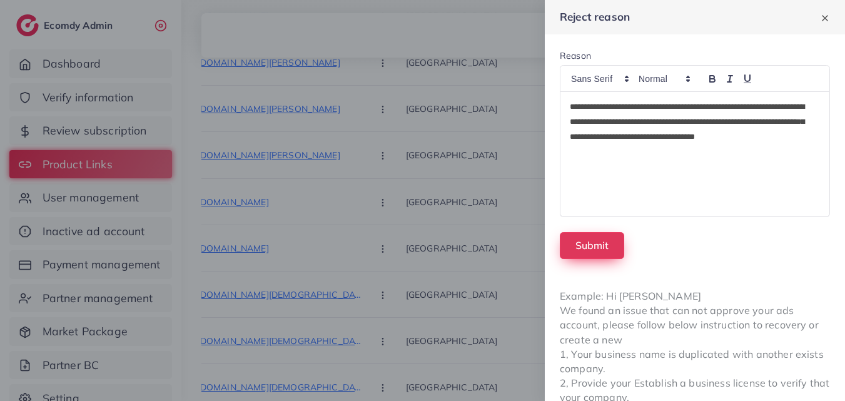
click at [606, 254] on button "Submit" at bounding box center [592, 245] width 64 height 27
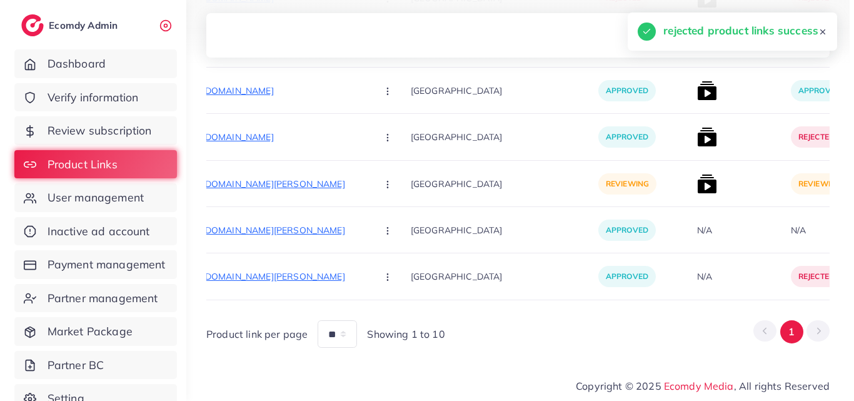
scroll to position [2627, 0]
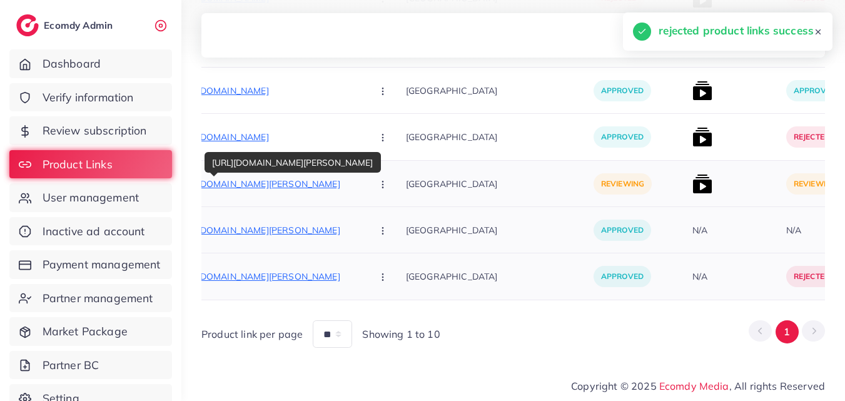
click at [251, 176] on p "[URL][DOMAIN_NAME][PERSON_NAME]" at bounding box center [269, 183] width 188 height 15
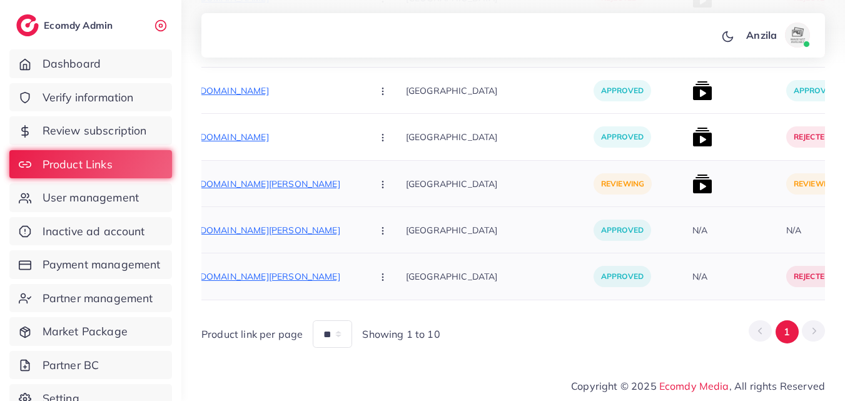
click at [378, 180] on icon "button" at bounding box center [383, 185] width 10 height 10
click at [389, 216] on span "Approve" at bounding box center [409, 222] width 41 height 13
click at [692, 180] on img at bounding box center [702, 184] width 20 height 20
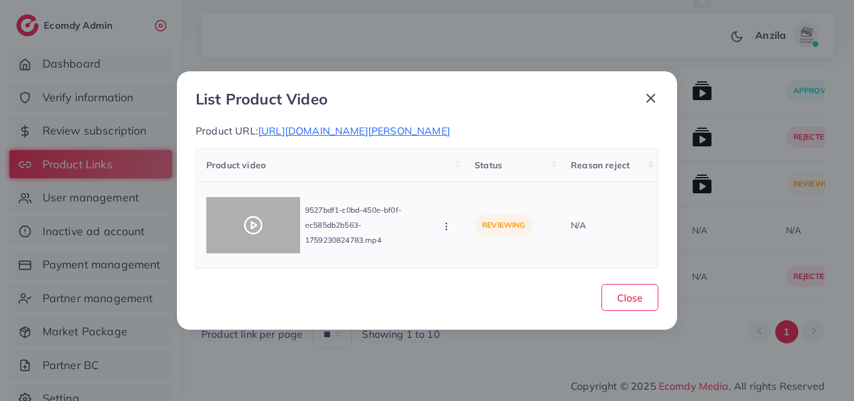
click at [255, 222] on icon at bounding box center [253, 225] width 20 height 20
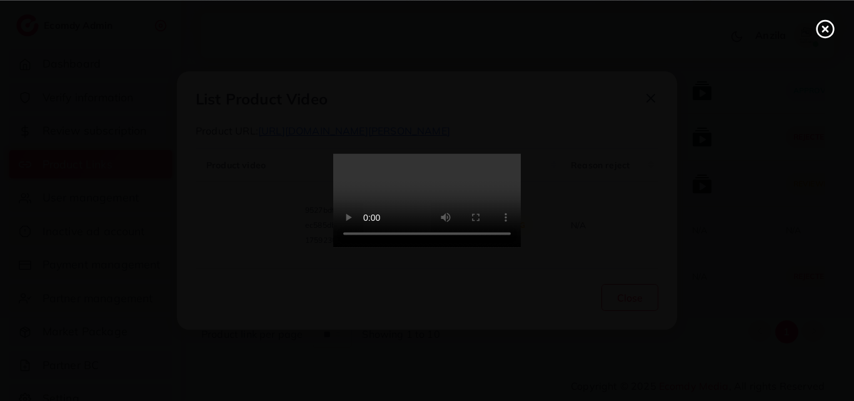
click at [420, 243] on video at bounding box center [427, 201] width 188 height 94
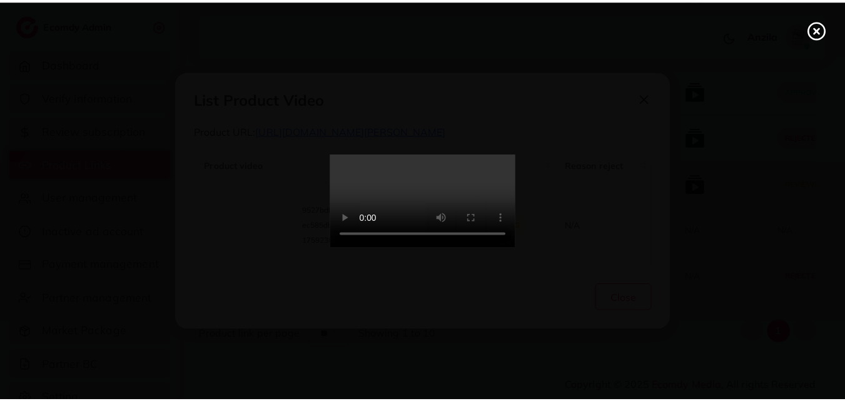
scroll to position [0, 0]
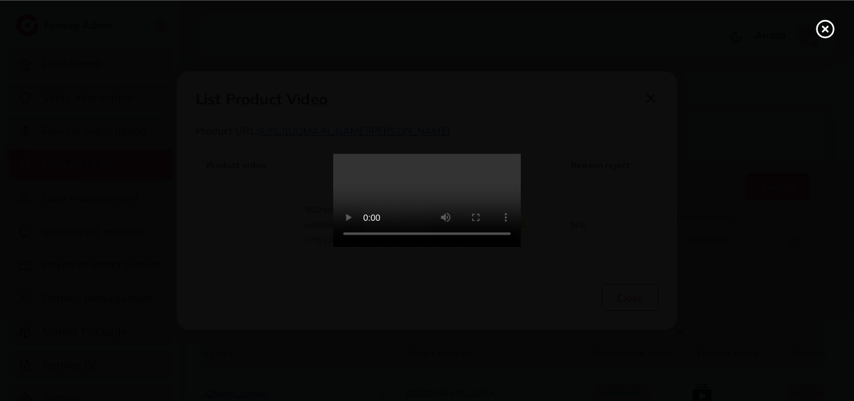
click at [822, 33] on icon at bounding box center [826, 29] width 20 height 20
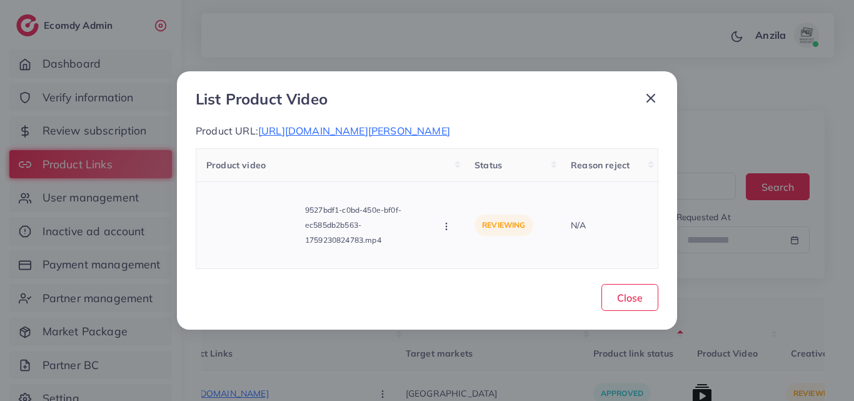
click at [456, 228] on td "9527bdf1-c0bd-450e-bf0f-ec585db2b563-1759230824783.mp4 Approve Reject" at bounding box center [330, 224] width 269 height 87
click at [452, 231] on icon "button" at bounding box center [447, 226] width 10 height 10
click at [476, 176] on span "Approve" at bounding box center [488, 170] width 41 height 13
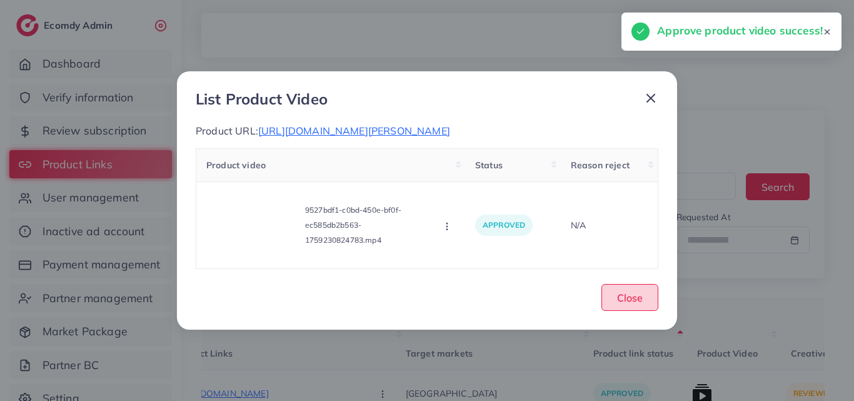
click at [622, 303] on span "Close" at bounding box center [630, 297] width 26 height 13
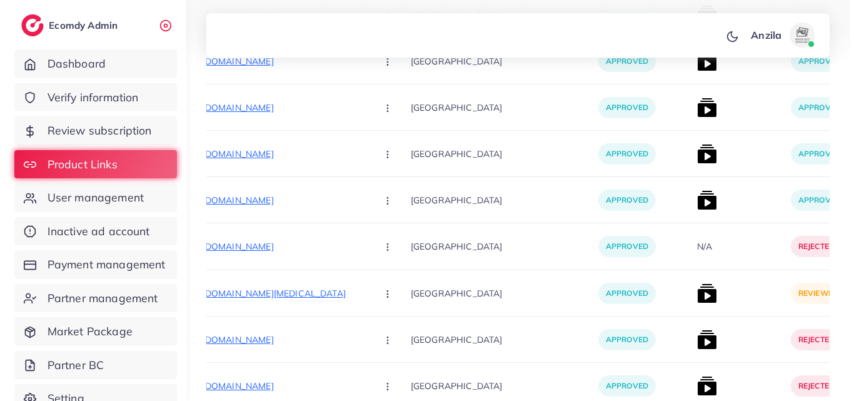
scroll to position [1041, 0]
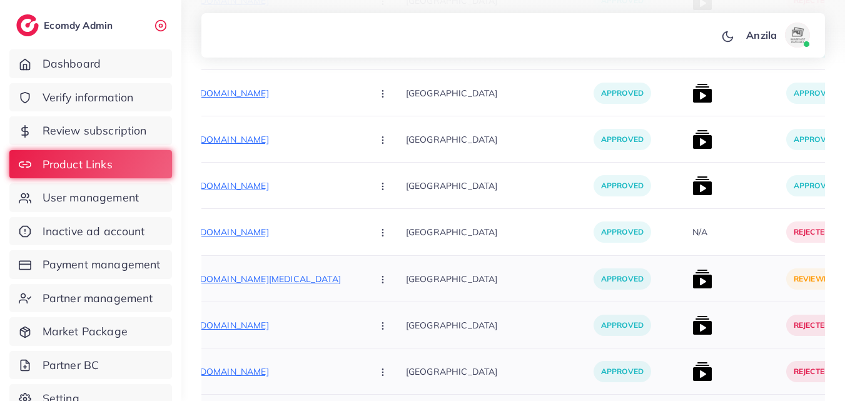
click at [692, 278] on img at bounding box center [702, 279] width 20 height 20
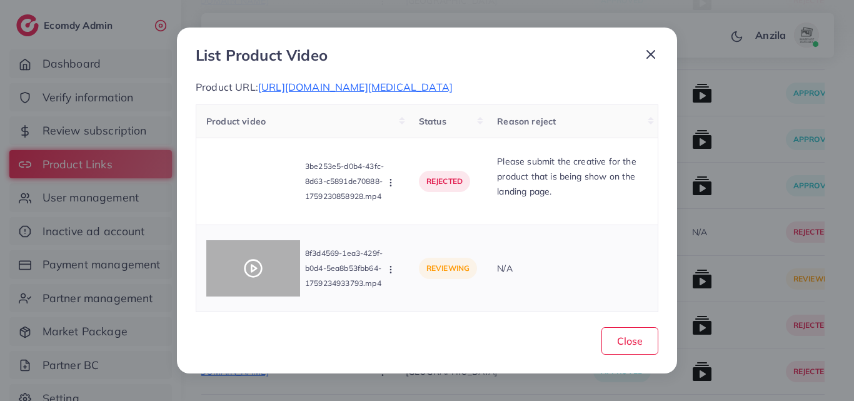
click at [248, 277] on circle at bounding box center [253, 268] width 17 height 17
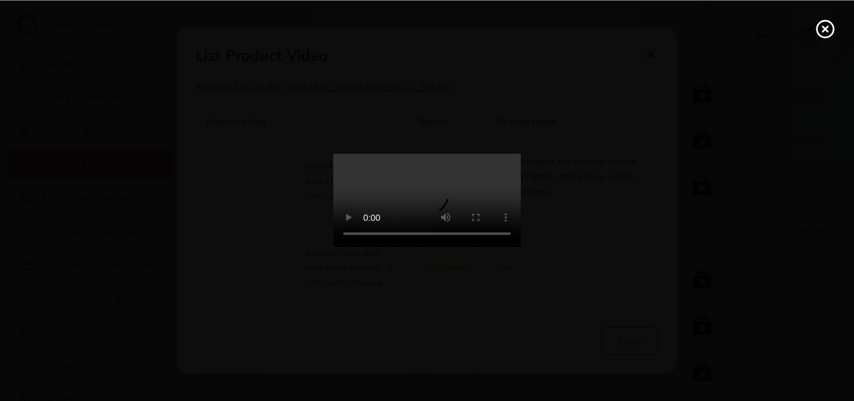
click at [508, 220] on video at bounding box center [427, 201] width 188 height 94
click at [508, 248] on video at bounding box center [427, 201] width 188 height 94
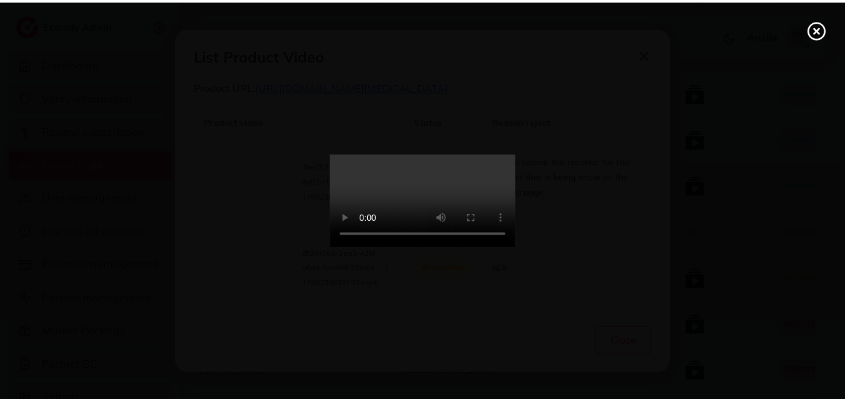
scroll to position [0, 0]
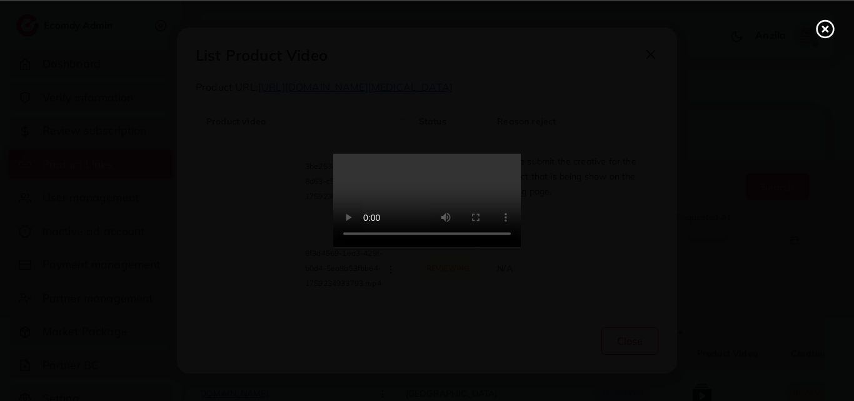
click at [508, 220] on video at bounding box center [427, 201] width 188 height 94
click at [383, 212] on video at bounding box center [427, 201] width 188 height 94
click at [817, 33] on icon at bounding box center [826, 29] width 20 height 20
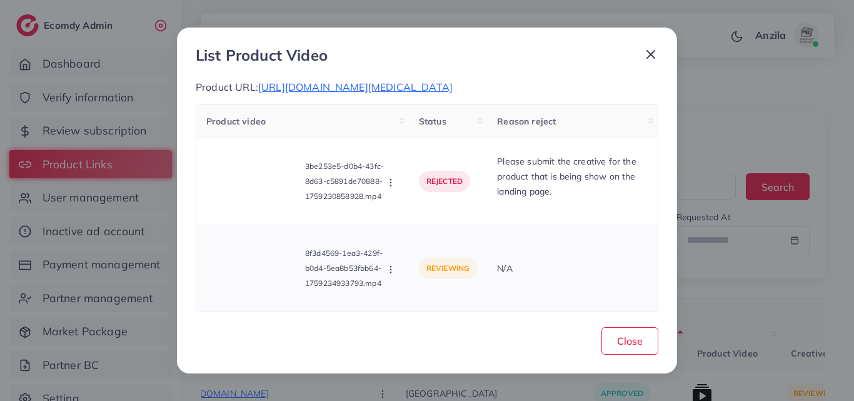
click at [385, 274] on p "8f3d4569-1ea3-429f-b0d4-5ea8b53fbb64-1759234933793.mp4" at bounding box center [345, 268] width 80 height 45
click at [388, 275] on icon "button" at bounding box center [391, 270] width 10 height 10
click at [435, 208] on link "Approve" at bounding box center [435, 211] width 99 height 28
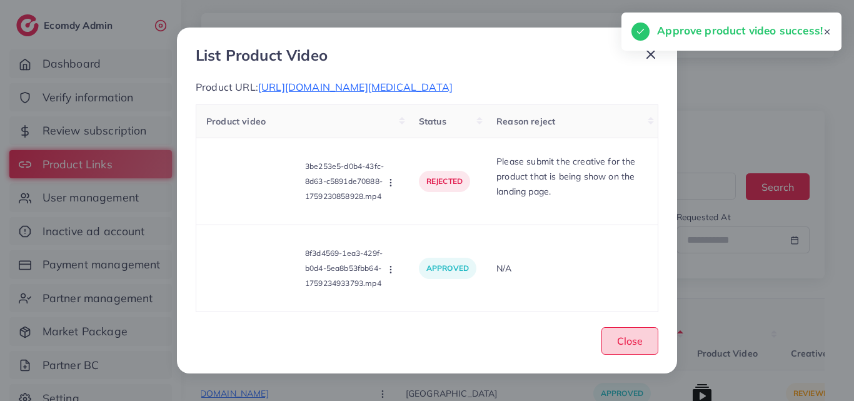
click at [635, 342] on span "Close" at bounding box center [630, 341] width 26 height 13
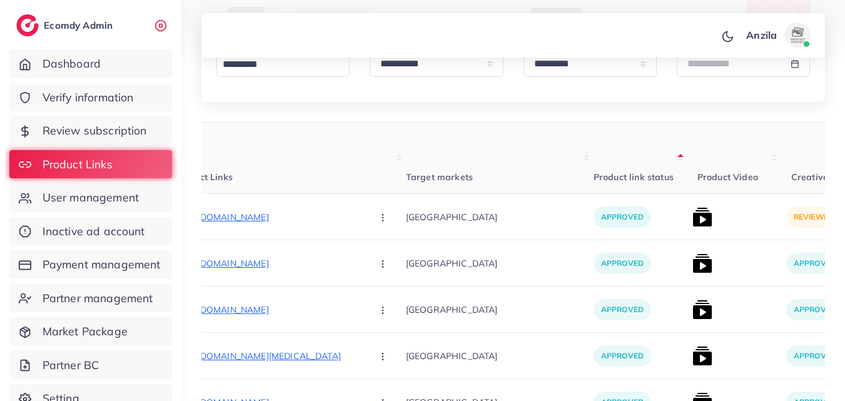
scroll to position [172, 0]
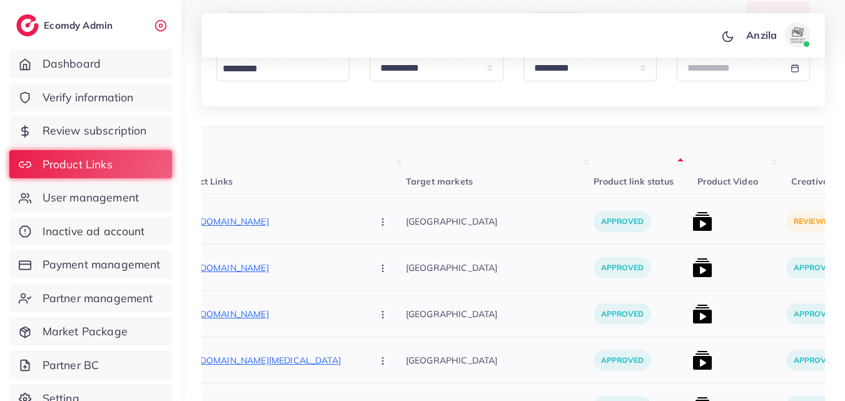
click at [692, 230] on img at bounding box center [702, 221] width 20 height 20
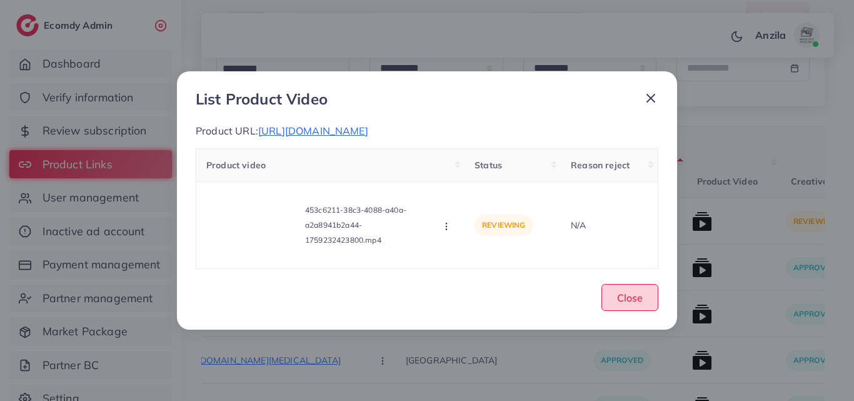
click at [622, 304] on span "Close" at bounding box center [630, 297] width 26 height 13
